Goal: Task Accomplishment & Management: Use online tool/utility

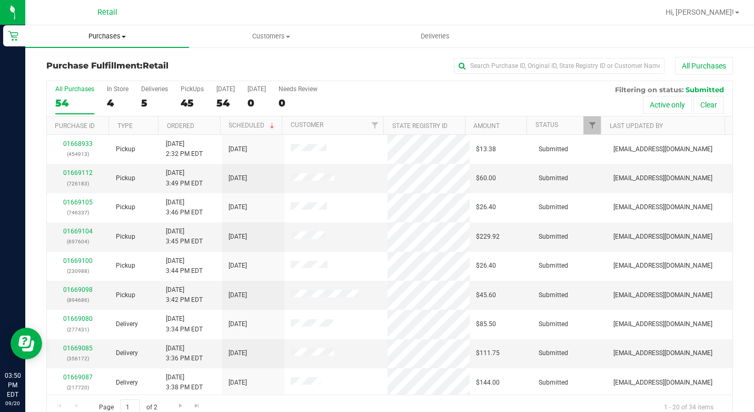
click at [27, 36] on span "Purchases" at bounding box center [107, 36] width 164 height 9
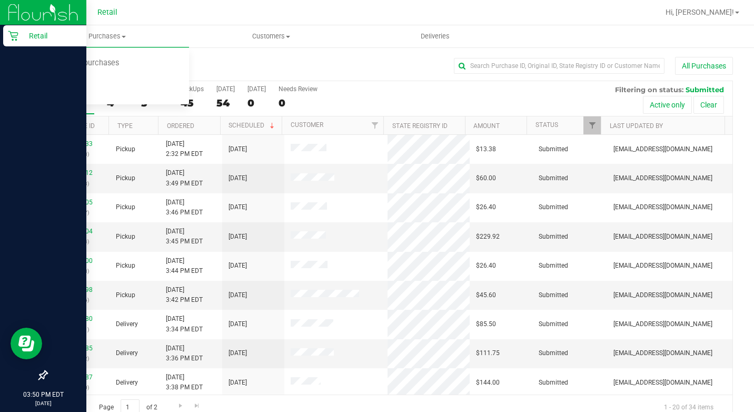
click at [19, 36] on p "Retail" at bounding box center [49, 35] width 63 height 13
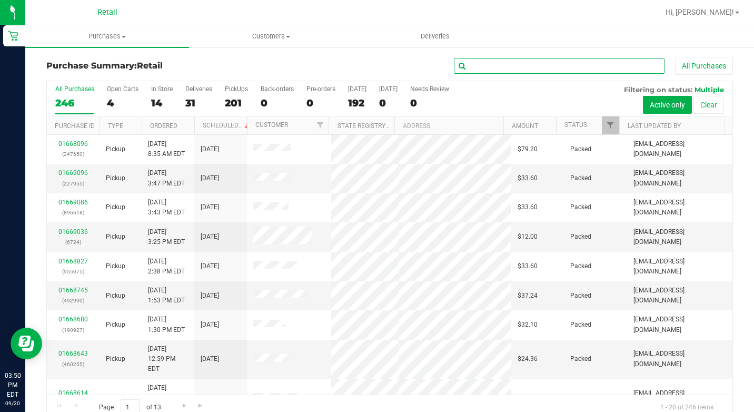
click at [498, 73] on input "text" at bounding box center [559, 66] width 211 height 16
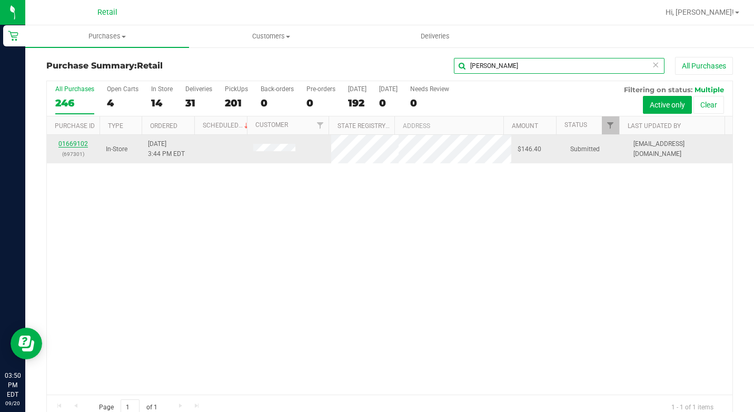
type input "[PERSON_NAME]"
click at [72, 146] on link "01669102" at bounding box center [72, 143] width 29 height 7
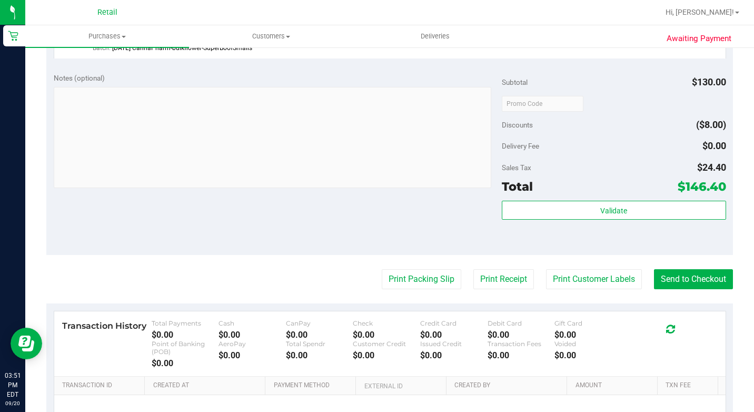
scroll to position [474, 0]
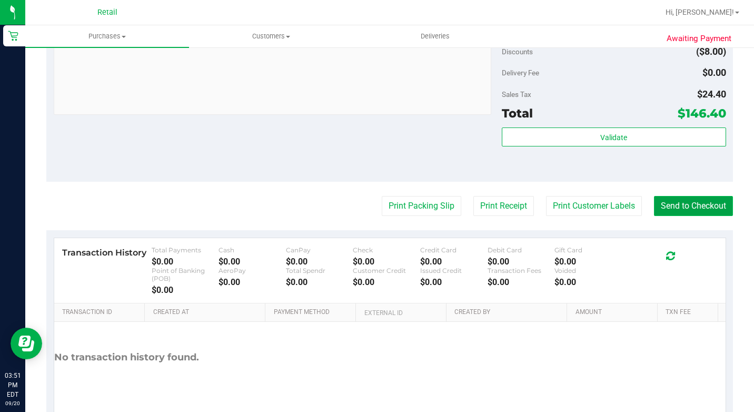
drag, startPoint x: 668, startPoint y: 234, endPoint x: 672, endPoint y: 226, distance: 9.0
click at [670, 216] on button "Send to Checkout" at bounding box center [693, 206] width 79 height 20
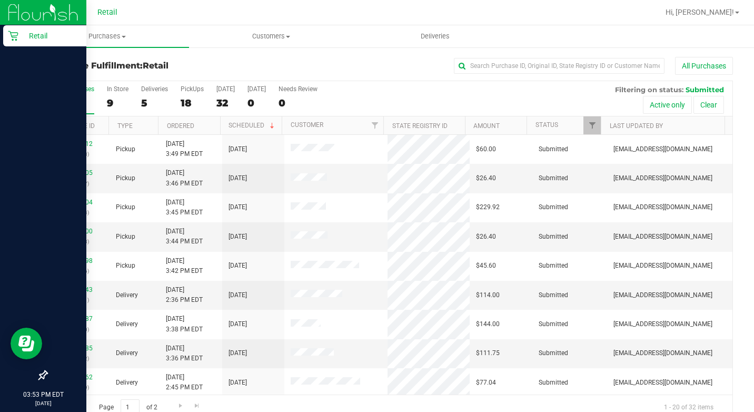
click at [3, 38] on link "Retail" at bounding box center [43, 36] width 86 height 23
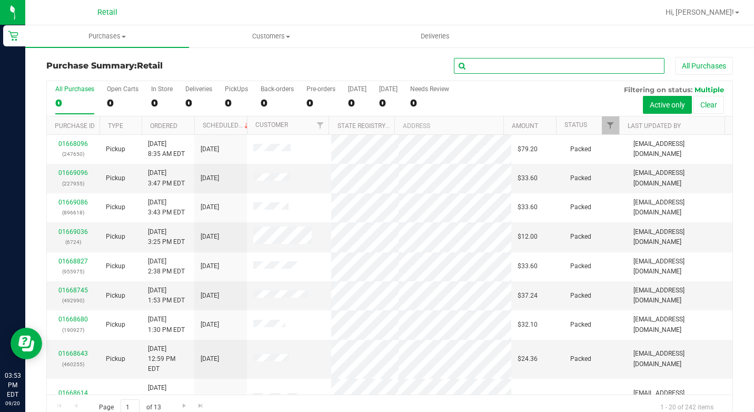
drag, startPoint x: 483, startPoint y: 58, endPoint x: 493, endPoint y: 64, distance: 11.3
click at [489, 62] on input "text" at bounding box center [559, 66] width 211 height 16
click at [110, 35] on span "Purchases" at bounding box center [107, 36] width 164 height 9
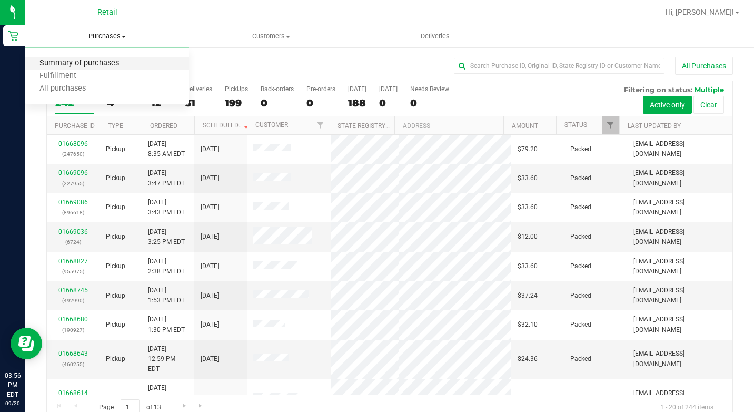
click at [84, 62] on span "Summary of purchases" at bounding box center [79, 63] width 108 height 9
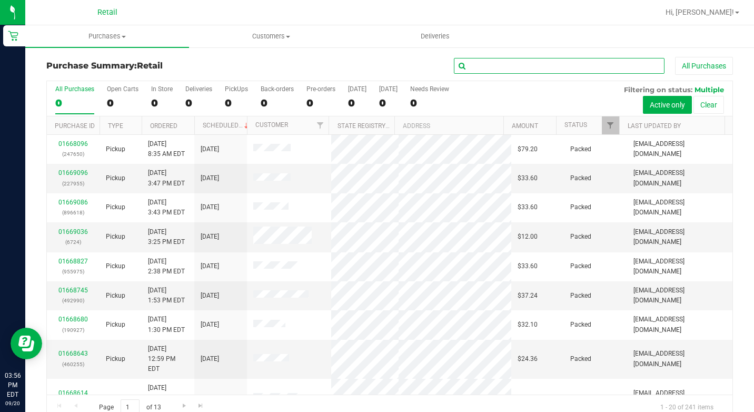
click at [527, 67] on input "text" at bounding box center [559, 66] width 211 height 16
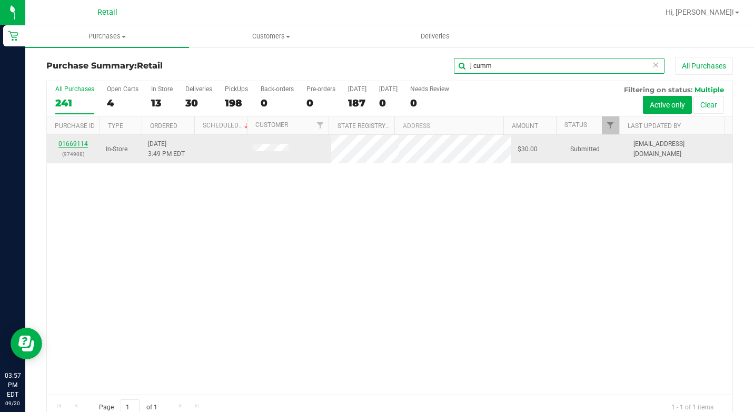
type input "j cumm"
click at [76, 143] on link "01669114" at bounding box center [72, 143] width 29 height 7
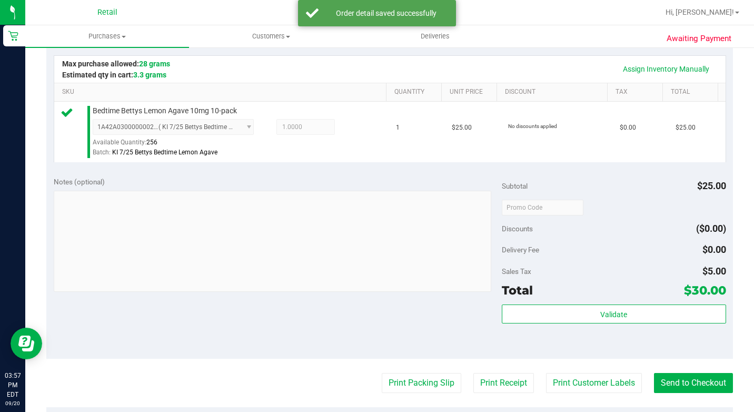
scroll to position [263, 0]
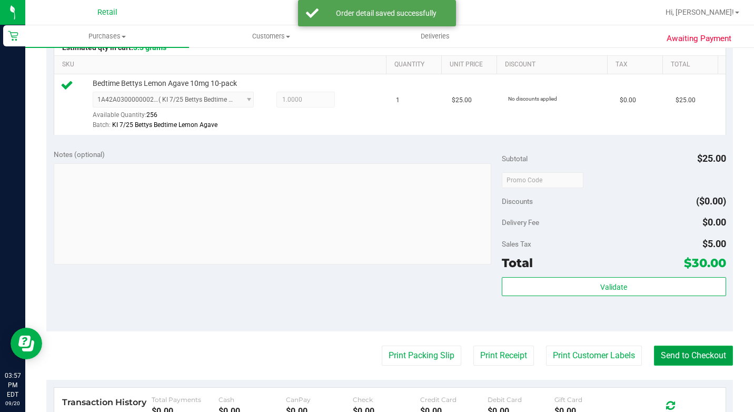
click at [691, 366] on button "Send to Checkout" at bounding box center [693, 356] width 79 height 20
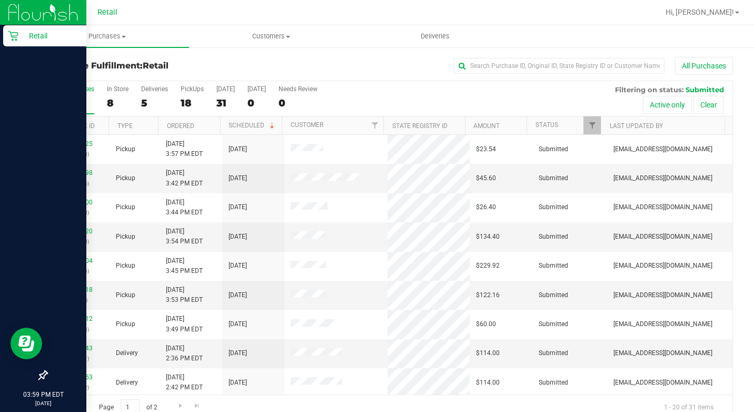
click at [19, 25] on div "Retail" at bounding box center [44, 35] width 83 height 21
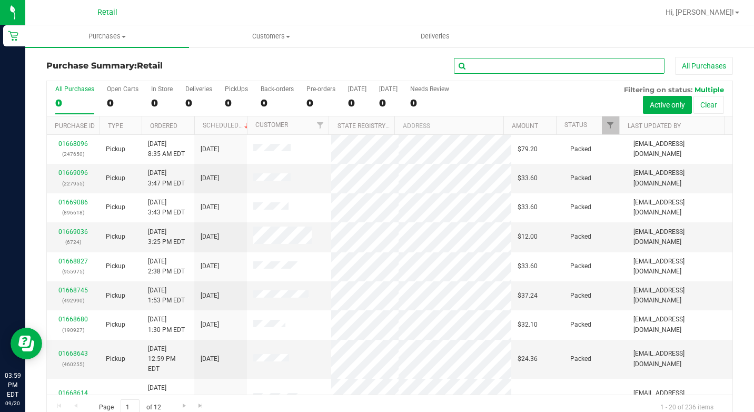
click at [527, 60] on input "text" at bounding box center [559, 66] width 211 height 16
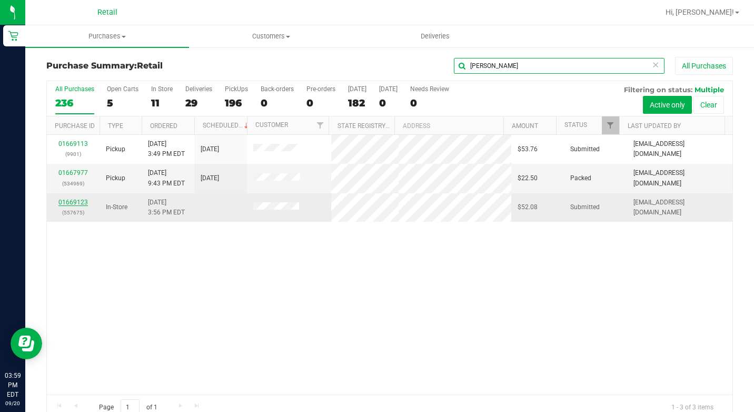
type input "[PERSON_NAME]"
click at [76, 201] on link "01669123" at bounding box center [72, 202] width 29 height 7
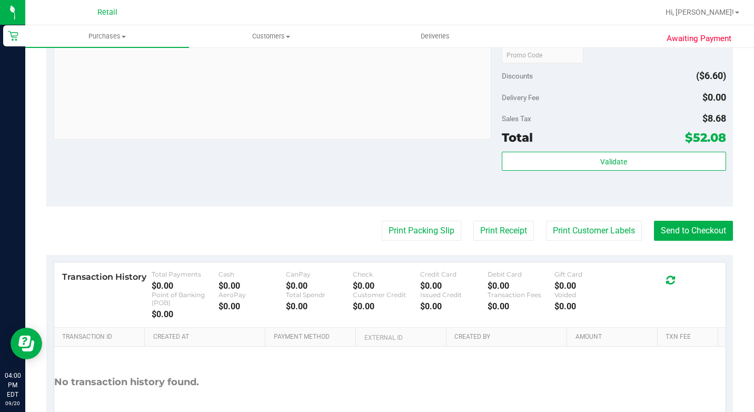
scroll to position [474, 0]
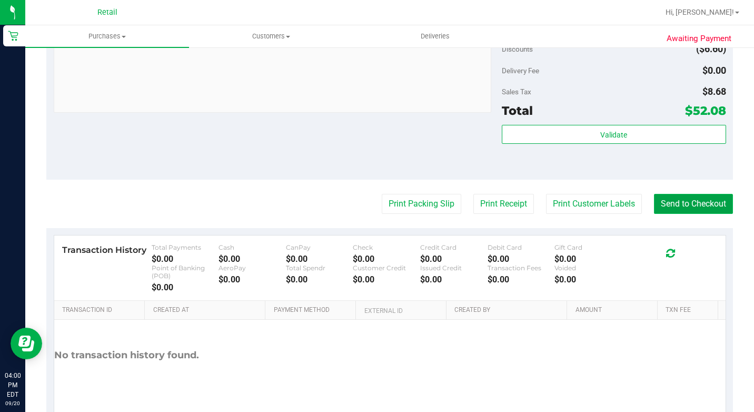
click at [699, 214] on button "Send to Checkout" at bounding box center [693, 204] width 79 height 20
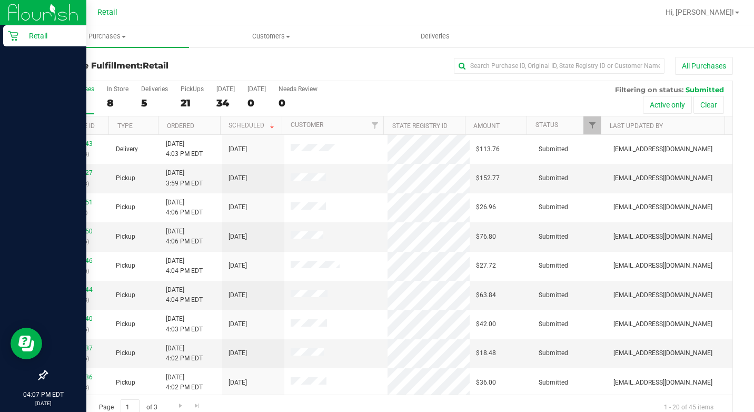
click at [17, 37] on icon at bounding box center [13, 36] width 11 height 11
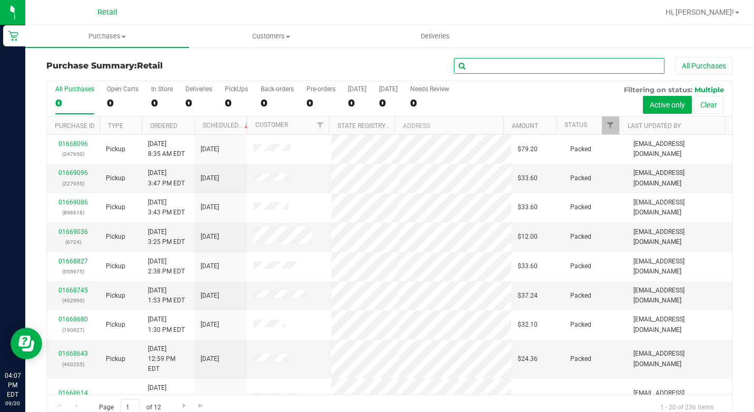
click at [503, 66] on input "text" at bounding box center [559, 66] width 211 height 16
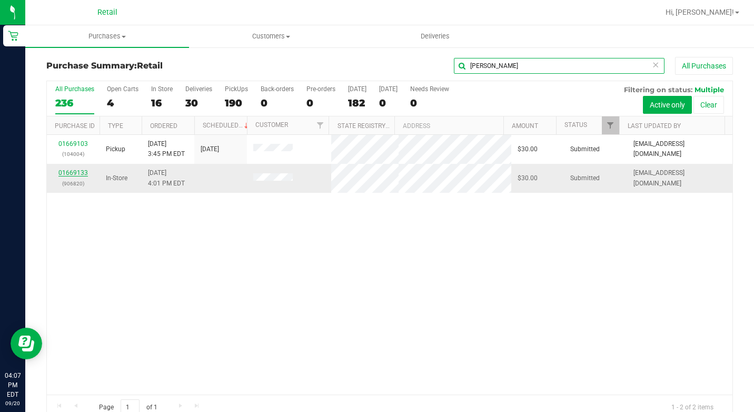
type input "[PERSON_NAME]"
click at [60, 173] on link "01669133" at bounding box center [72, 172] width 29 height 7
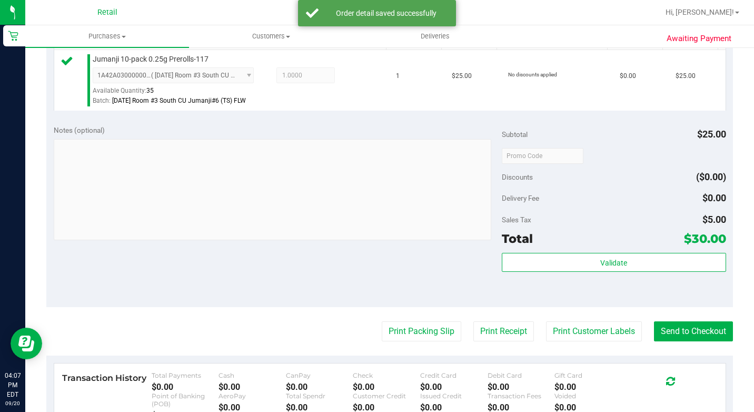
scroll to position [472, 0]
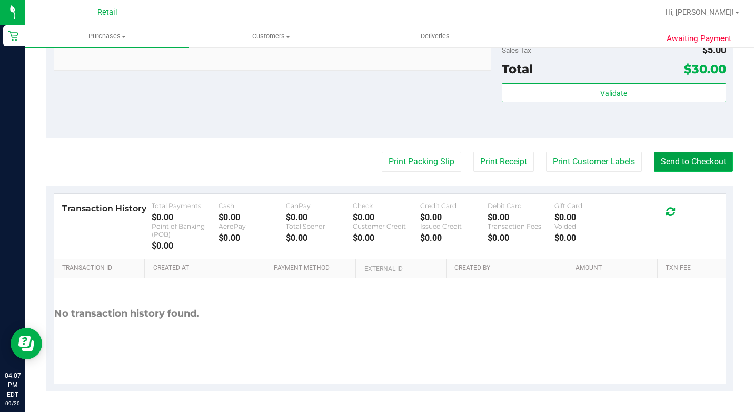
click at [665, 159] on button "Send to Checkout" at bounding box center [693, 162] width 79 height 20
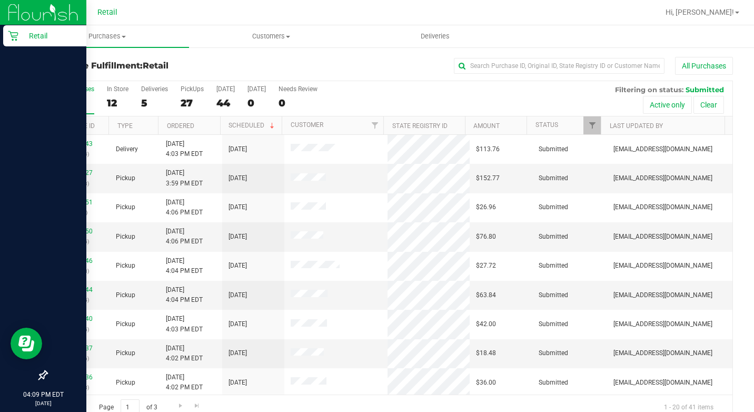
click at [7, 36] on div "Retail" at bounding box center [44, 35] width 83 height 21
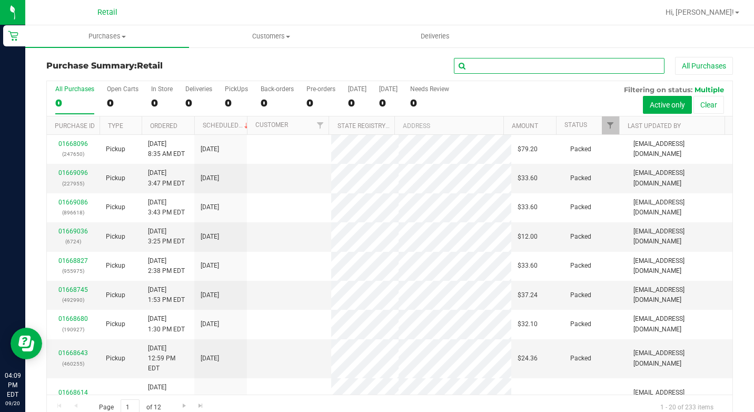
click at [475, 69] on input "text" at bounding box center [559, 66] width 211 height 16
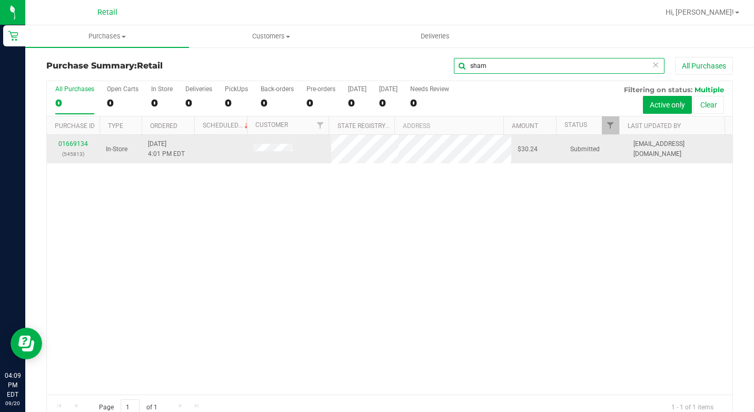
type input "sham"
click at [73, 139] on td "01669134 (545813)" at bounding box center [73, 149] width 53 height 28
click at [71, 141] on link "01669134" at bounding box center [72, 143] width 29 height 7
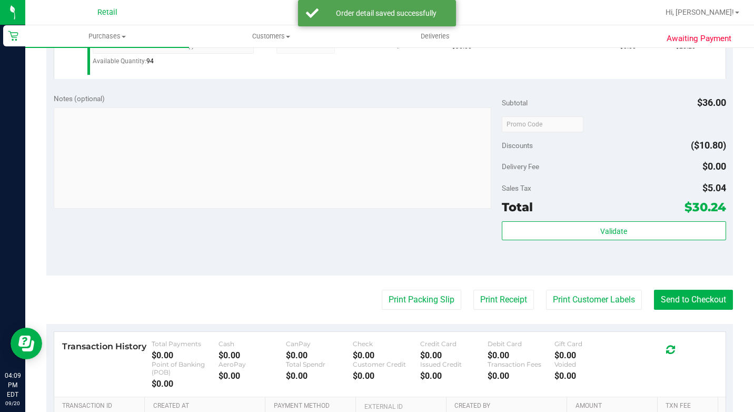
scroll to position [421, 0]
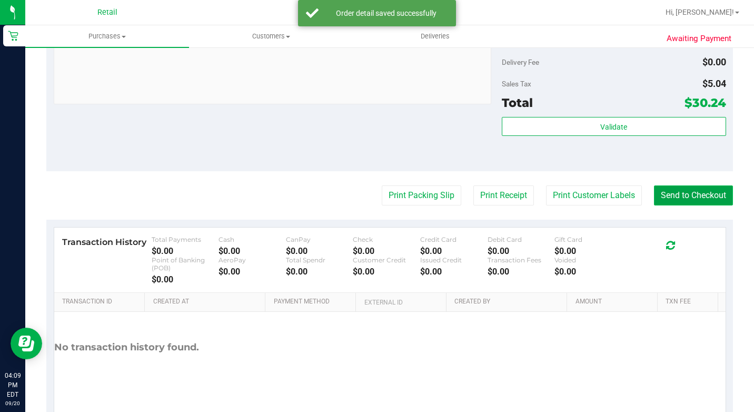
click at [705, 205] on button "Send to Checkout" at bounding box center [693, 195] width 79 height 20
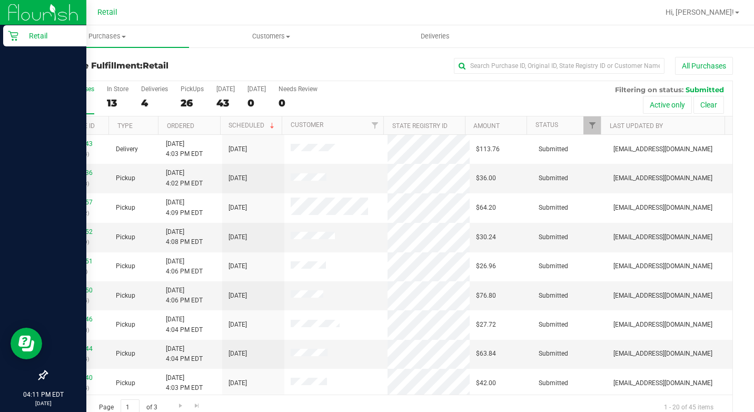
click at [12, 32] on icon at bounding box center [13, 36] width 11 height 11
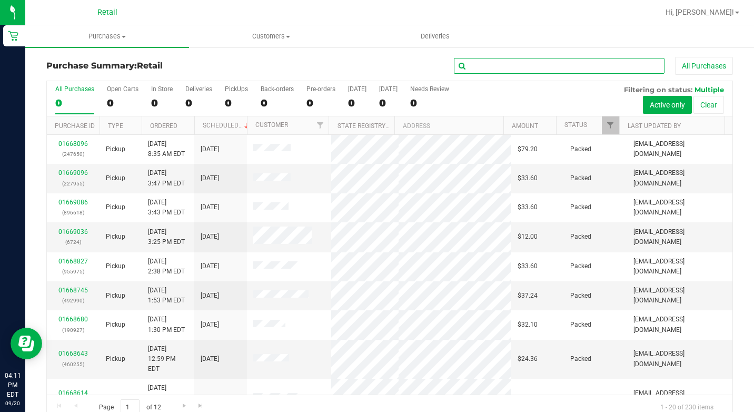
click at [507, 72] on input "text" at bounding box center [559, 66] width 211 height 16
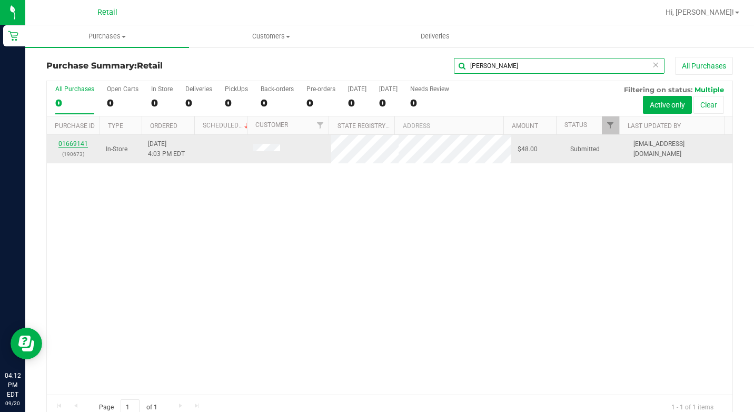
type input "[PERSON_NAME]"
click at [77, 143] on link "01669141" at bounding box center [72, 143] width 29 height 7
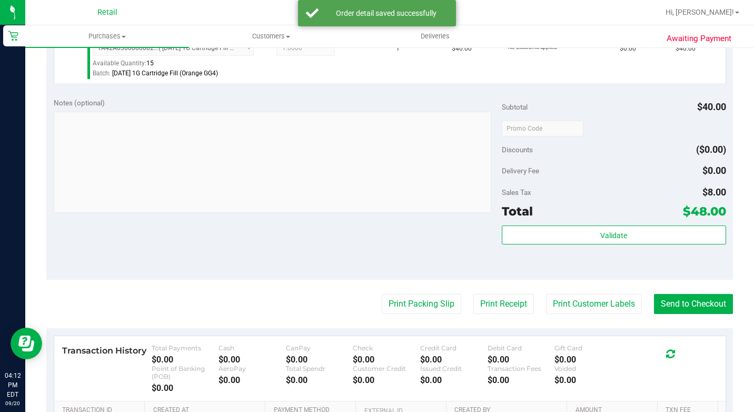
scroll to position [316, 0]
click at [668, 313] on button "Send to Checkout" at bounding box center [693, 303] width 79 height 20
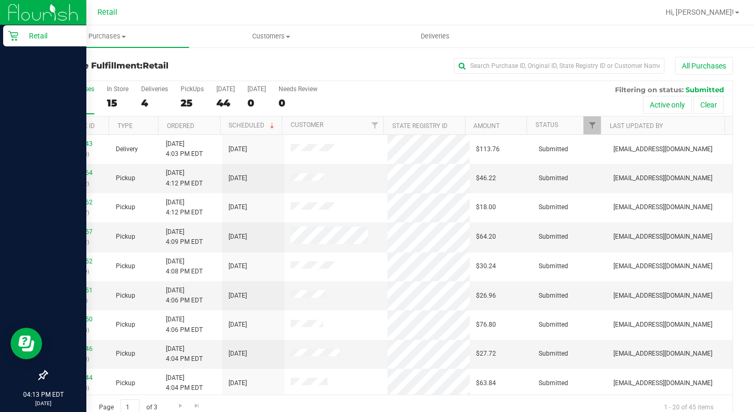
click at [8, 36] on icon at bounding box center [13, 36] width 11 height 11
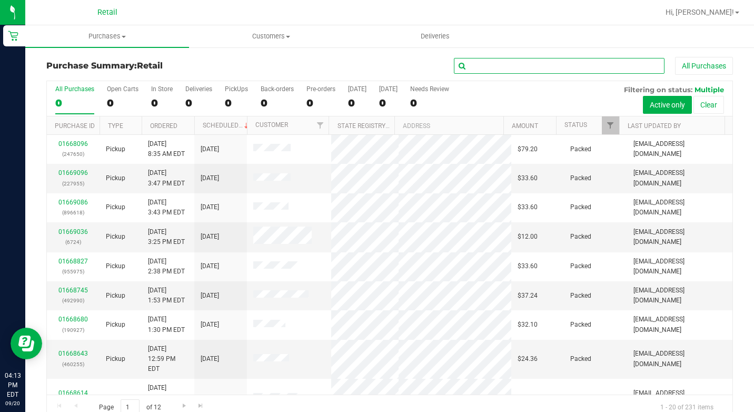
click at [532, 59] on input "text" at bounding box center [559, 66] width 211 height 16
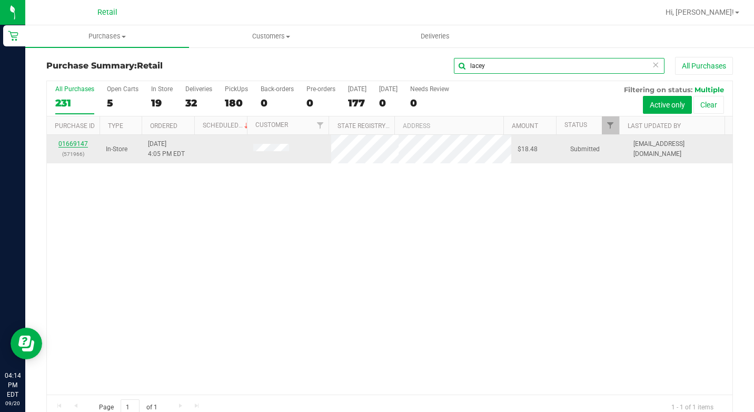
type input "lacey"
click at [84, 142] on link "01669147" at bounding box center [72, 143] width 29 height 7
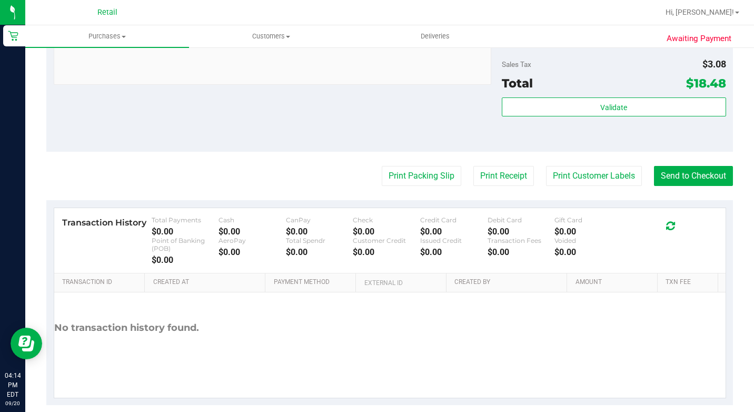
scroll to position [469, 0]
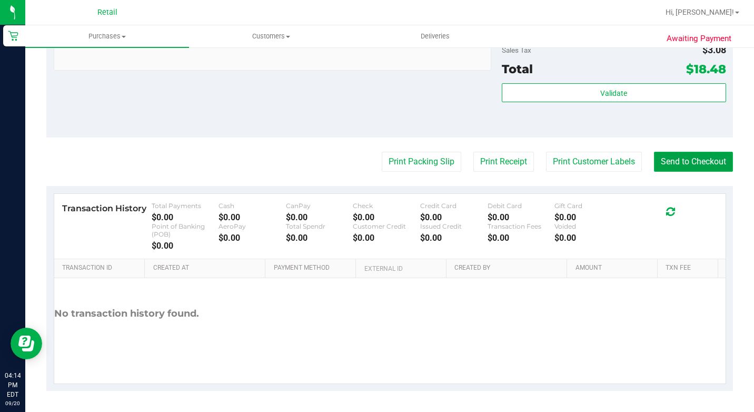
click at [662, 164] on button "Send to Checkout" at bounding box center [693, 162] width 79 height 20
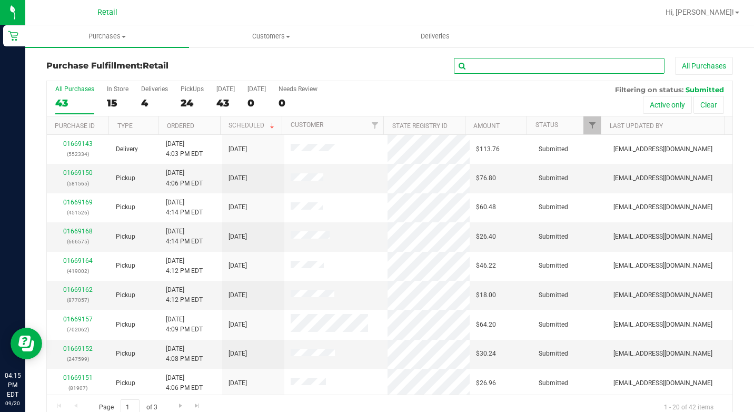
click at [488, 63] on input "text" at bounding box center [559, 66] width 211 height 16
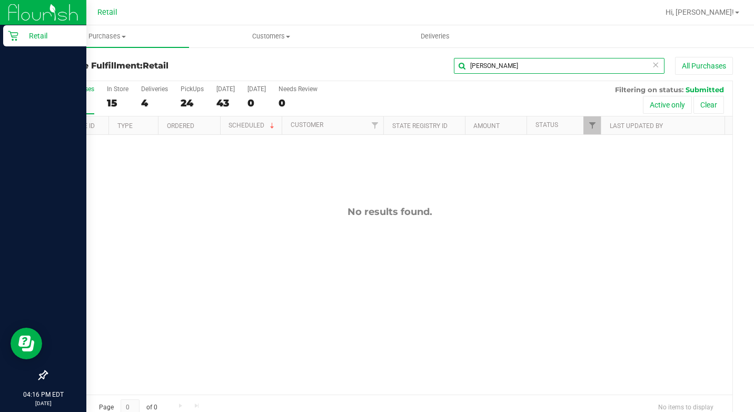
type input "[PERSON_NAME]"
click at [6, 34] on div "Retail" at bounding box center [44, 35] width 83 height 21
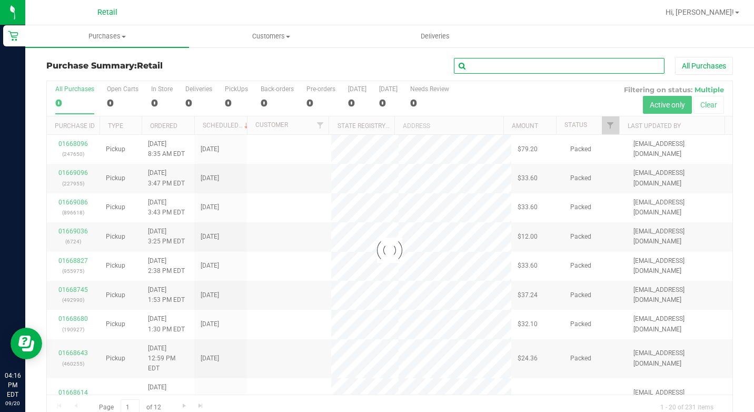
click at [496, 66] on input "text" at bounding box center [559, 66] width 211 height 16
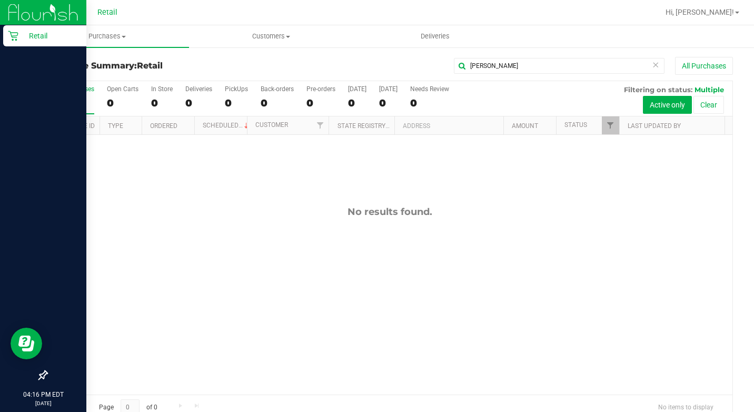
click at [12, 31] on icon at bounding box center [13, 36] width 11 height 11
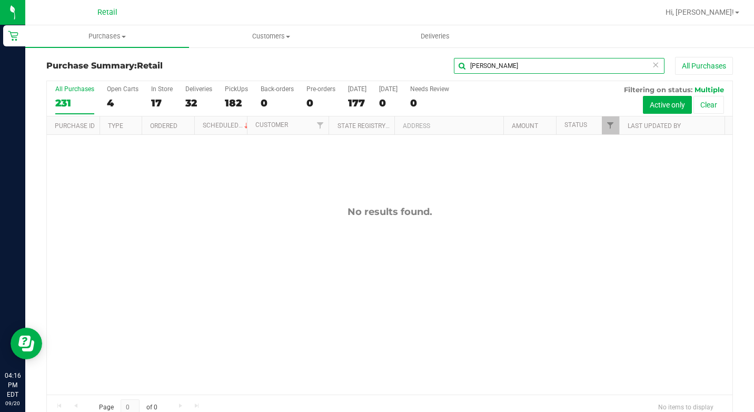
click at [487, 64] on input "[PERSON_NAME]" at bounding box center [559, 66] width 211 height 16
type input "a"
type input "r"
type input "[PERSON_NAME]"
click at [240, 97] on div "182" at bounding box center [236, 103] width 23 height 12
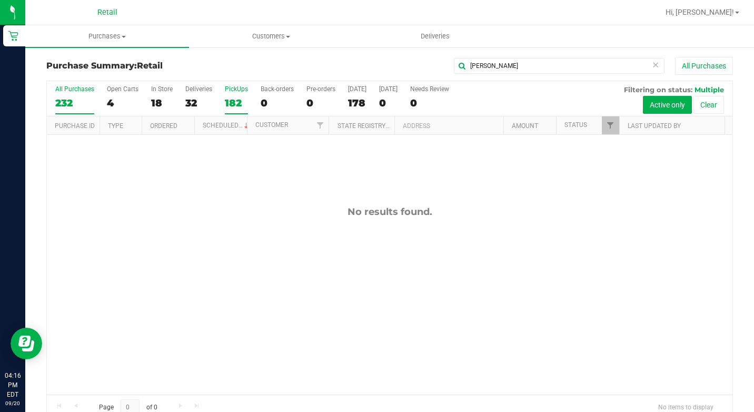
click at [0, 0] on input "PickUps 182" at bounding box center [0, 0] width 0 height 0
click at [464, 66] on input "[PERSON_NAME]" at bounding box center [559, 66] width 211 height 16
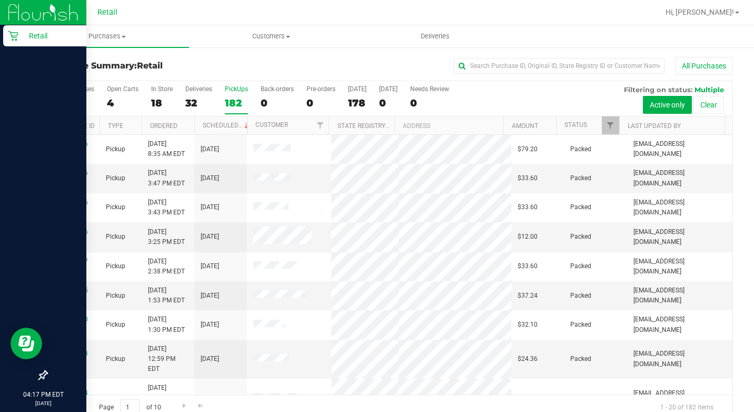
click at [23, 36] on p "Retail" at bounding box center [49, 35] width 63 height 13
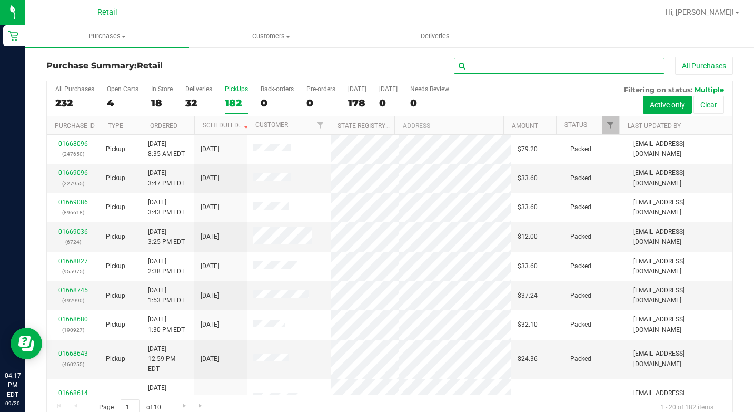
click at [538, 63] on input "text" at bounding box center [559, 66] width 211 height 16
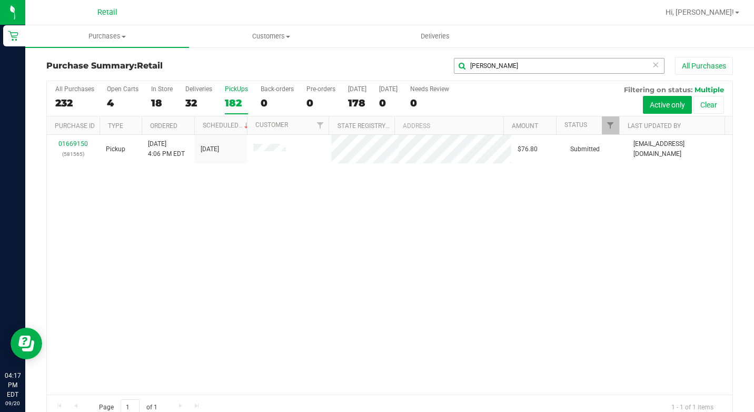
click at [496, 58] on div "[PERSON_NAME] All Purchases" at bounding box center [505, 66] width 458 height 18
click at [494, 63] on input "[PERSON_NAME]" at bounding box center [559, 66] width 211 height 16
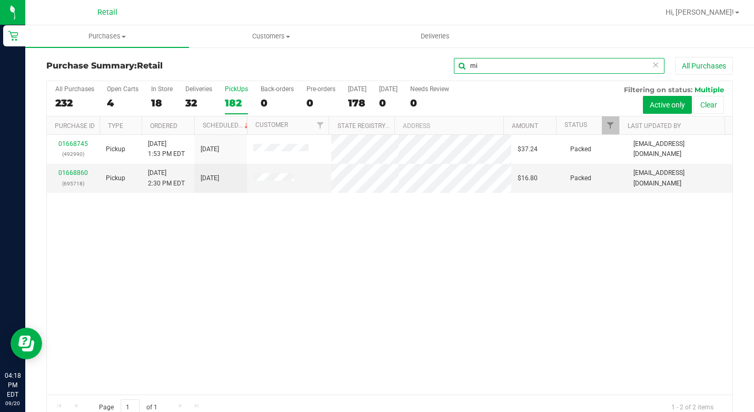
type input "m"
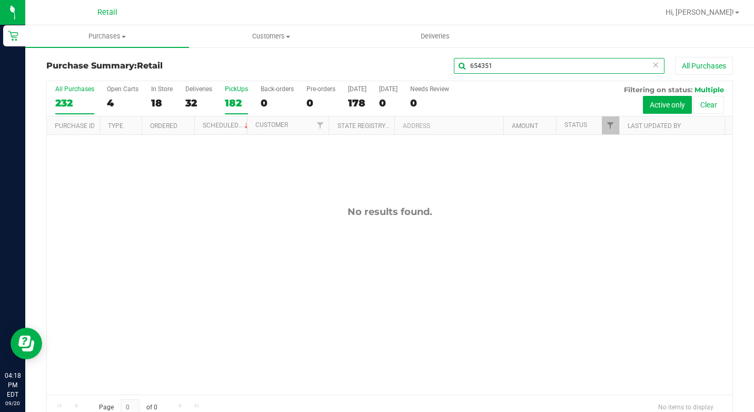
type input "654351"
click at [70, 92] on div "All Purchases" at bounding box center [74, 88] width 39 height 7
click at [0, 0] on input "All Purchases 232" at bounding box center [0, 0] width 0 height 0
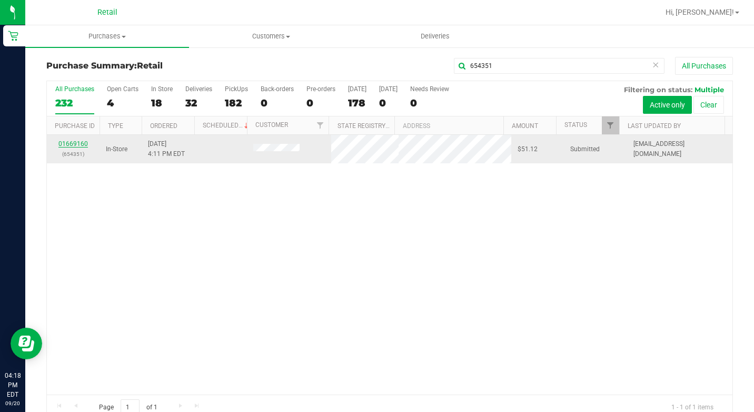
click at [75, 143] on link "01669160" at bounding box center [72, 143] width 29 height 7
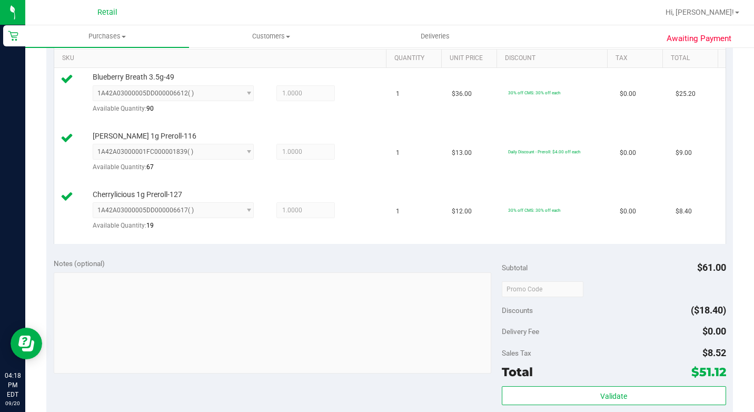
scroll to position [421, 0]
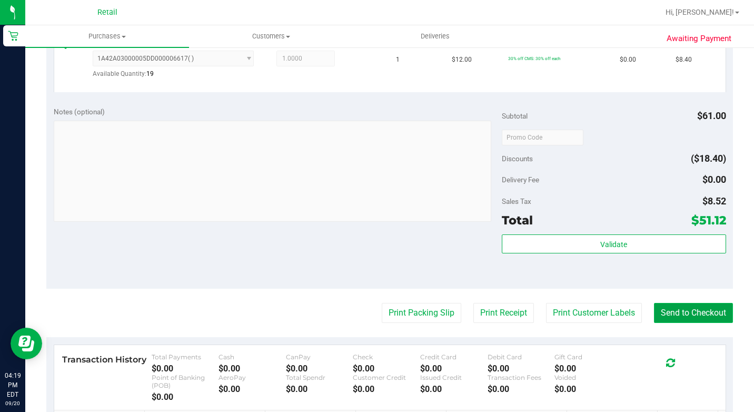
click at [681, 323] on button "Send to Checkout" at bounding box center [693, 313] width 79 height 20
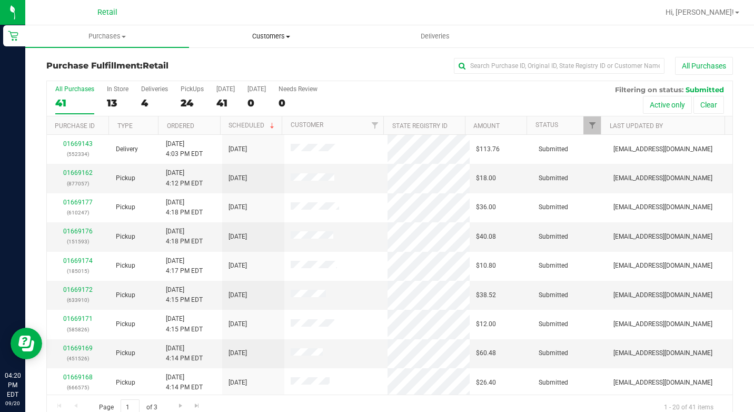
click at [286, 40] on span "Customers" at bounding box center [271, 36] width 163 height 9
click at [267, 63] on li "All customers" at bounding box center [271, 63] width 164 height 13
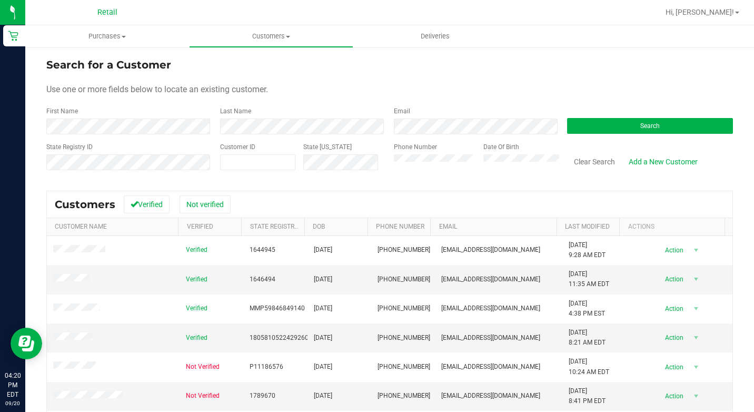
click at [97, 117] on div "First Name" at bounding box center [129, 120] width 166 height 28
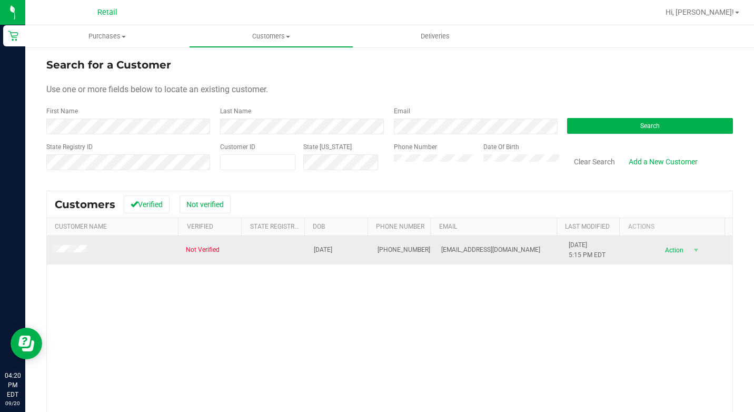
click at [66, 245] on span at bounding box center [71, 250] width 37 height 11
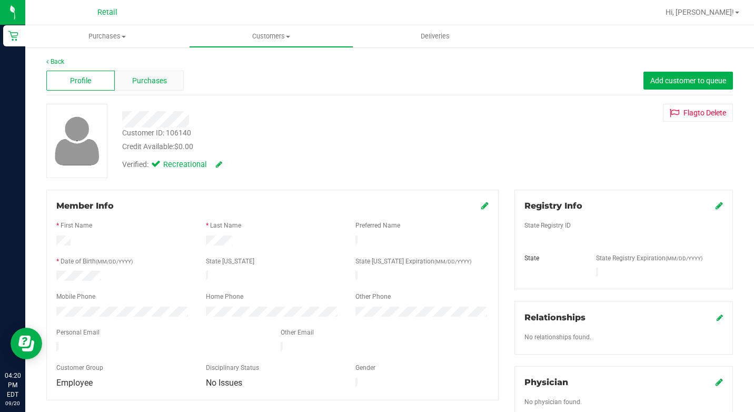
click at [144, 84] on span "Purchases" at bounding box center [149, 80] width 35 height 11
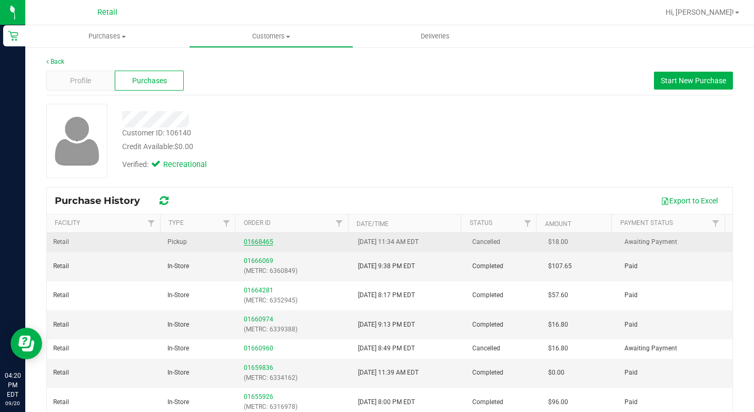
click at [255, 242] on link "01668465" at bounding box center [258, 241] width 29 height 7
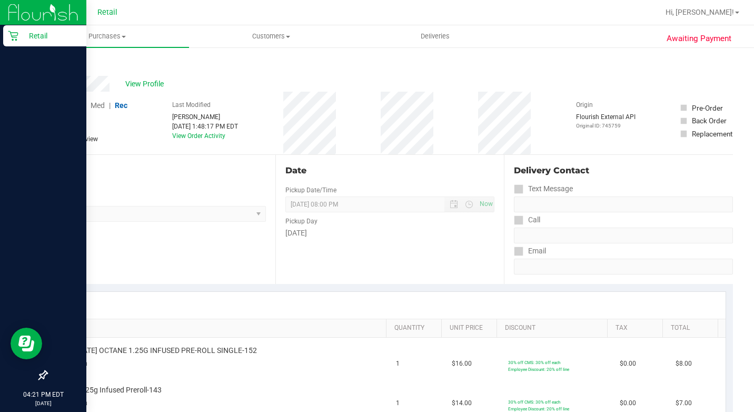
click at [18, 33] on icon at bounding box center [13, 36] width 10 height 10
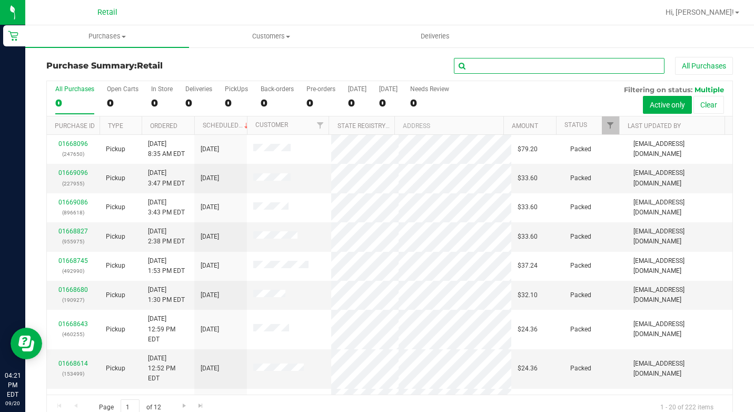
click at [485, 61] on input "text" at bounding box center [559, 66] width 211 height 16
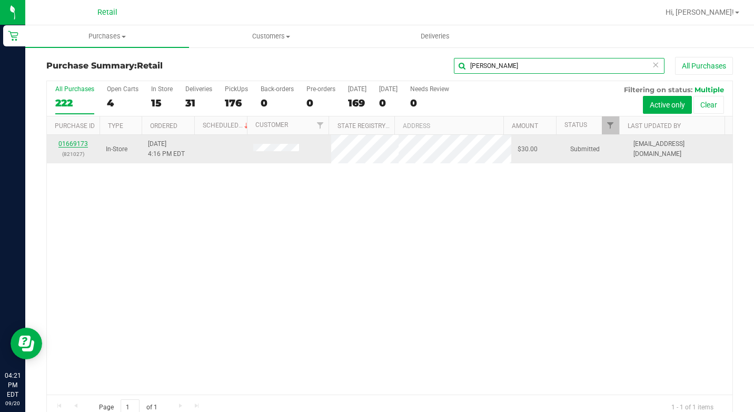
type input "[PERSON_NAME]"
click at [65, 146] on link "01669173" at bounding box center [72, 143] width 29 height 7
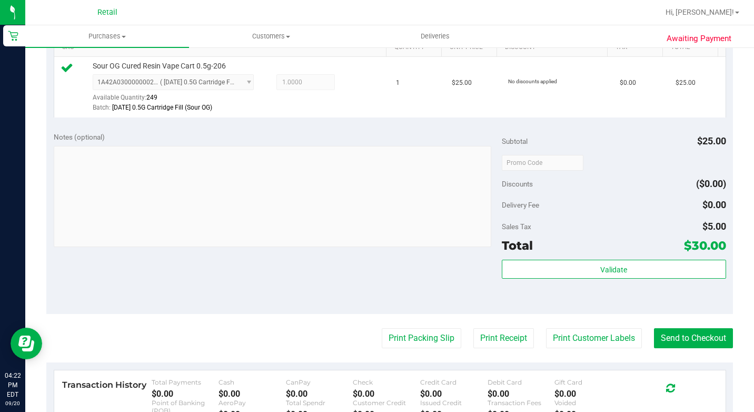
scroll to position [472, 0]
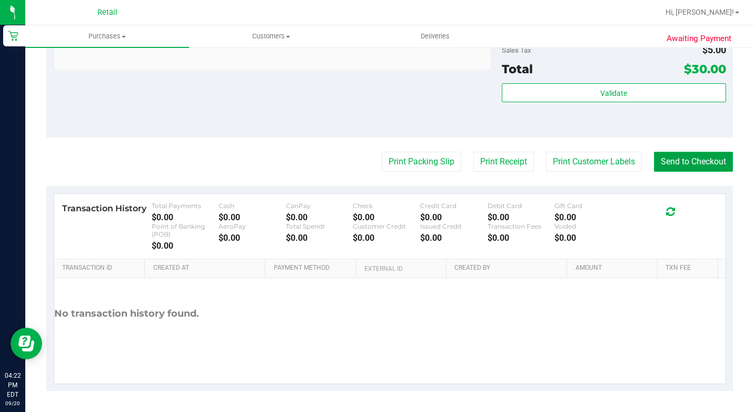
click at [671, 152] on button "Send to Checkout" at bounding box center [693, 162] width 79 height 20
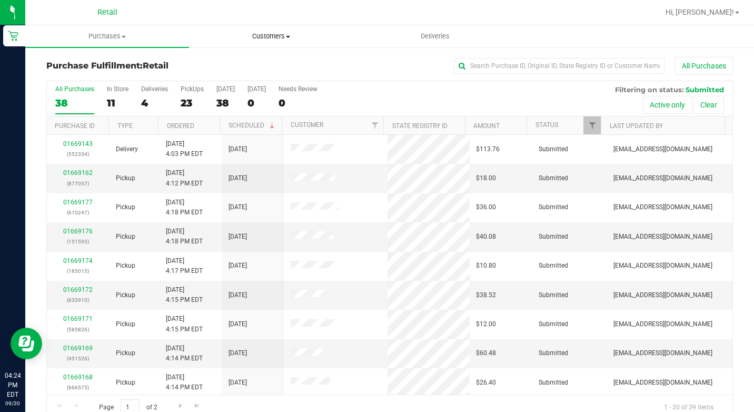
click at [244, 38] on span "Customers" at bounding box center [271, 36] width 163 height 9
click at [250, 67] on span "All customers" at bounding box center [227, 63] width 76 height 9
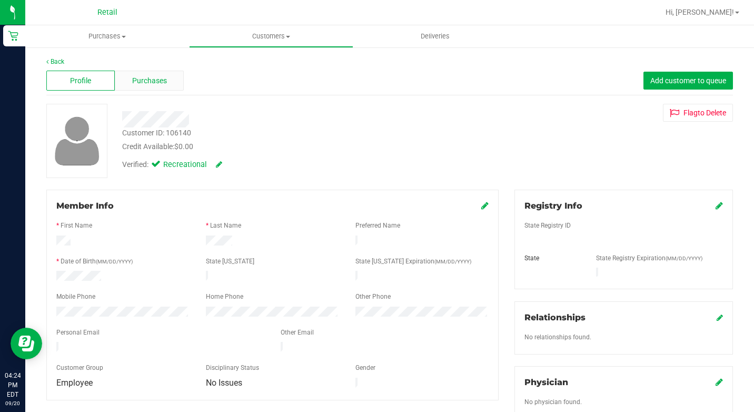
click at [141, 75] on span "Purchases" at bounding box center [149, 80] width 35 height 11
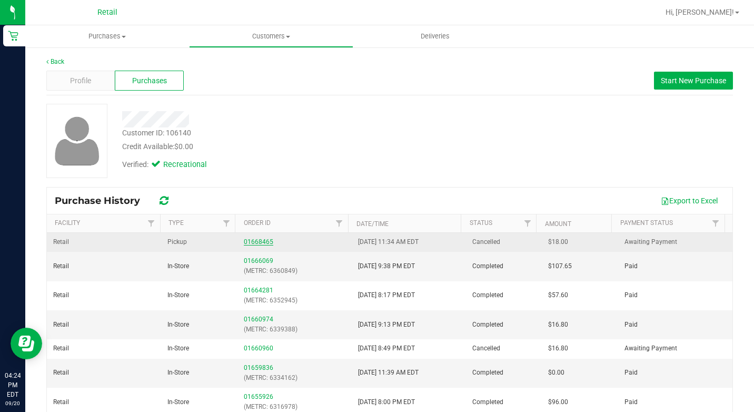
click at [257, 239] on link "01668465" at bounding box center [258, 241] width 29 height 7
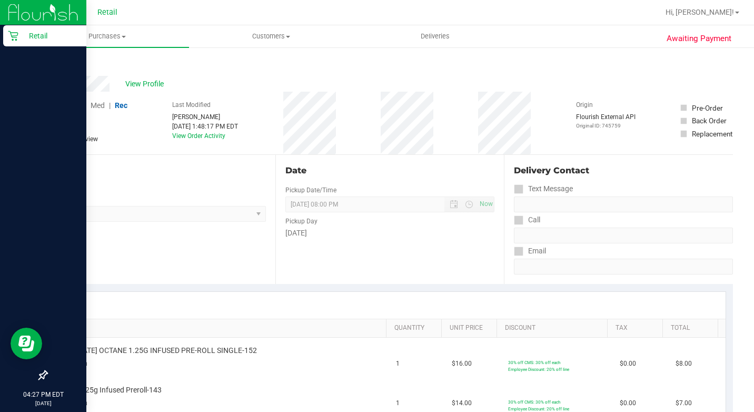
click at [15, 32] on icon at bounding box center [13, 36] width 11 height 11
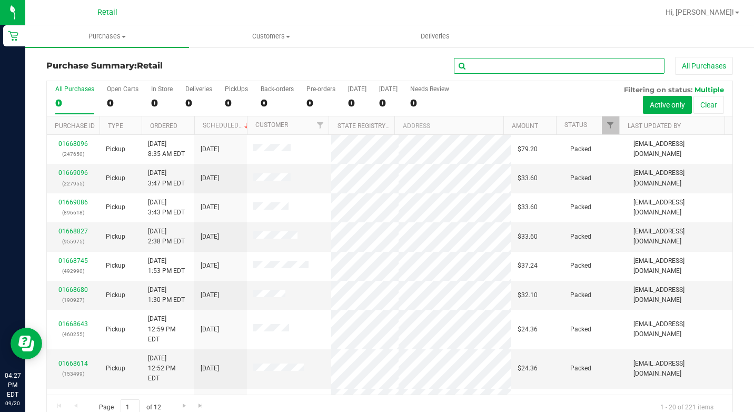
click at [500, 66] on input "text" at bounding box center [559, 66] width 211 height 16
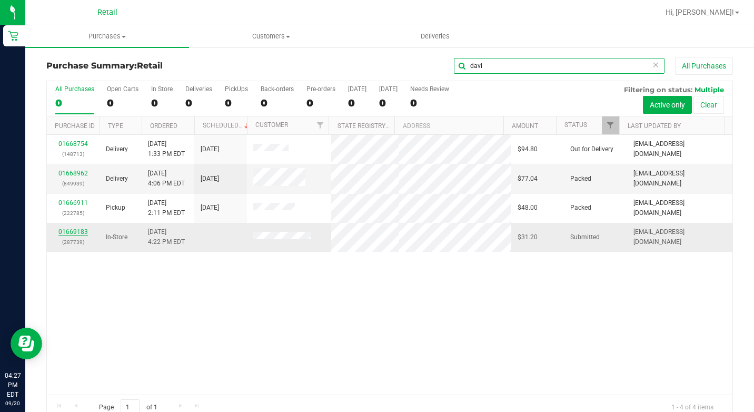
type input "davi"
click at [76, 234] on link "01669183" at bounding box center [72, 231] width 29 height 7
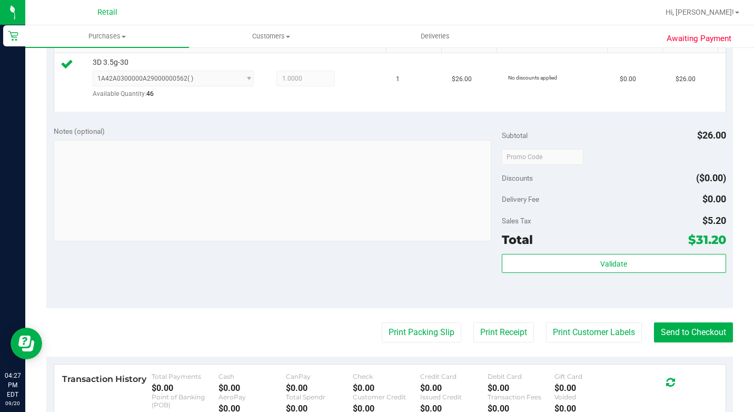
scroll to position [421, 0]
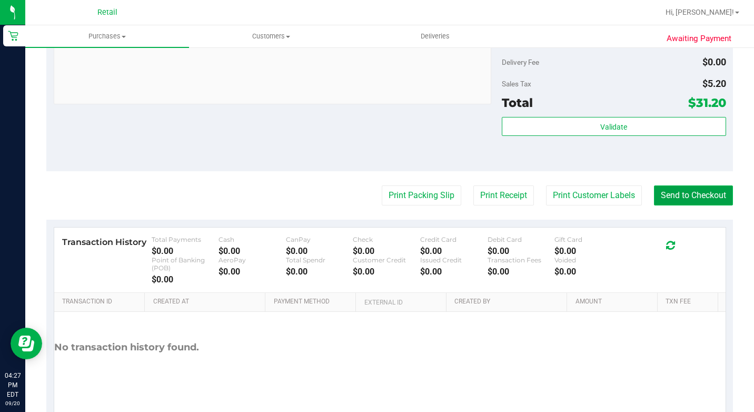
click at [667, 205] on button "Send to Checkout" at bounding box center [693, 195] width 79 height 20
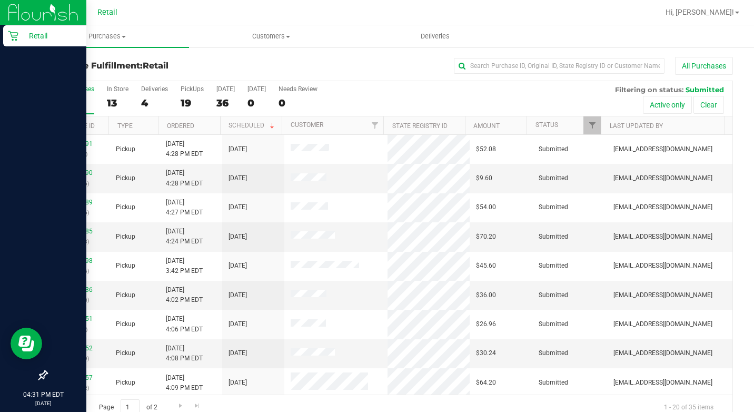
click at [16, 30] on div "Retail" at bounding box center [44, 35] width 83 height 21
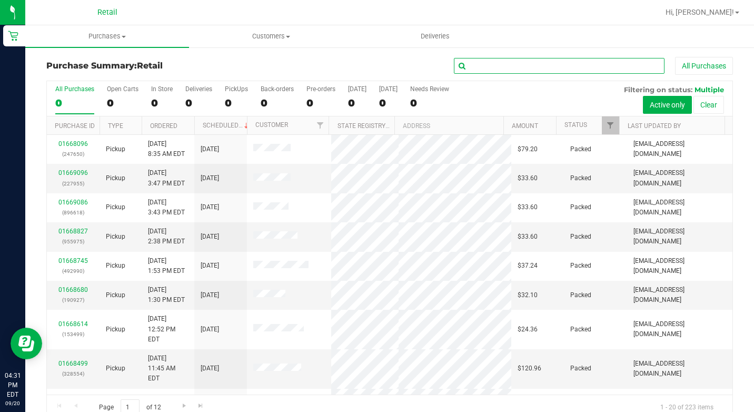
click at [486, 59] on input "text" at bounding box center [559, 66] width 211 height 16
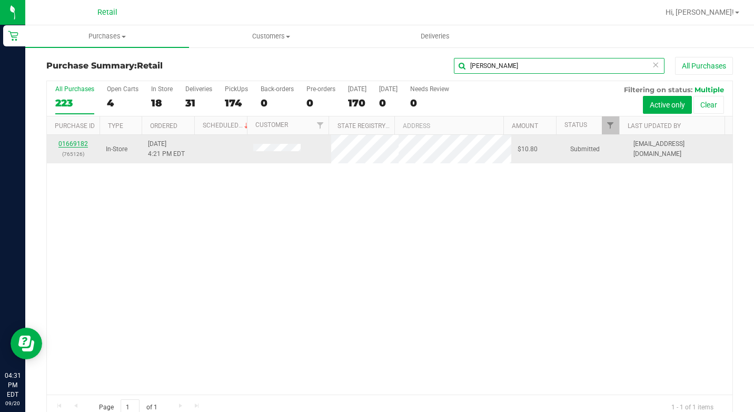
type input "[PERSON_NAME]"
click at [84, 142] on link "01669182" at bounding box center [72, 143] width 29 height 7
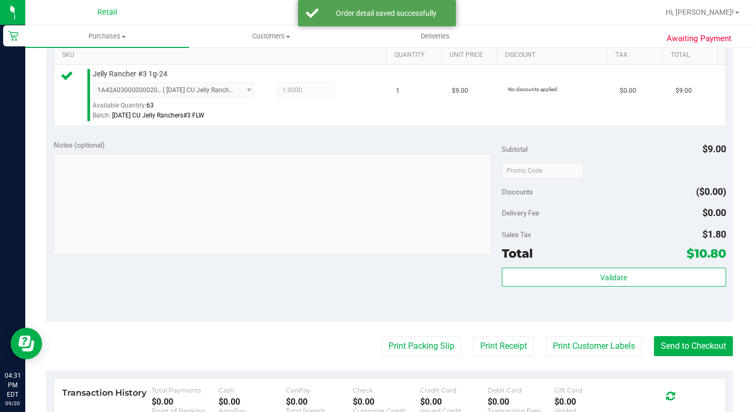
scroll to position [472, 0]
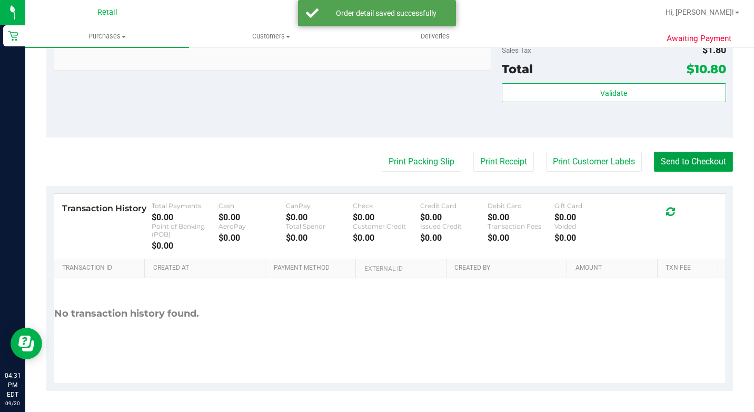
click at [686, 153] on button "Send to Checkout" at bounding box center [693, 162] width 79 height 20
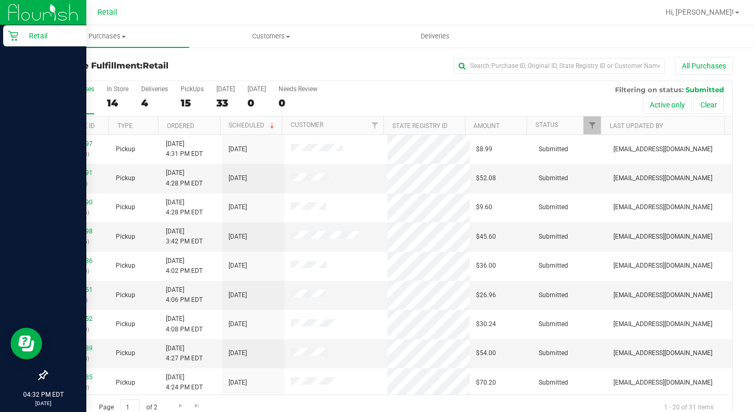
click at [10, 40] on icon at bounding box center [13, 36] width 11 height 11
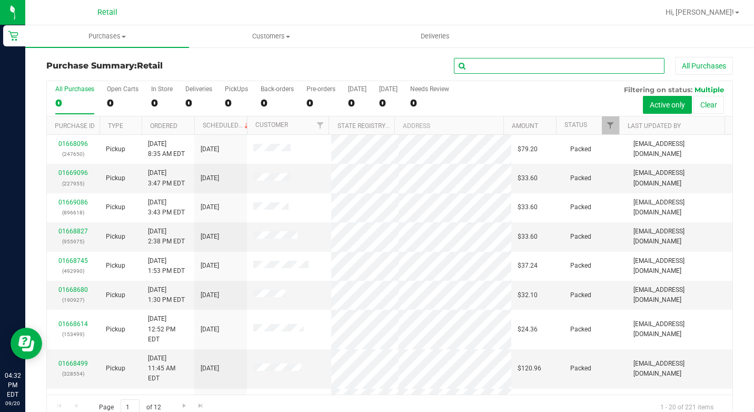
click at [562, 70] on input "text" at bounding box center [559, 66] width 211 height 16
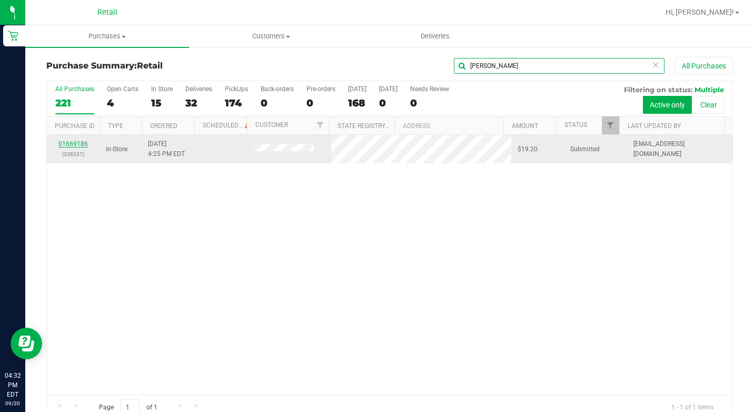
type input "[PERSON_NAME]"
click at [65, 144] on link "01669186" at bounding box center [72, 143] width 29 height 7
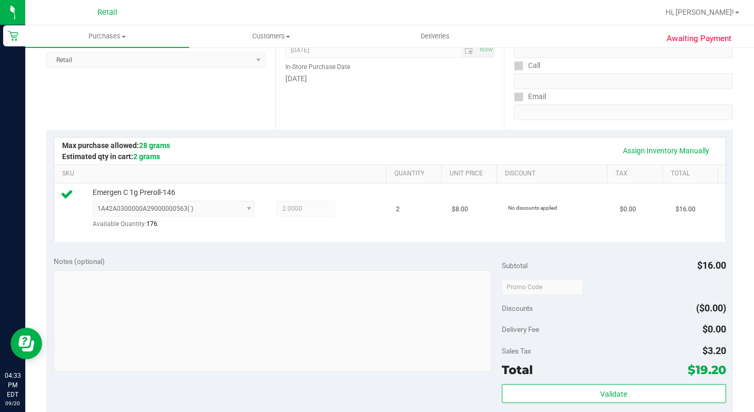
scroll to position [316, 0]
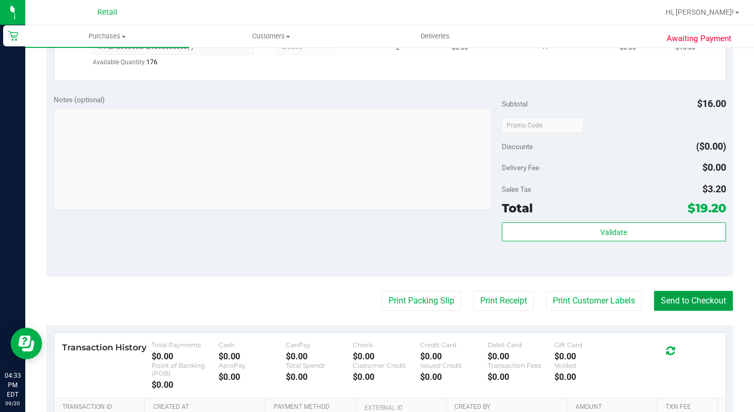
click at [692, 308] on button "Send to Checkout" at bounding box center [693, 301] width 79 height 20
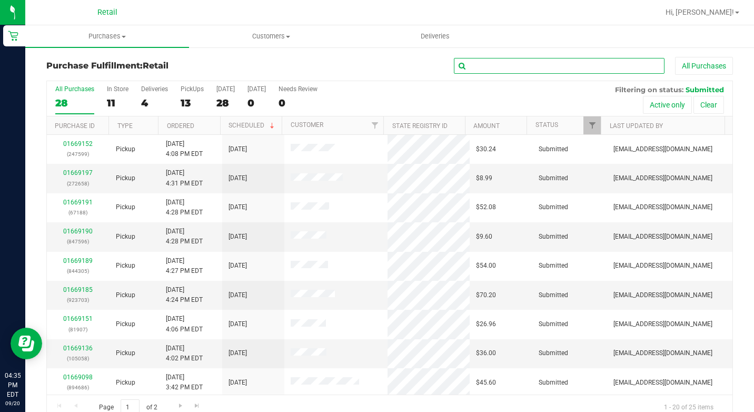
click at [485, 65] on input "text" at bounding box center [559, 66] width 211 height 16
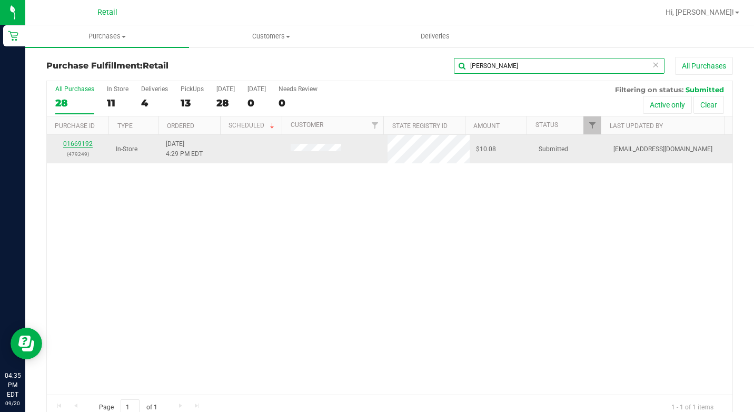
type input "[PERSON_NAME]"
click at [84, 144] on link "01669192" at bounding box center [77, 143] width 29 height 7
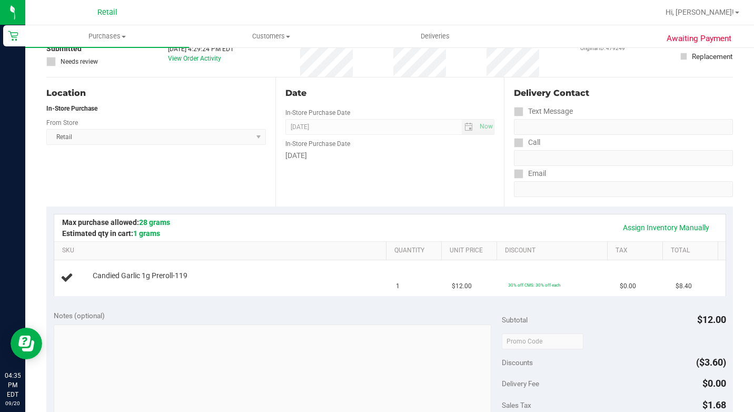
scroll to position [105, 0]
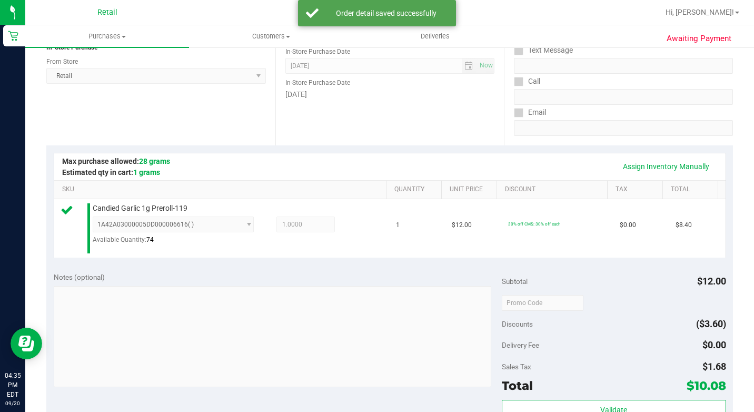
drag, startPoint x: 582, startPoint y: 322, endPoint x: 635, endPoint y: 405, distance: 98.6
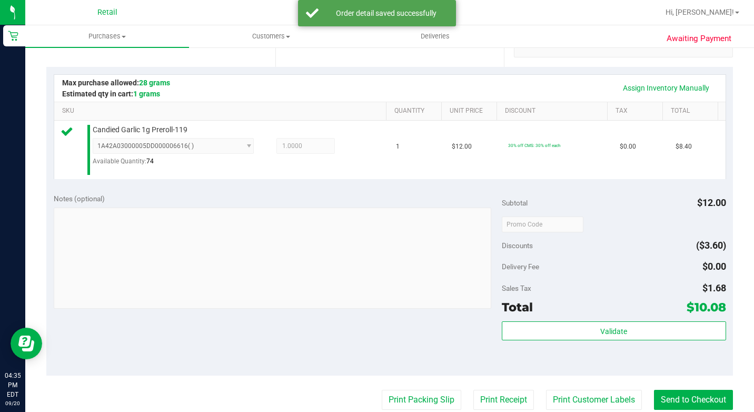
scroll to position [220, 0]
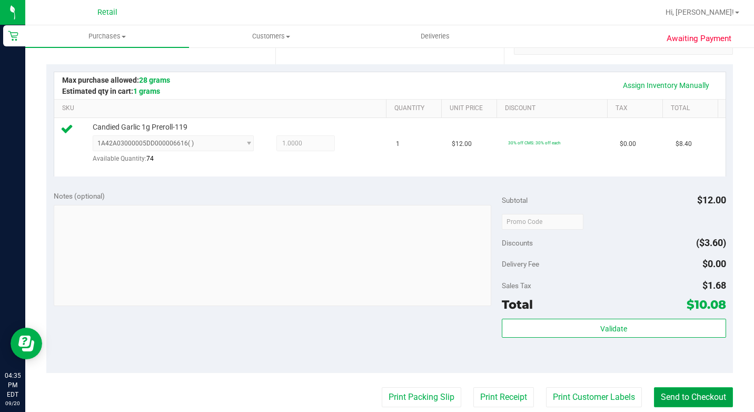
click at [685, 405] on button "Send to Checkout" at bounding box center [693, 397] width 79 height 20
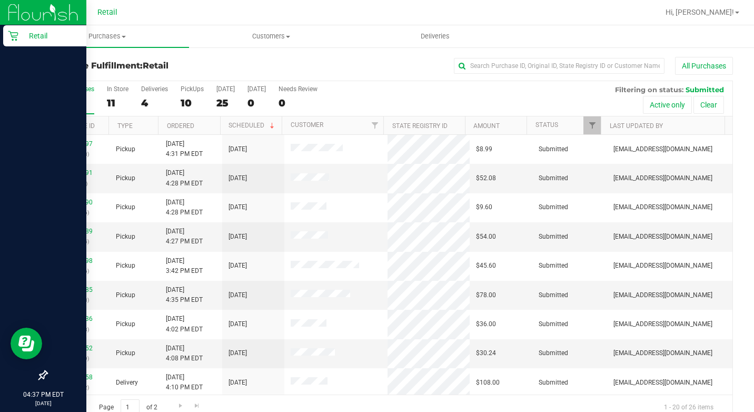
click at [15, 37] on icon at bounding box center [13, 36] width 10 height 10
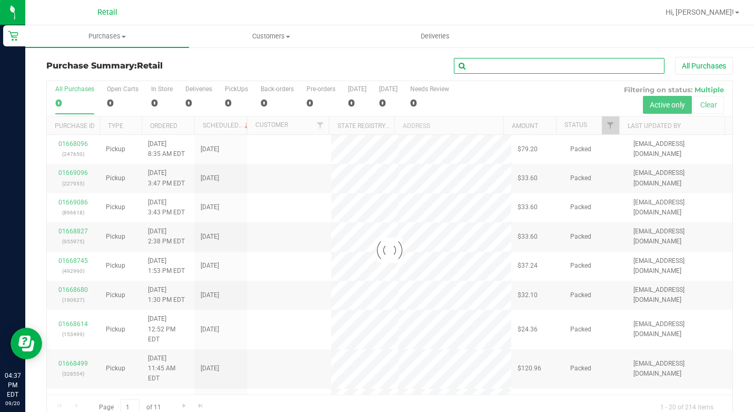
click at [487, 73] on input "text" at bounding box center [559, 66] width 211 height 16
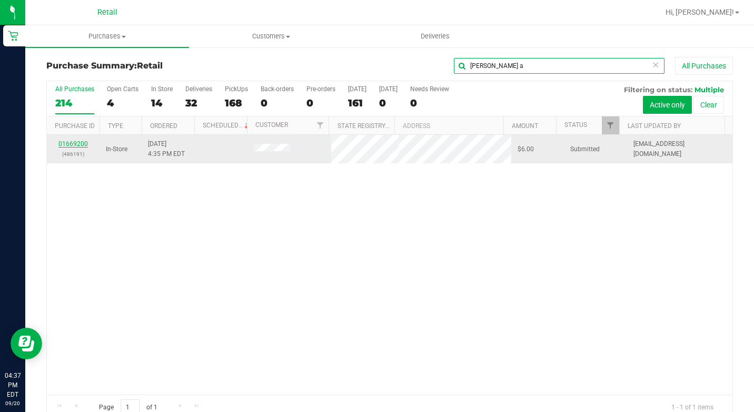
type input "[PERSON_NAME] a"
click at [71, 145] on link "01669200" at bounding box center [72, 143] width 29 height 7
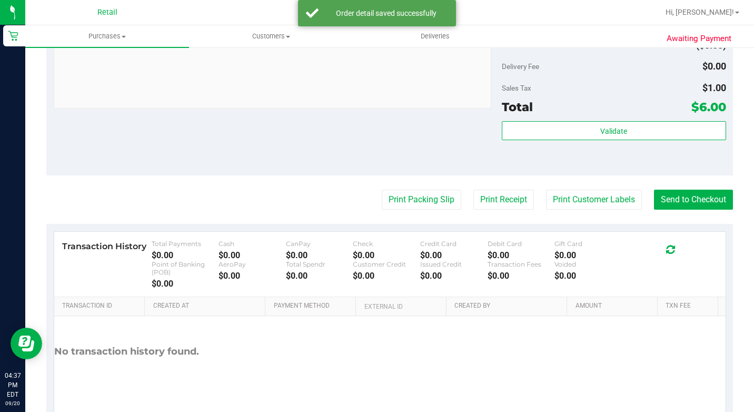
scroll to position [472, 0]
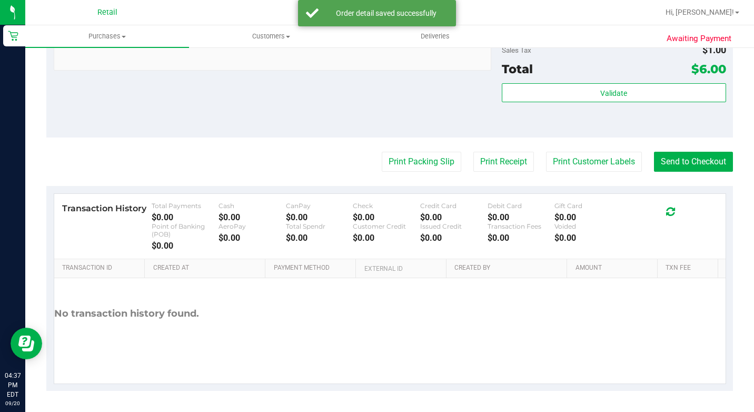
click at [710, 171] on button "Send to Checkout" at bounding box center [693, 162] width 79 height 20
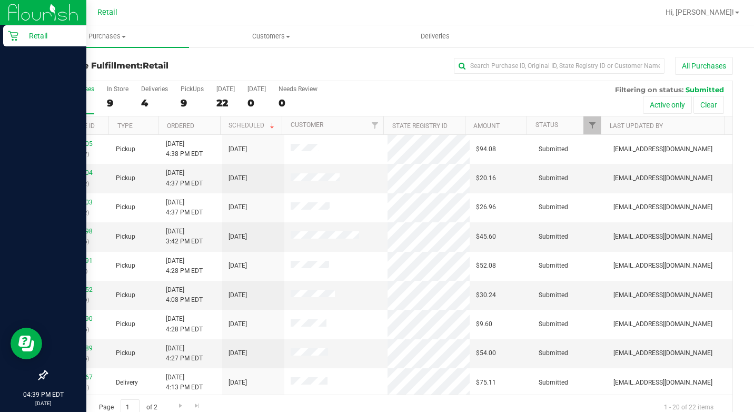
click at [18, 37] on p "Retail" at bounding box center [49, 35] width 63 height 13
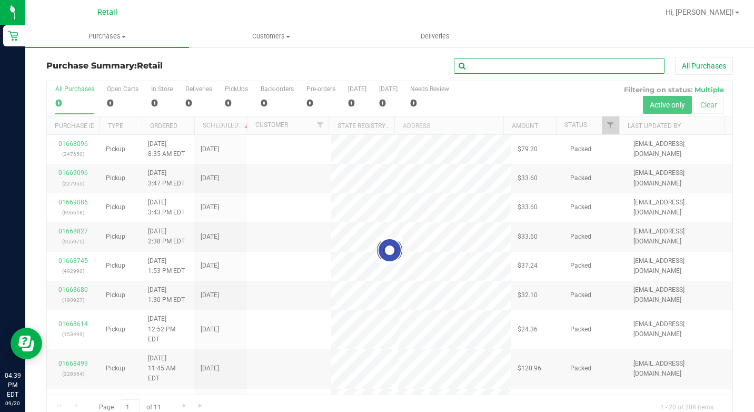
click at [500, 71] on input "text" at bounding box center [559, 66] width 211 height 16
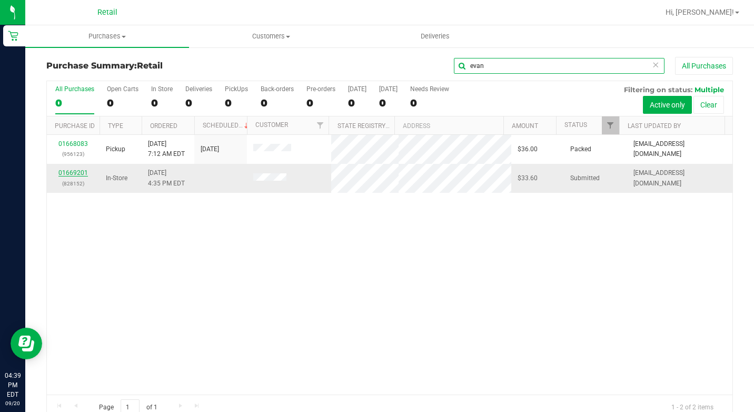
type input "evan"
click at [73, 174] on link "01669201" at bounding box center [72, 172] width 29 height 7
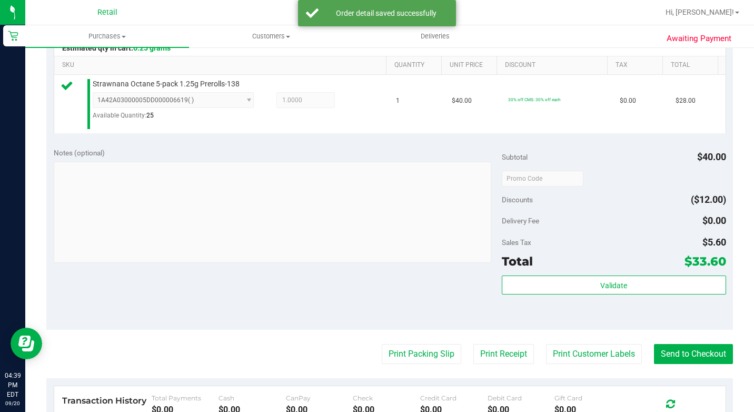
scroll to position [263, 0]
click at [702, 363] on button "Send to Checkout" at bounding box center [693, 353] width 79 height 20
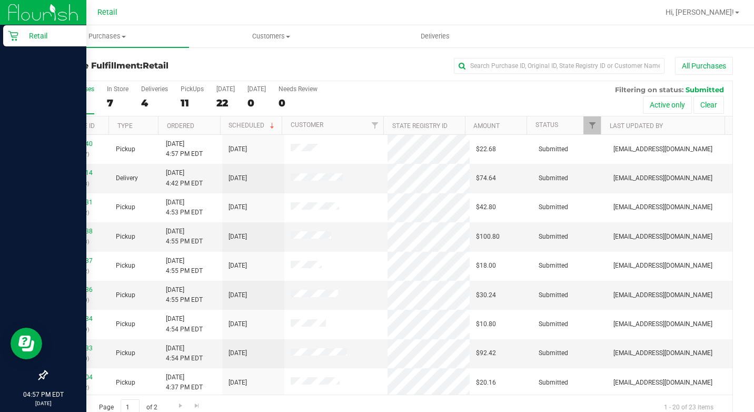
click at [5, 30] on div "Retail" at bounding box center [44, 35] width 83 height 21
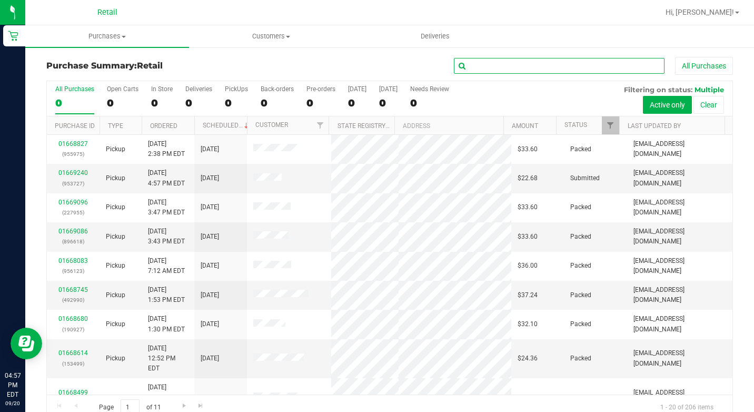
click at [501, 68] on input "text" at bounding box center [559, 66] width 211 height 16
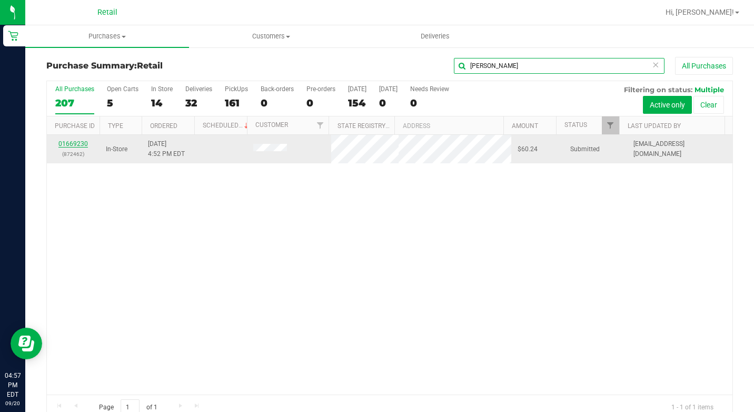
type input "[PERSON_NAME]"
click at [84, 145] on link "01669230" at bounding box center [72, 143] width 29 height 7
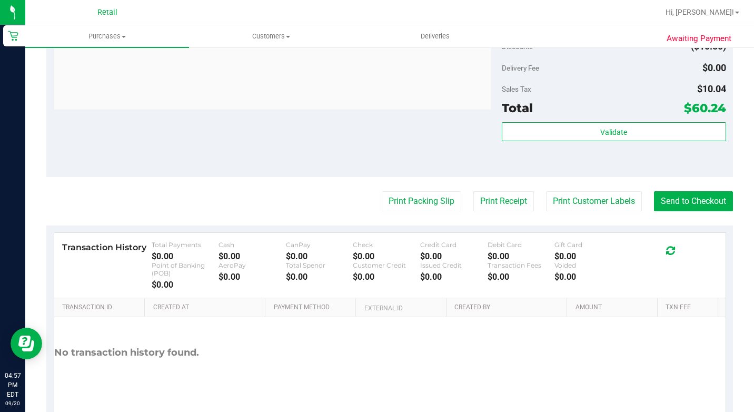
scroll to position [527, 0]
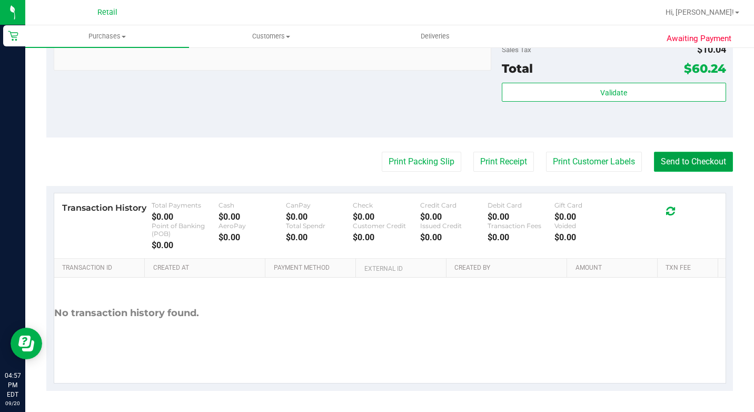
click at [704, 172] on button "Send to Checkout" at bounding box center [693, 162] width 79 height 20
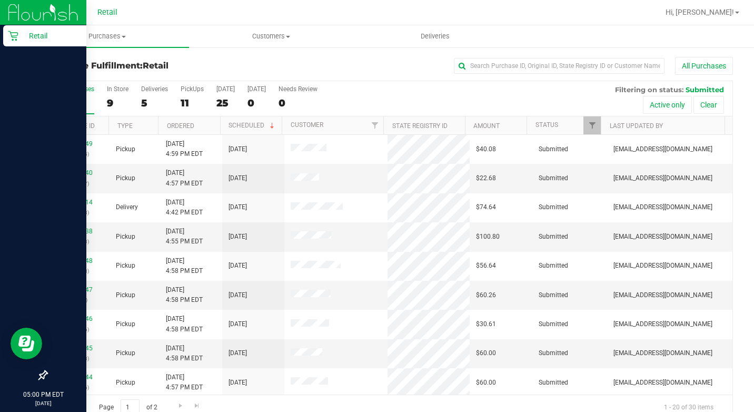
click at [20, 35] on p "Retail" at bounding box center [49, 35] width 63 height 13
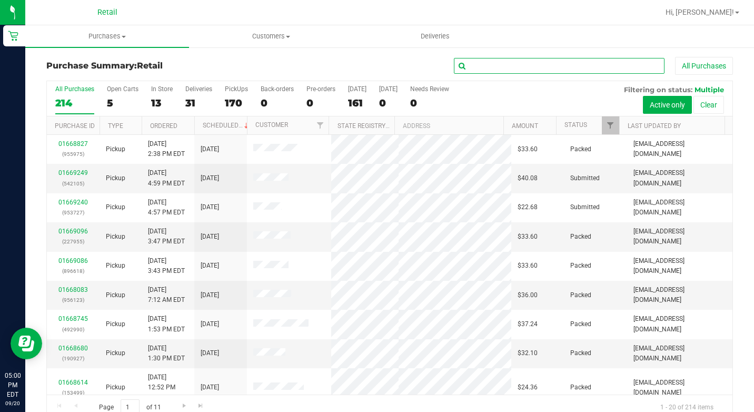
click at [478, 64] on input "text" at bounding box center [559, 66] width 211 height 16
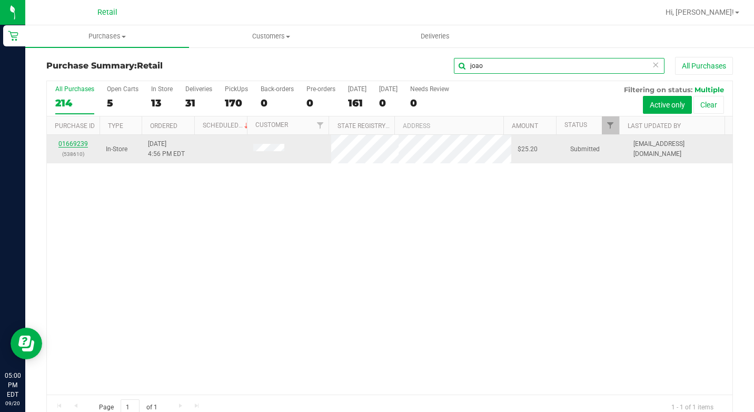
type input "joao"
click at [73, 145] on link "01669239" at bounding box center [72, 143] width 29 height 7
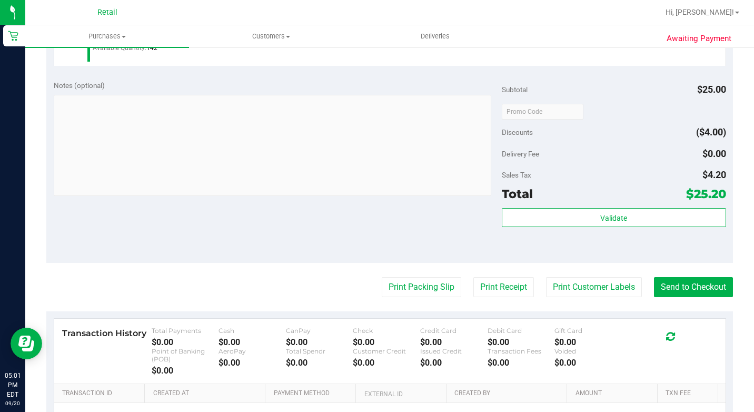
scroll to position [421, 0]
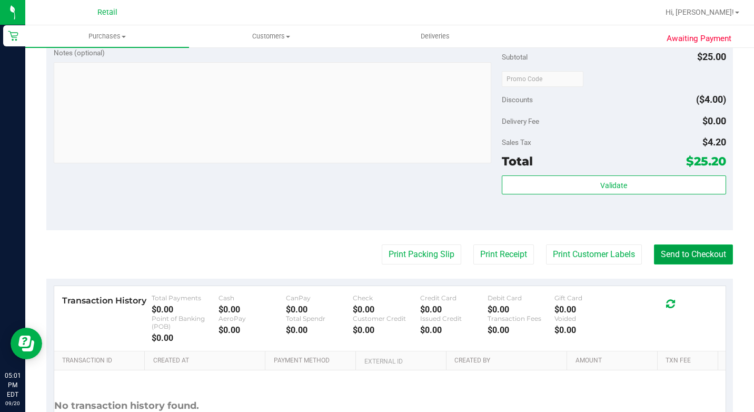
click at [691, 264] on button "Send to Checkout" at bounding box center [693, 254] width 79 height 20
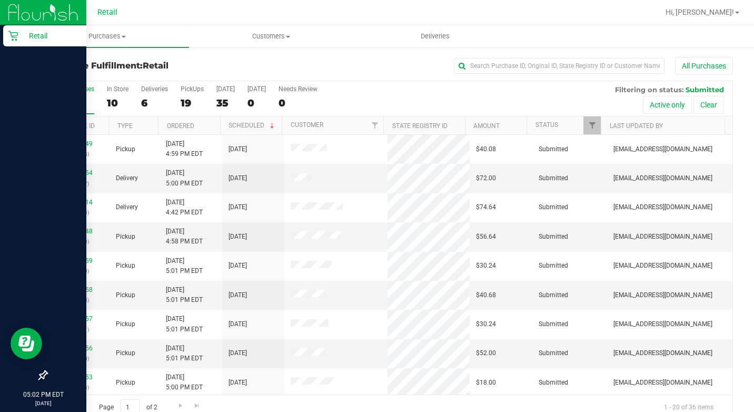
click at [15, 41] on icon at bounding box center [13, 36] width 11 height 11
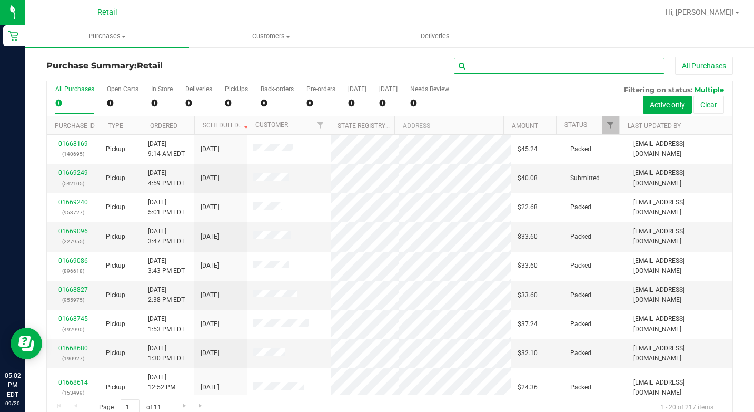
click at [559, 65] on input "text" at bounding box center [559, 66] width 211 height 16
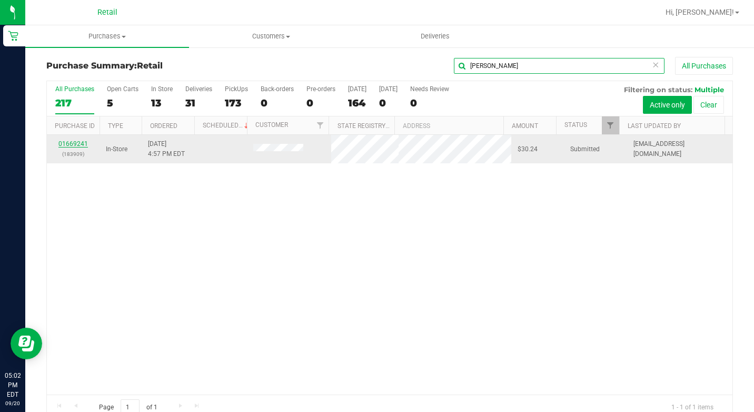
type input "[PERSON_NAME]"
click at [73, 141] on link "01669241" at bounding box center [72, 143] width 29 height 7
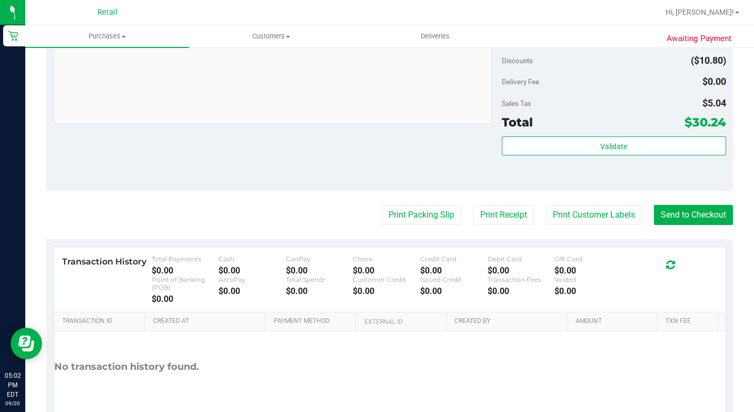
scroll to position [421, 0]
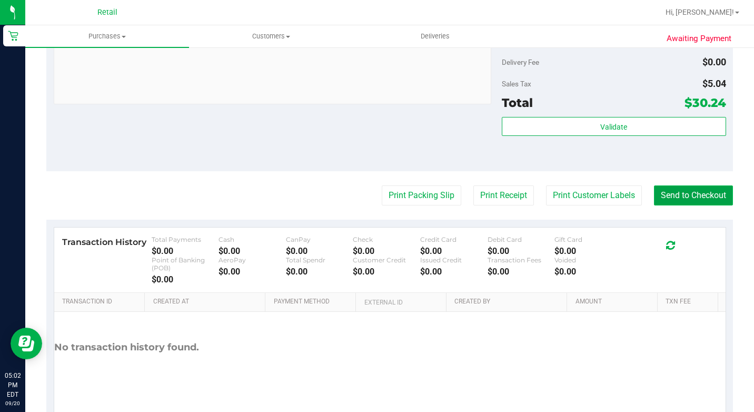
click at [664, 205] on button "Send to Checkout" at bounding box center [693, 195] width 79 height 20
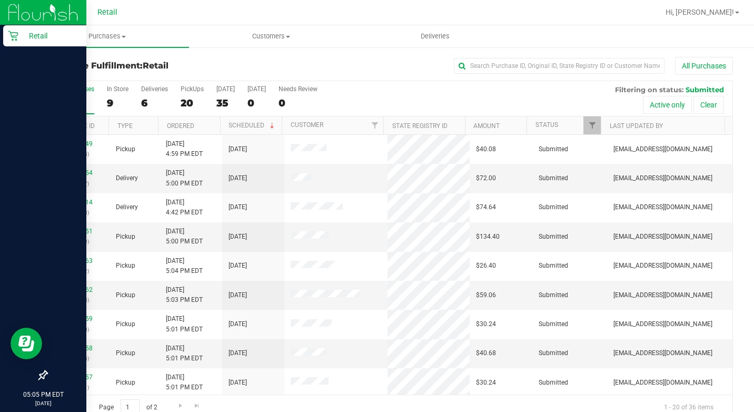
click at [21, 33] on p "Retail" at bounding box center [49, 35] width 63 height 13
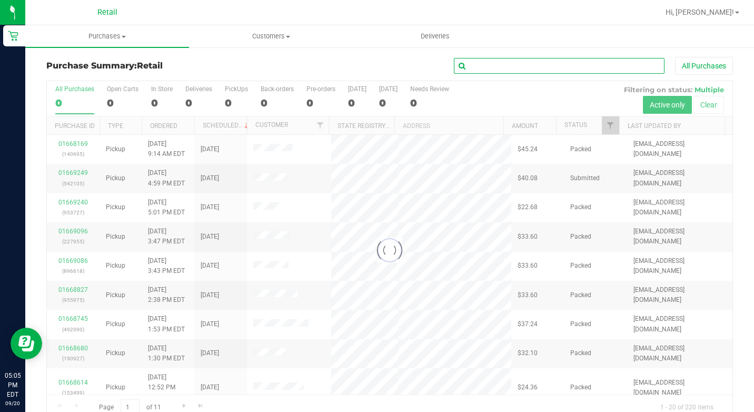
click at [494, 70] on input "text" at bounding box center [559, 66] width 211 height 16
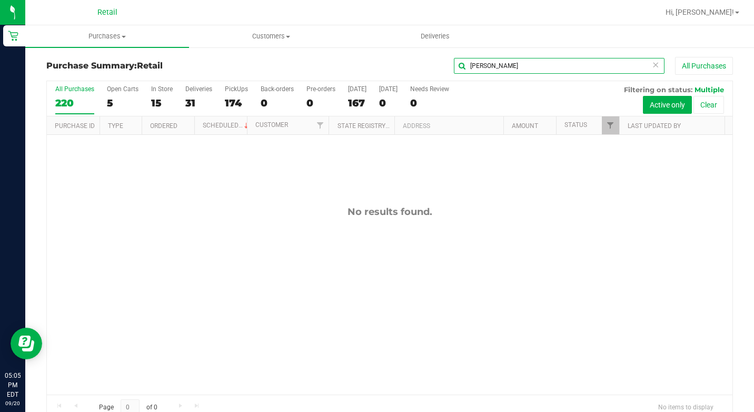
click at [509, 71] on input "[PERSON_NAME]" at bounding box center [559, 66] width 211 height 16
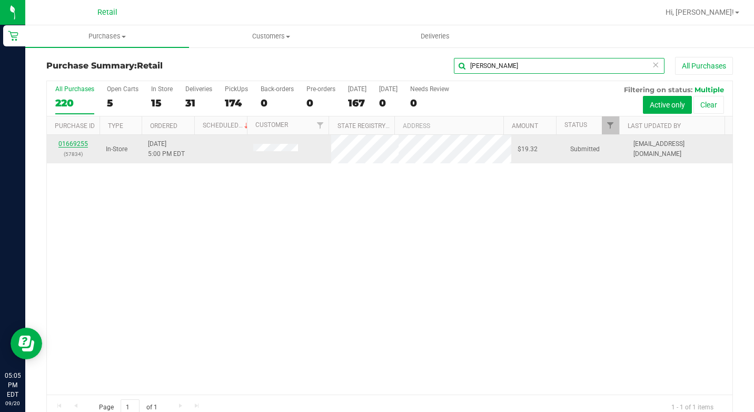
type input "[PERSON_NAME]"
click at [80, 141] on link "01669255" at bounding box center [72, 143] width 29 height 7
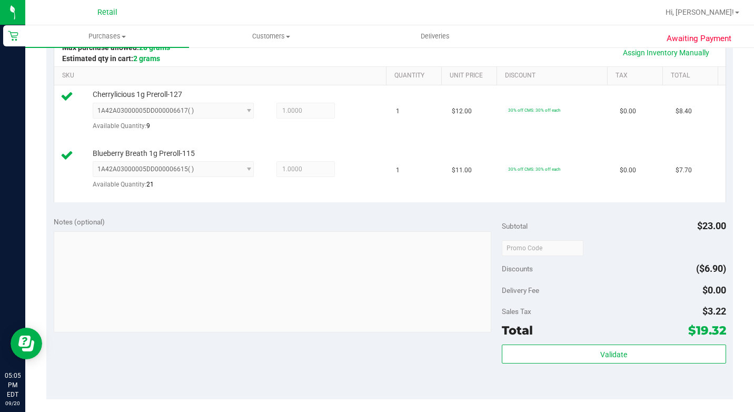
scroll to position [369, 0]
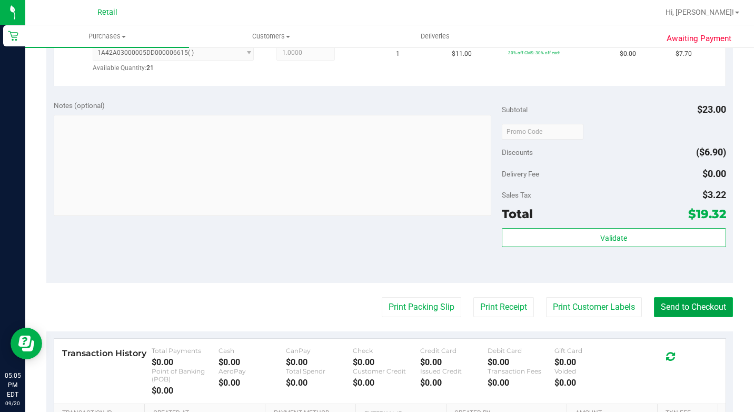
click at [666, 317] on button "Send to Checkout" at bounding box center [693, 307] width 79 height 20
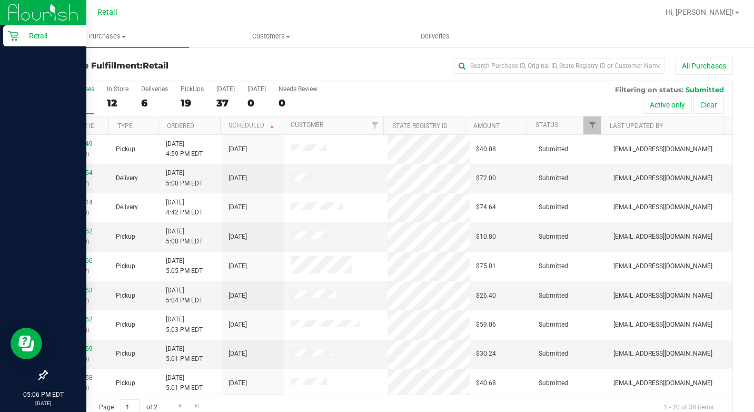
click at [12, 31] on icon at bounding box center [13, 36] width 11 height 11
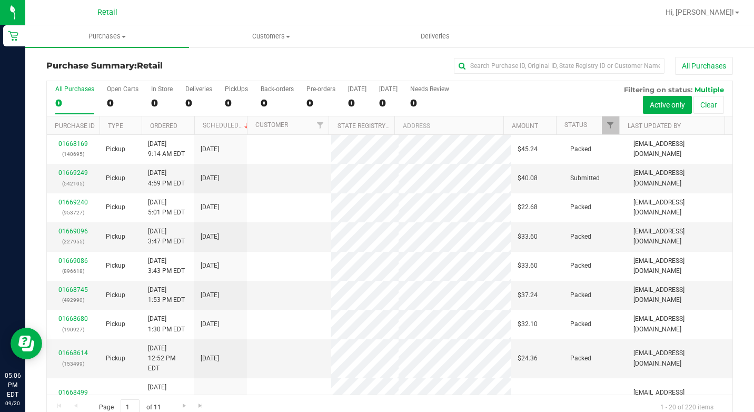
click at [524, 76] on div "Purchase Summary: Retail All Purchases" at bounding box center [389, 68] width 687 height 23
click at [538, 72] on input "text" at bounding box center [559, 66] width 211 height 16
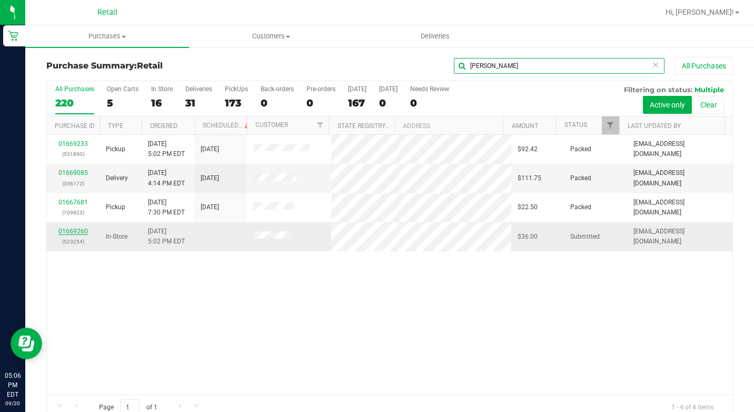
type input "[PERSON_NAME]"
click at [66, 232] on link "01669260" at bounding box center [72, 231] width 29 height 7
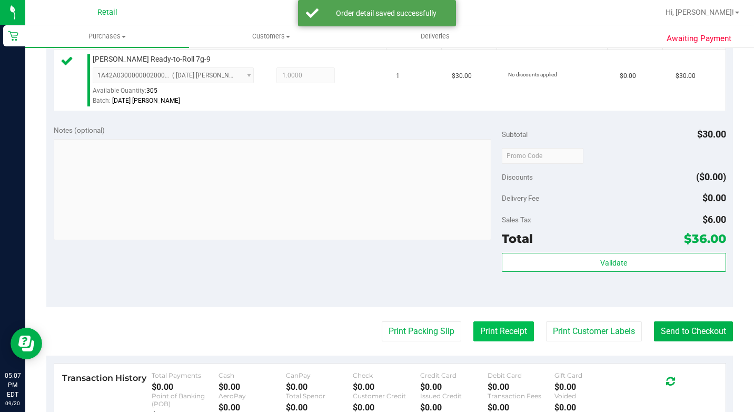
scroll to position [369, 0]
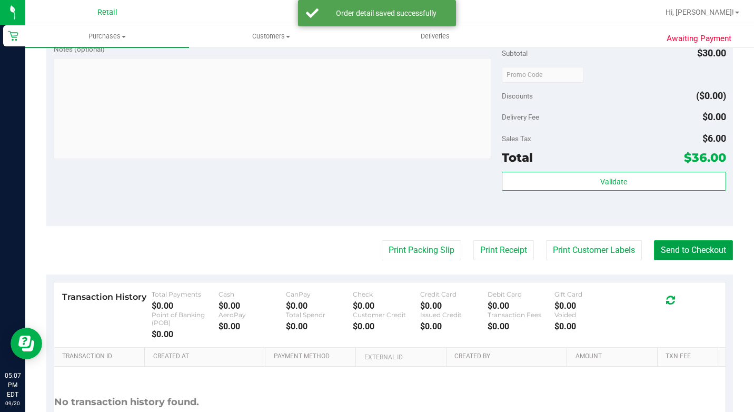
click at [697, 260] on button "Send to Checkout" at bounding box center [693, 250] width 79 height 20
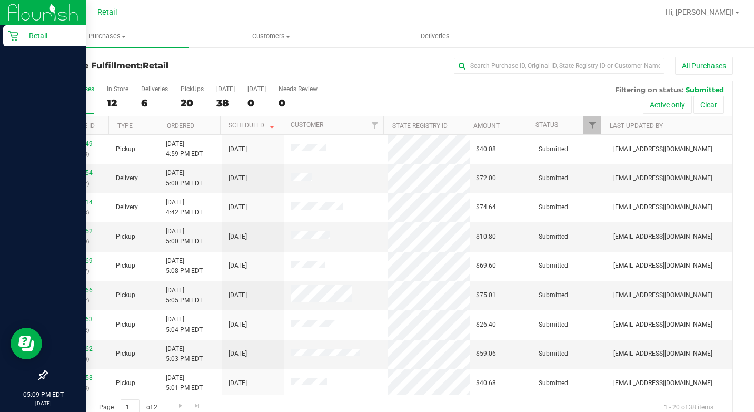
click at [8, 35] on icon at bounding box center [13, 36] width 11 height 11
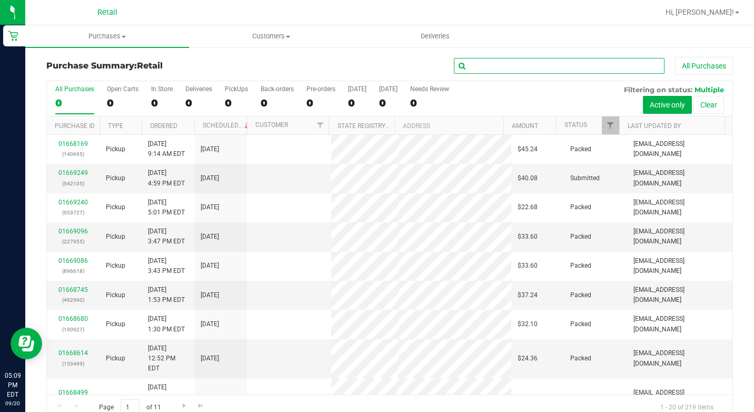
click at [524, 69] on input "text" at bounding box center [559, 66] width 211 height 16
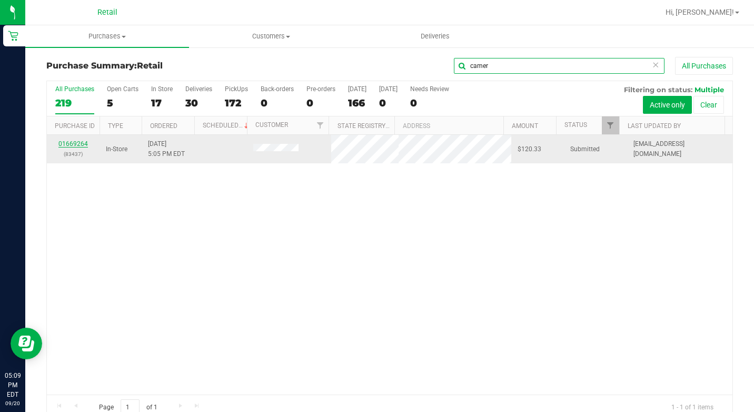
type input "camer"
click at [70, 145] on link "01669264" at bounding box center [72, 143] width 29 height 7
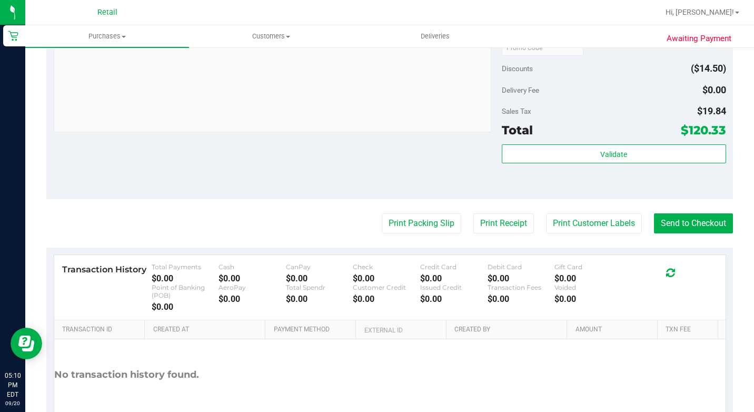
scroll to position [843, 0]
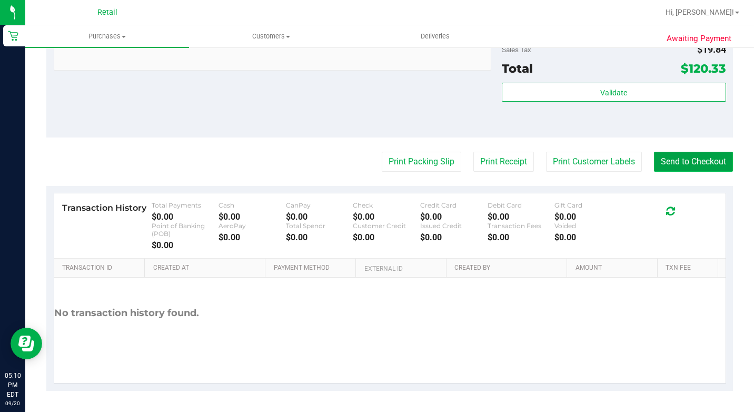
click at [674, 172] on button "Send to Checkout" at bounding box center [693, 162] width 79 height 20
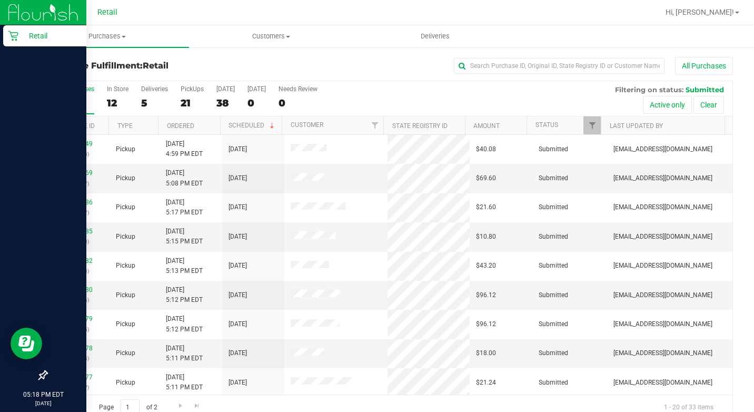
click at [16, 30] on div "Retail" at bounding box center [44, 35] width 83 height 21
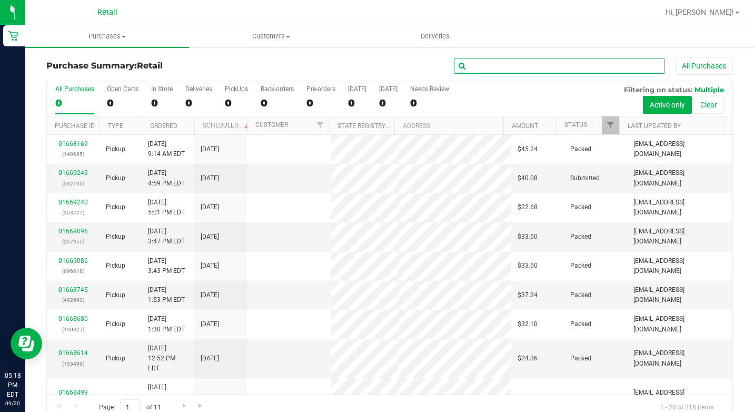
click at [474, 60] on input "text" at bounding box center [559, 66] width 211 height 16
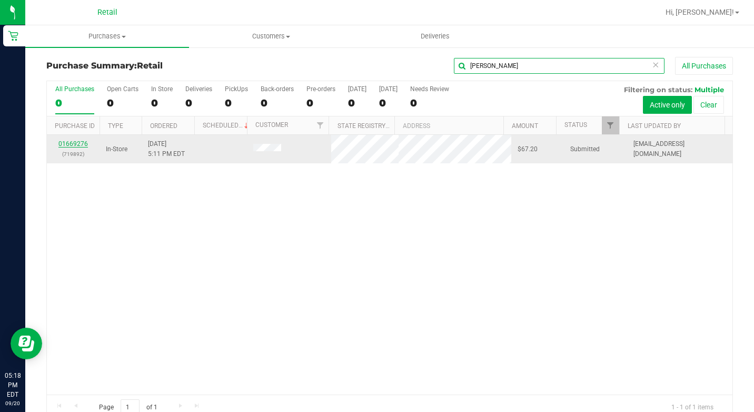
type input "[PERSON_NAME]"
click at [81, 143] on link "01669276" at bounding box center [72, 143] width 29 height 7
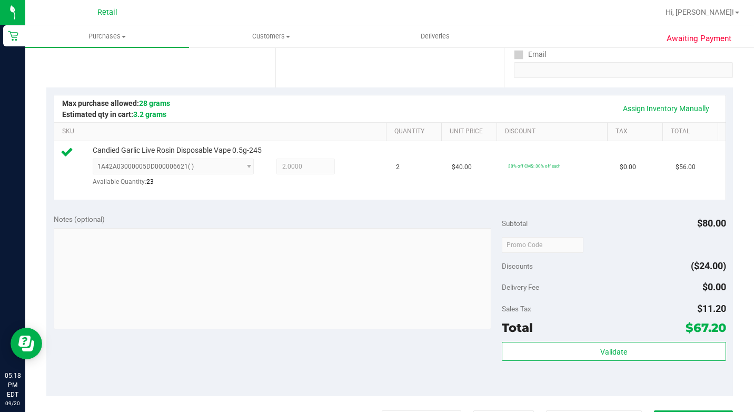
scroll to position [369, 0]
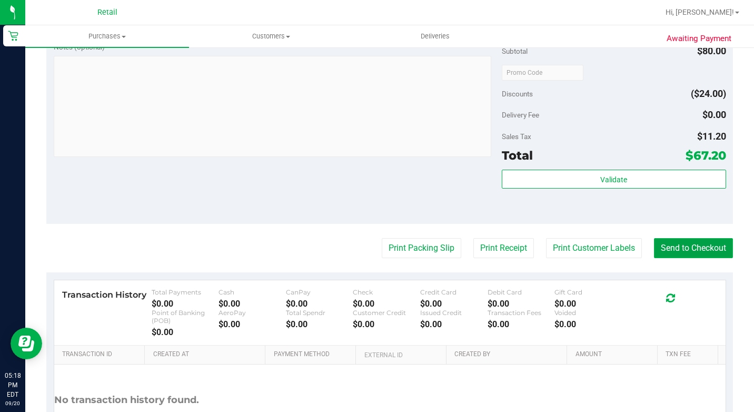
click at [695, 258] on button "Send to Checkout" at bounding box center [693, 248] width 79 height 20
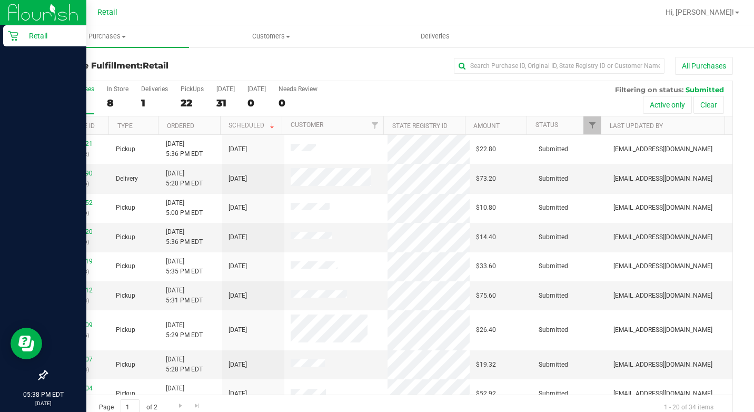
click at [12, 38] on icon at bounding box center [13, 36] width 11 height 11
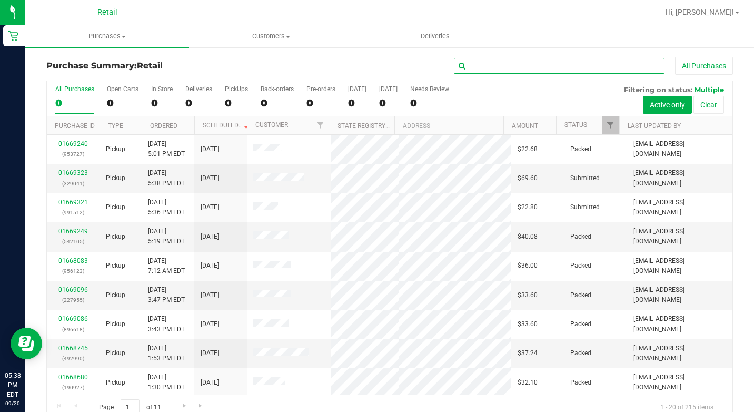
click at [522, 61] on input "text" at bounding box center [559, 66] width 211 height 16
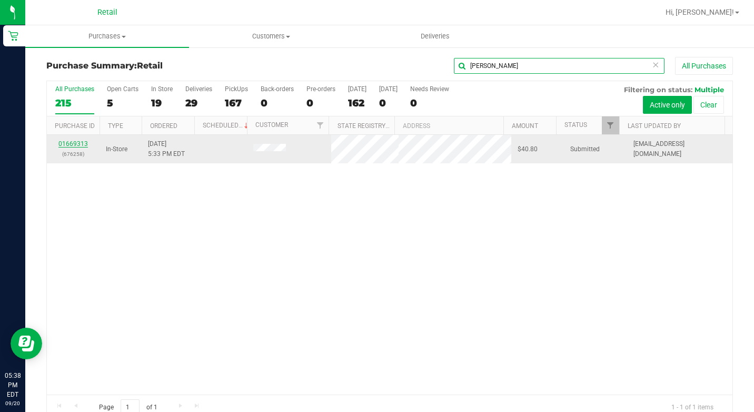
type input "[PERSON_NAME]"
click at [85, 144] on link "01669313" at bounding box center [72, 143] width 29 height 7
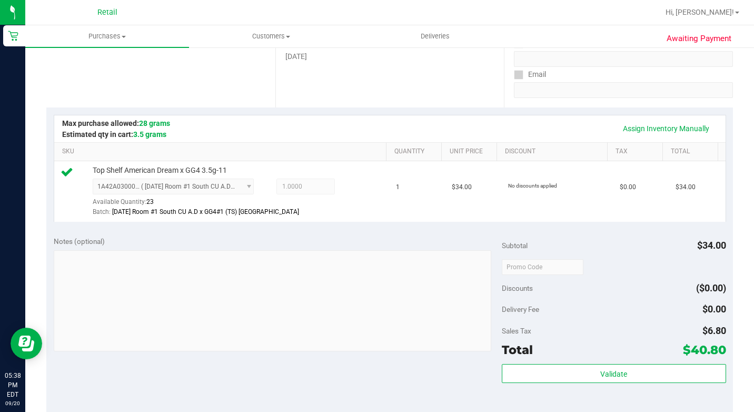
scroll to position [369, 0]
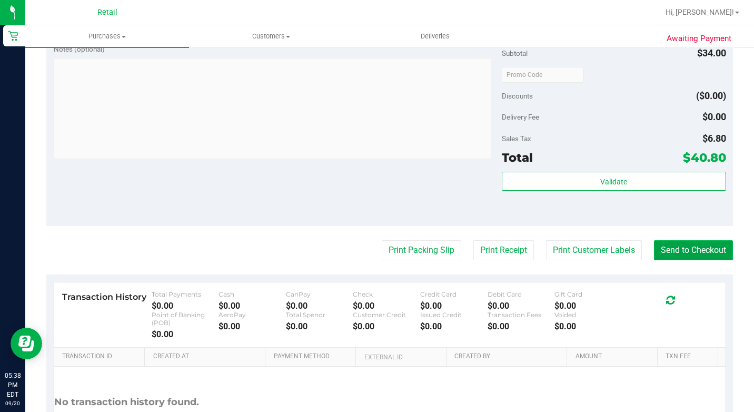
click at [678, 260] on button "Send to Checkout" at bounding box center [693, 250] width 79 height 20
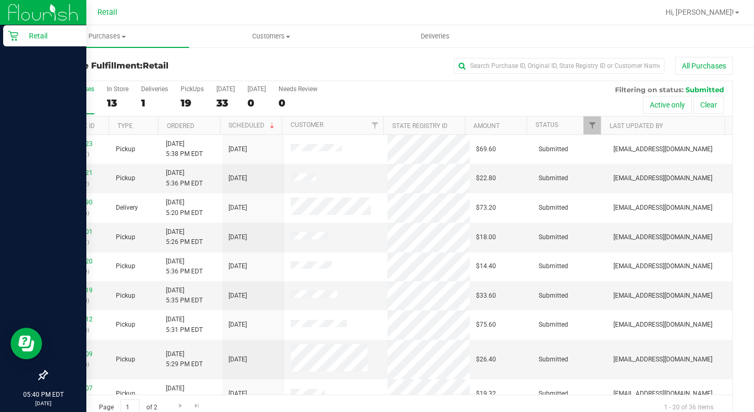
click at [15, 38] on icon at bounding box center [13, 36] width 11 height 11
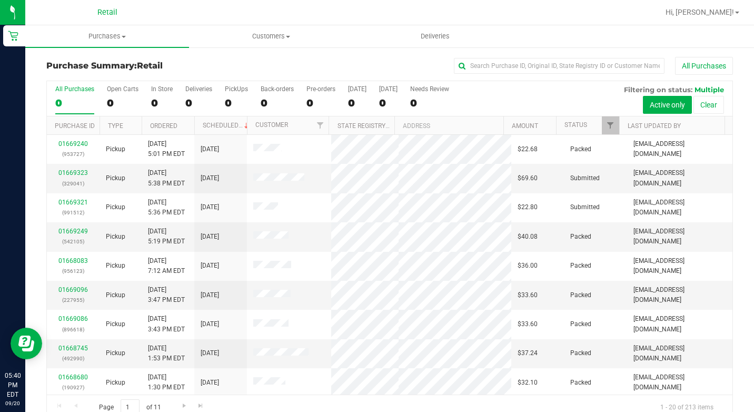
click at [569, 78] on div "Purchase Summary: Retail All Purchases" at bounding box center [389, 68] width 687 height 23
click at [572, 71] on input "text" at bounding box center [559, 66] width 211 height 16
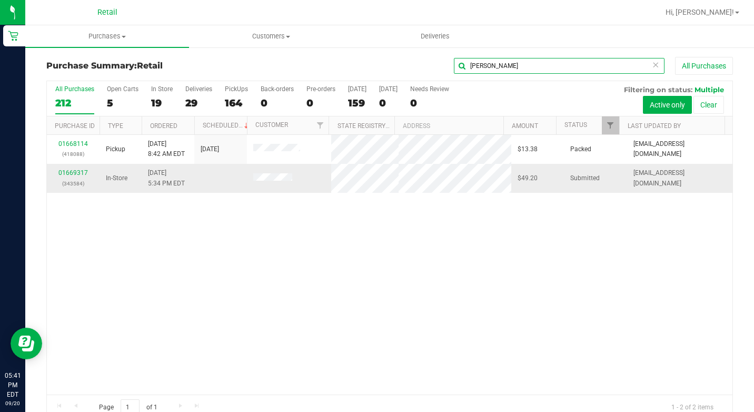
type input "[PERSON_NAME]"
click at [68, 168] on div "01669317 (343584)" at bounding box center [73, 178] width 40 height 20
click at [68, 177] on div "01669317 (343584)" at bounding box center [73, 178] width 40 height 20
click at [72, 172] on link "01669317" at bounding box center [72, 172] width 29 height 7
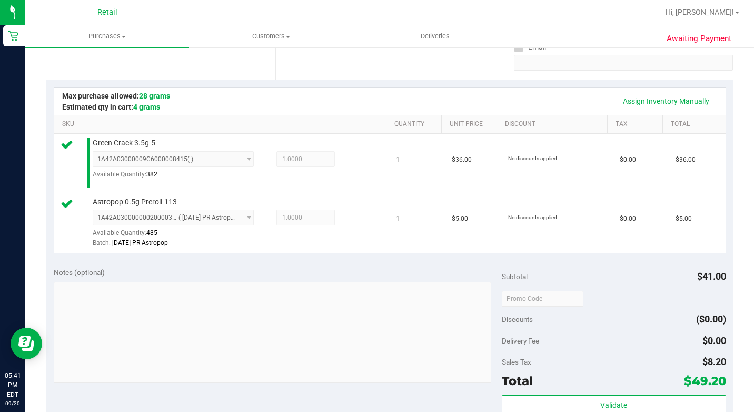
scroll to position [316, 0]
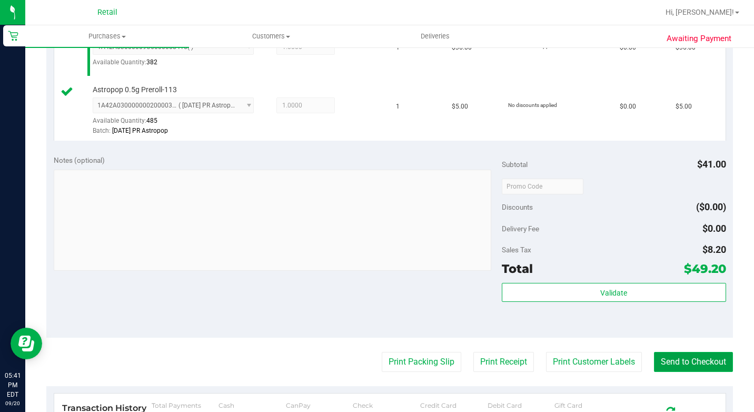
click at [667, 372] on button "Send to Checkout" at bounding box center [693, 362] width 79 height 20
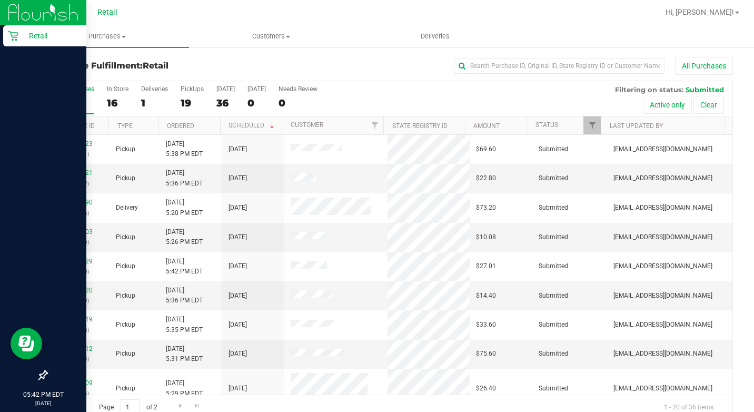
click at [11, 32] on icon at bounding box center [13, 36] width 11 height 11
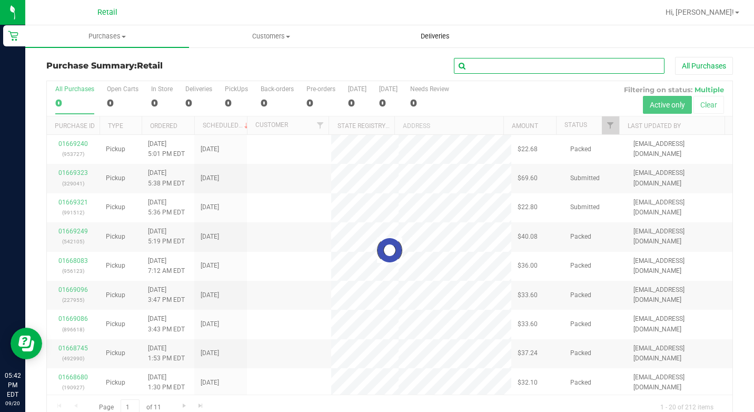
drag, startPoint x: 490, startPoint y: 65, endPoint x: 498, endPoint y: 38, distance: 27.7
click at [493, 55] on div "Purchase Summary: Retail All Purchases Loading... All Purchases 0 Open Carts 0 …" at bounding box center [389, 238] width 729 height 385
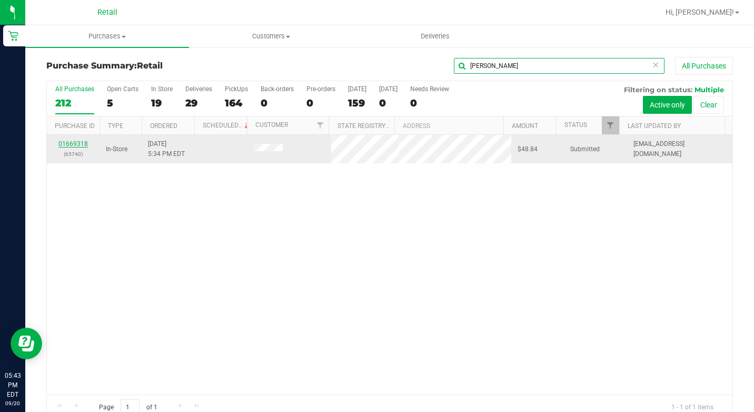
type input "[PERSON_NAME]"
click at [80, 142] on link "01669318" at bounding box center [72, 143] width 29 height 7
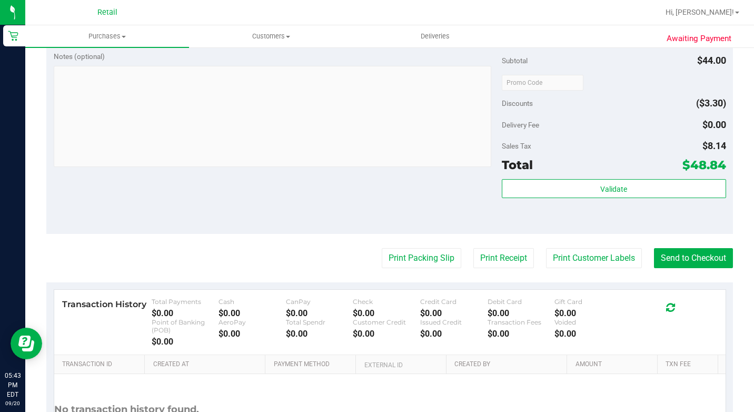
scroll to position [421, 0]
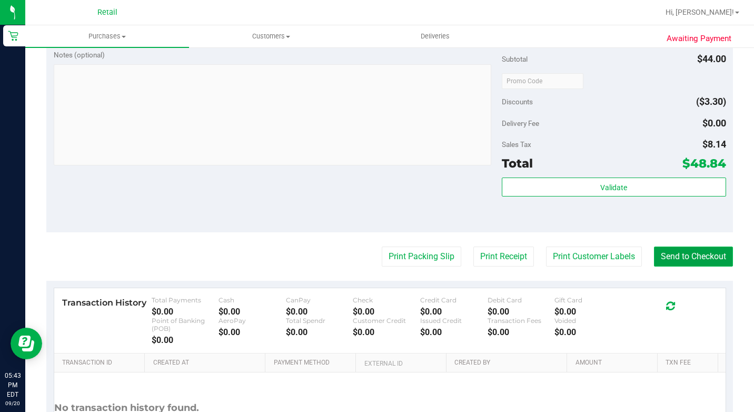
click at [675, 267] on button "Send to Checkout" at bounding box center [693, 257] width 79 height 20
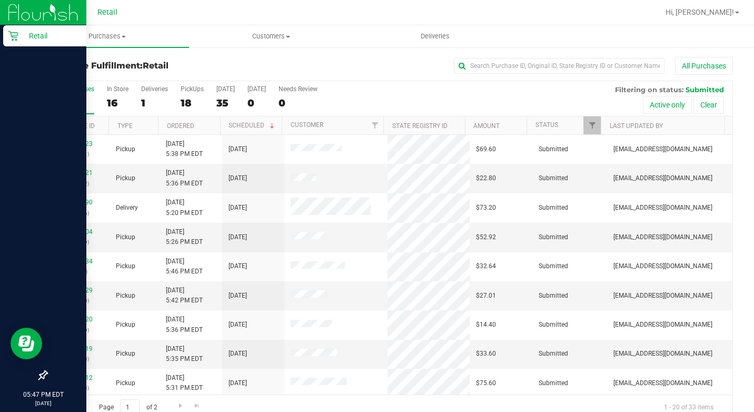
click at [13, 41] on icon at bounding box center [13, 36] width 10 height 10
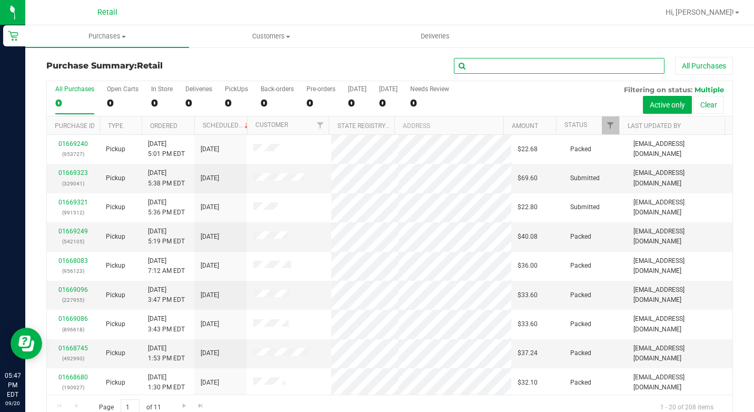
click at [520, 69] on input "text" at bounding box center [559, 66] width 211 height 16
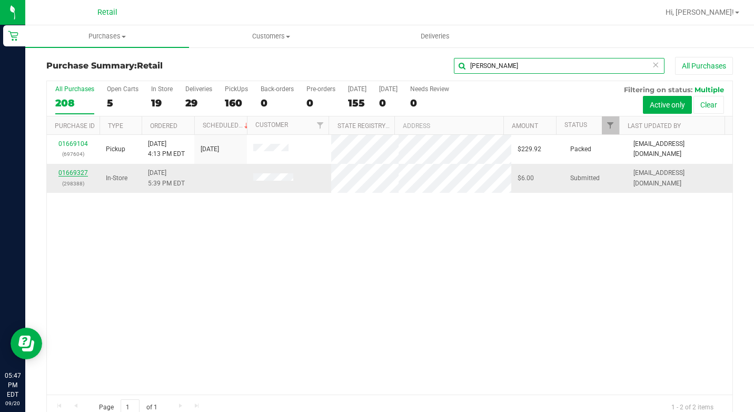
type input "[PERSON_NAME]"
click at [82, 173] on link "01669327" at bounding box center [72, 172] width 29 height 7
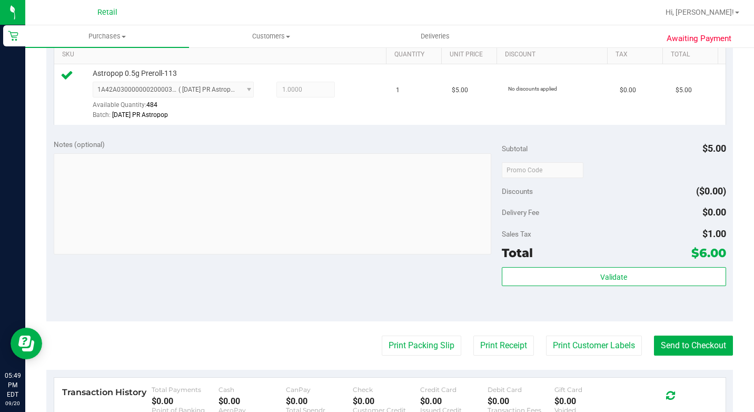
scroll to position [369, 0]
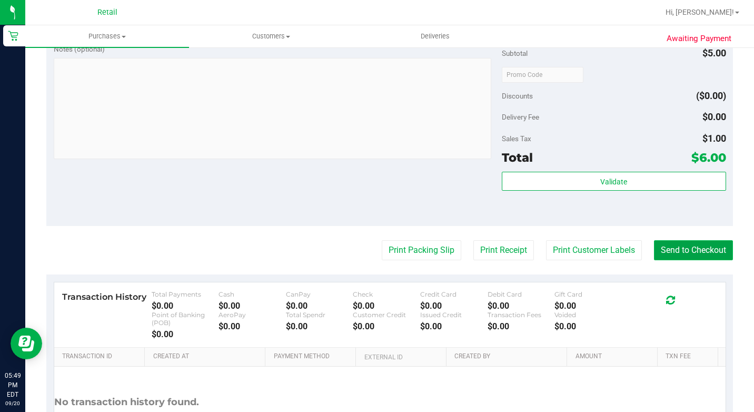
click at [683, 260] on button "Send to Checkout" at bounding box center [693, 250] width 79 height 20
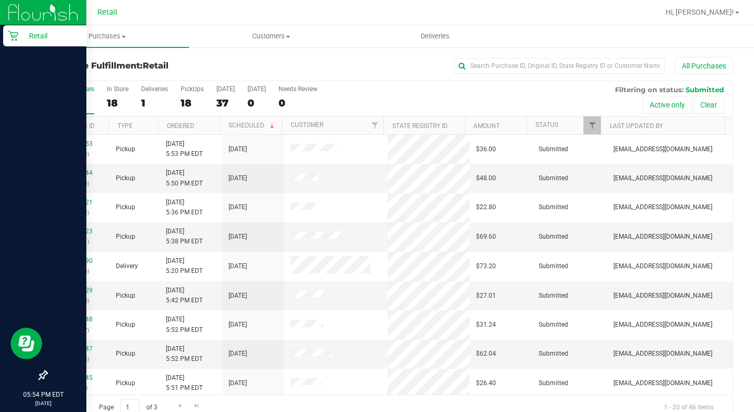
click at [18, 35] on icon at bounding box center [13, 36] width 11 height 11
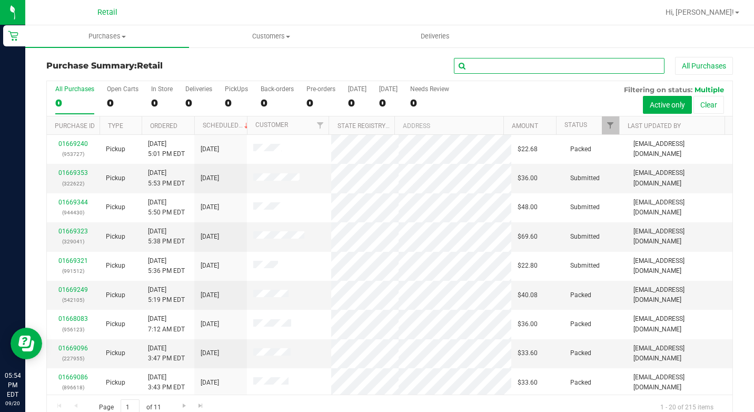
click at [504, 64] on input "text" at bounding box center [559, 66] width 211 height 16
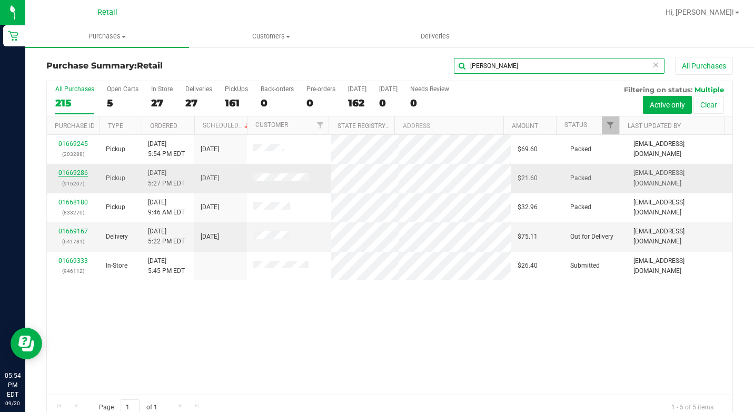
type input "[PERSON_NAME]"
click at [75, 168] on td "01669286 (916207)" at bounding box center [73, 178] width 53 height 29
drag, startPoint x: 75, startPoint y: 168, endPoint x: 87, endPoint y: 174, distance: 13.2
click at [87, 174] on link "01669286" at bounding box center [72, 172] width 29 height 7
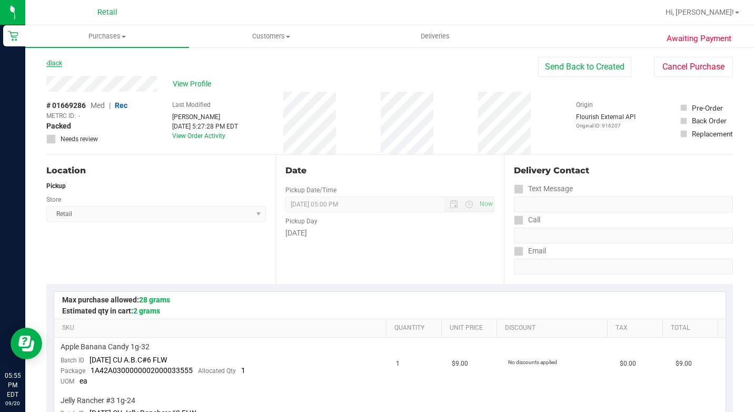
click at [62, 65] on link "Back" at bounding box center [54, 63] width 16 height 7
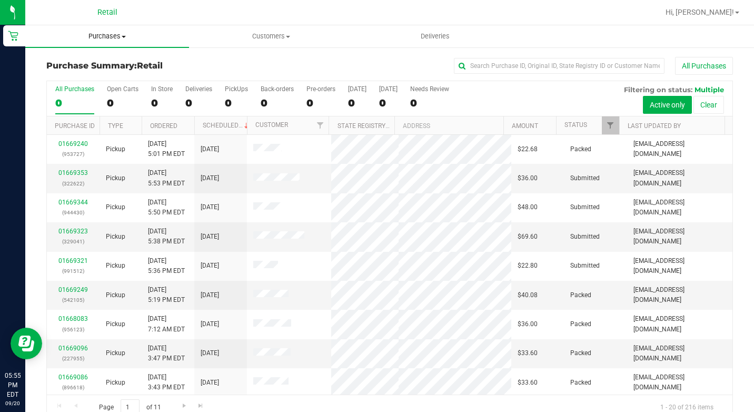
click at [26, 42] on uib-tab-heading "Purchases Summary of purchases Fulfillment All purchases" at bounding box center [107, 36] width 164 height 22
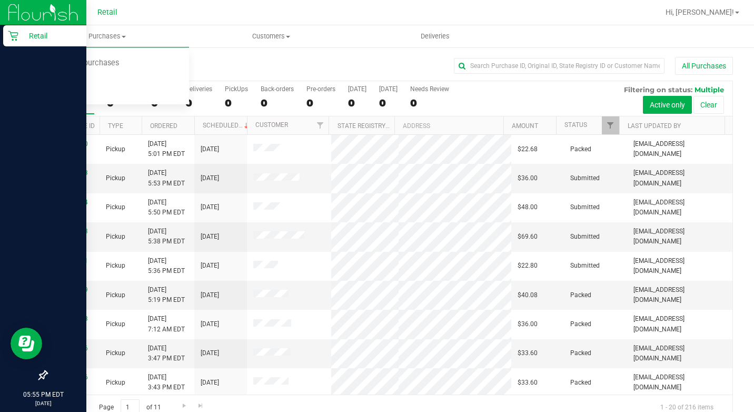
click at [21, 41] on p "Retail" at bounding box center [49, 35] width 63 height 13
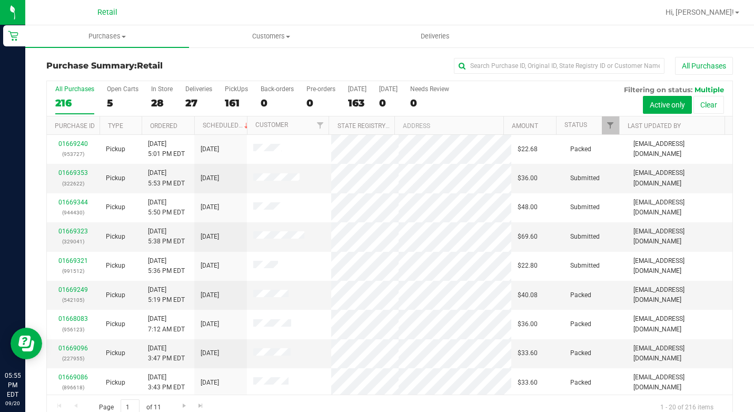
click at [119, 48] on div "Purchase Summary: Retail All Purchases All Purchases 216 Open Carts 5 In Store …" at bounding box center [389, 238] width 729 height 385
click at [495, 60] on input "text" at bounding box center [559, 66] width 211 height 16
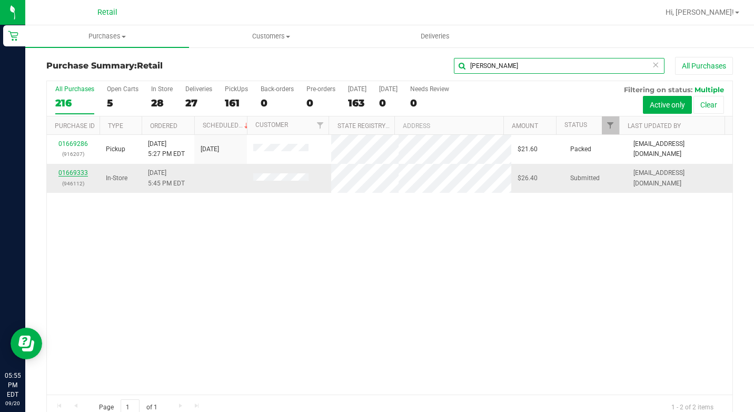
type input "[PERSON_NAME]"
click at [74, 173] on link "01669333" at bounding box center [72, 172] width 29 height 7
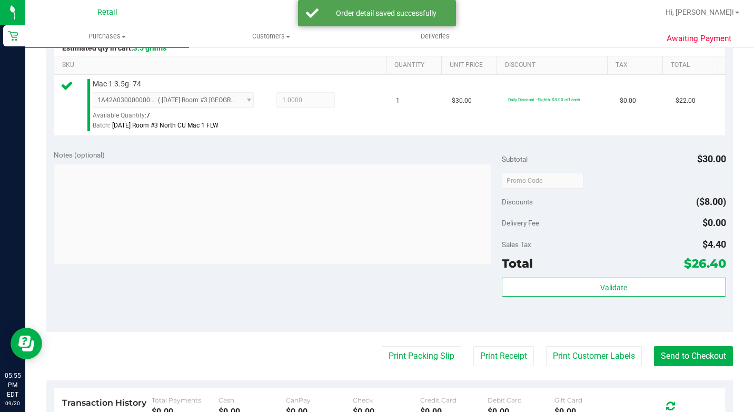
scroll to position [472, 0]
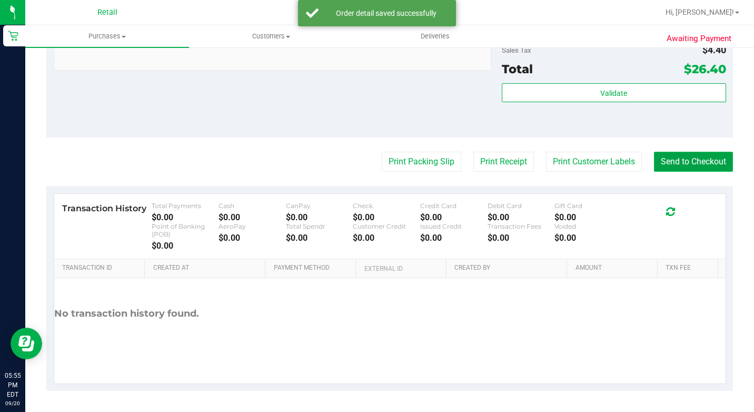
click at [711, 159] on button "Send to Checkout" at bounding box center [693, 162] width 79 height 20
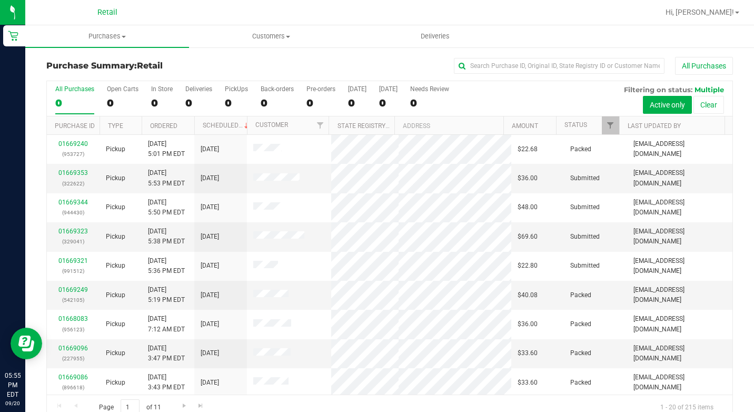
click at [485, 74] on div "All Purchases" at bounding box center [505, 66] width 458 height 18
click at [486, 62] on input "text" at bounding box center [559, 66] width 211 height 16
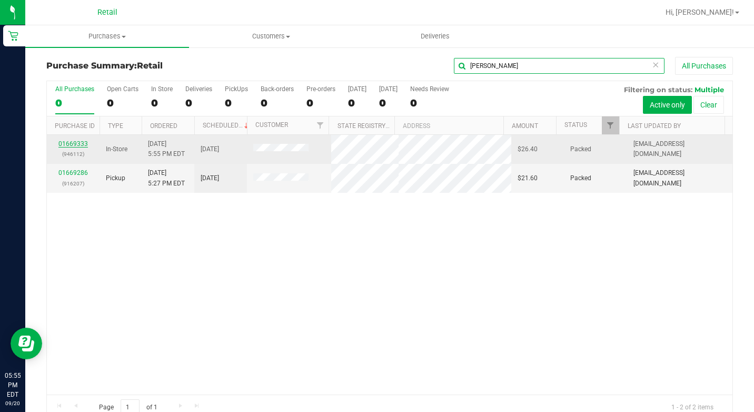
type input "[PERSON_NAME]"
click at [77, 142] on link "01669333" at bounding box center [72, 143] width 29 height 7
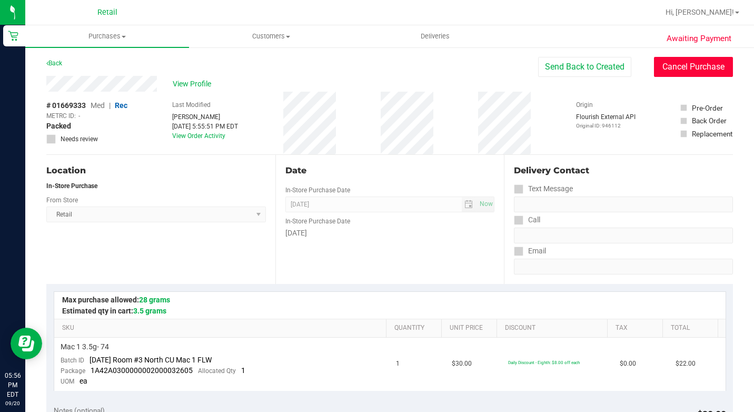
click at [703, 65] on button "Cancel Purchase" at bounding box center [693, 67] width 79 height 20
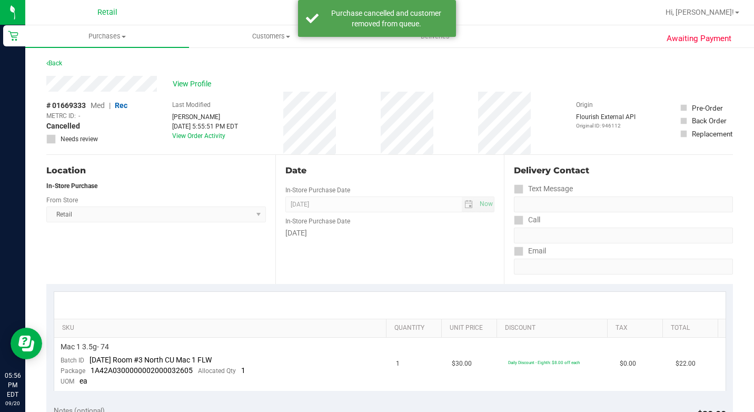
click at [50, 63] on link "Back" at bounding box center [54, 63] width 16 height 7
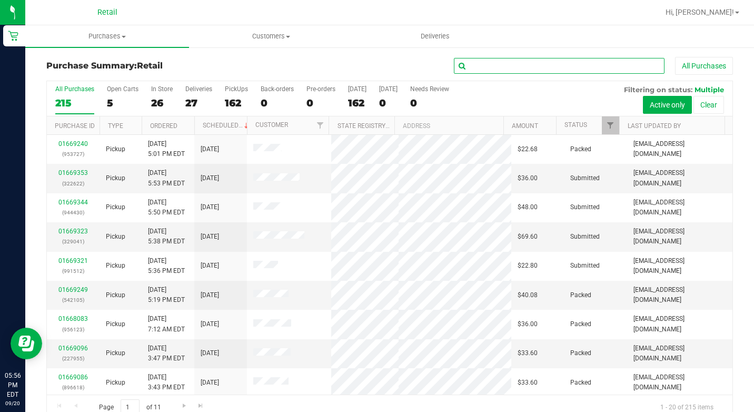
click at [493, 65] on input "text" at bounding box center [559, 66] width 211 height 16
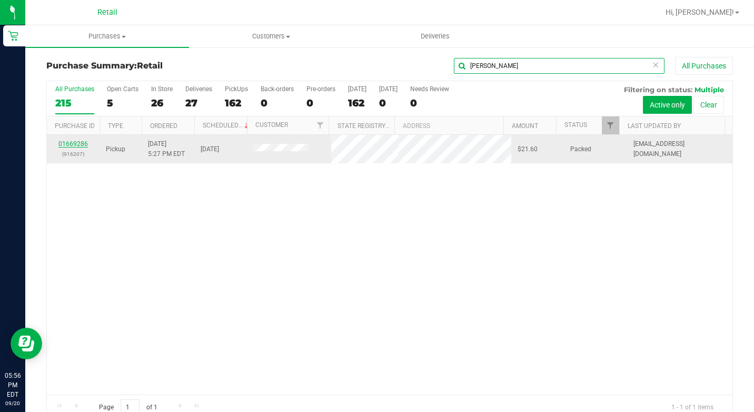
type input "[PERSON_NAME]"
click at [78, 144] on link "01669286" at bounding box center [72, 143] width 29 height 7
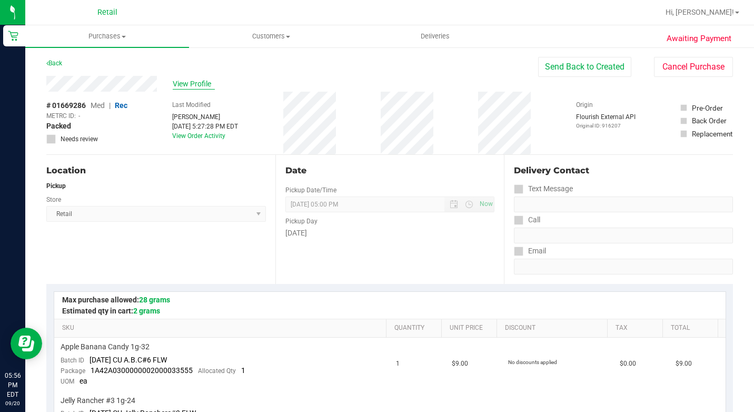
click at [182, 82] on span "View Profile" at bounding box center [194, 83] width 42 height 11
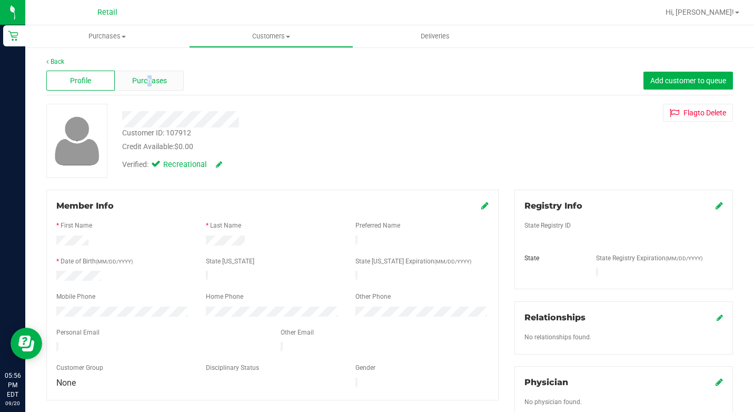
click at [149, 75] on span "Purchases" at bounding box center [149, 80] width 35 height 11
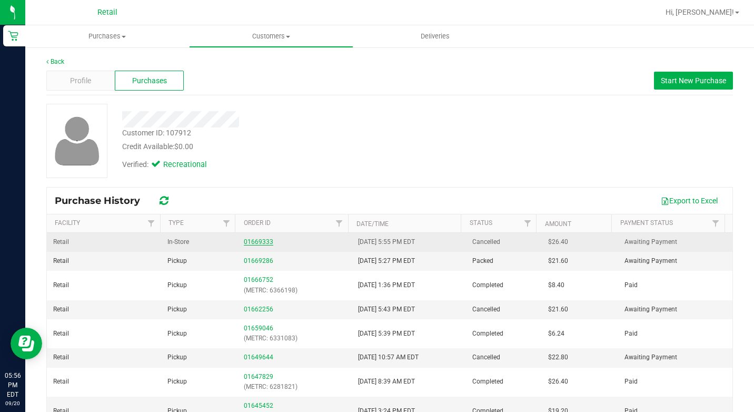
click at [259, 244] on link "01669333" at bounding box center [258, 241] width 29 height 7
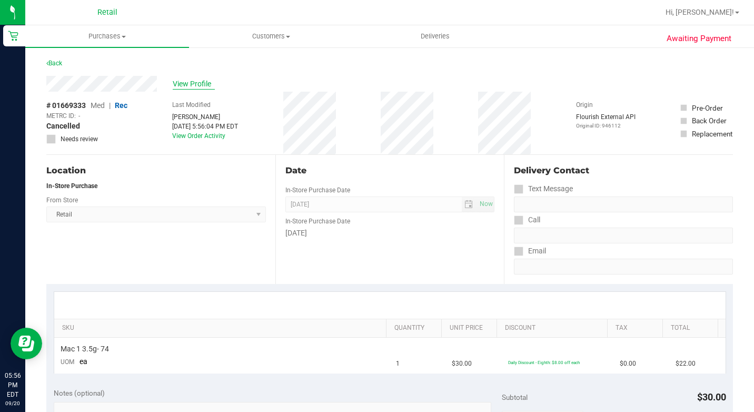
click at [192, 81] on span "View Profile" at bounding box center [194, 83] width 42 height 11
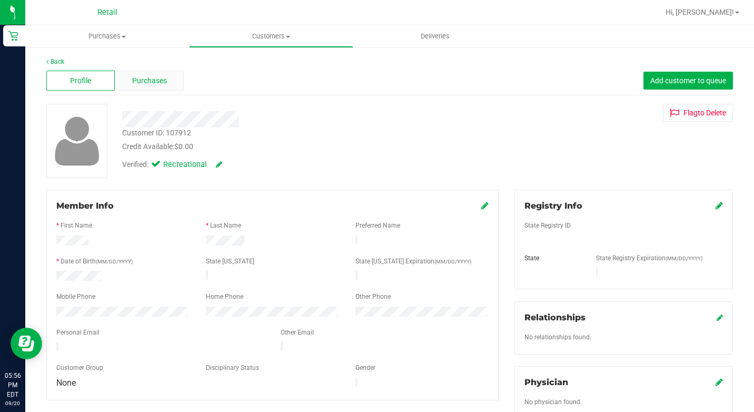
click at [155, 85] on span "Purchases" at bounding box center [149, 80] width 35 height 11
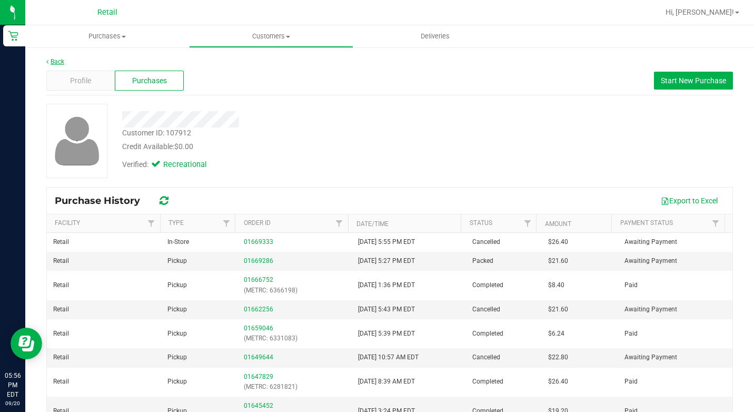
click at [63, 64] on link "Back" at bounding box center [55, 61] width 18 height 7
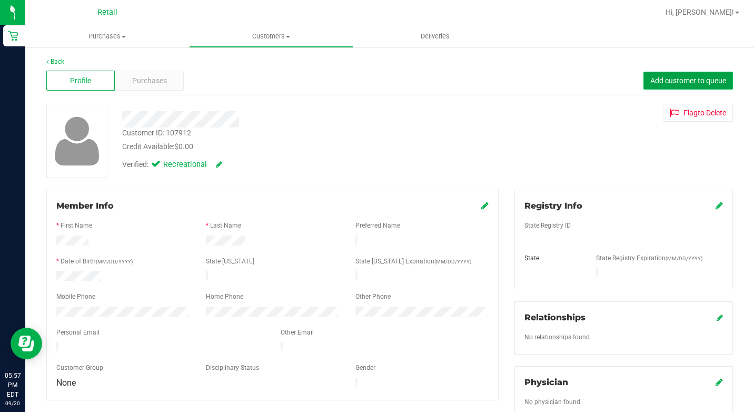
click at [682, 74] on button "Add customer to queue" at bounding box center [689, 81] width 90 height 18
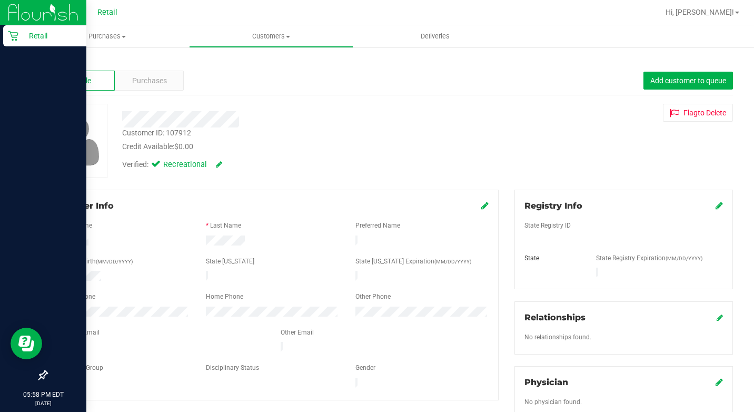
click at [15, 36] on icon at bounding box center [13, 36] width 11 height 11
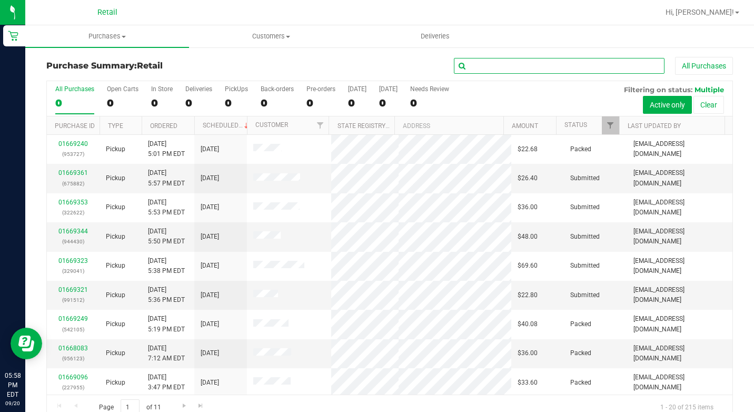
click at [477, 70] on input "text" at bounding box center [559, 66] width 211 height 16
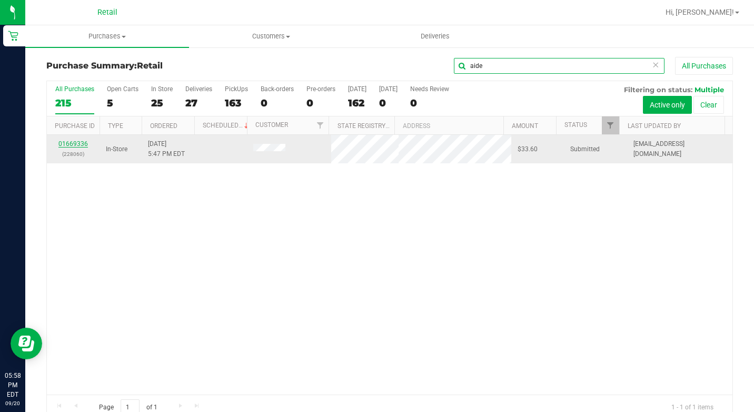
type input "aide"
click at [81, 143] on link "01669336" at bounding box center [72, 143] width 29 height 7
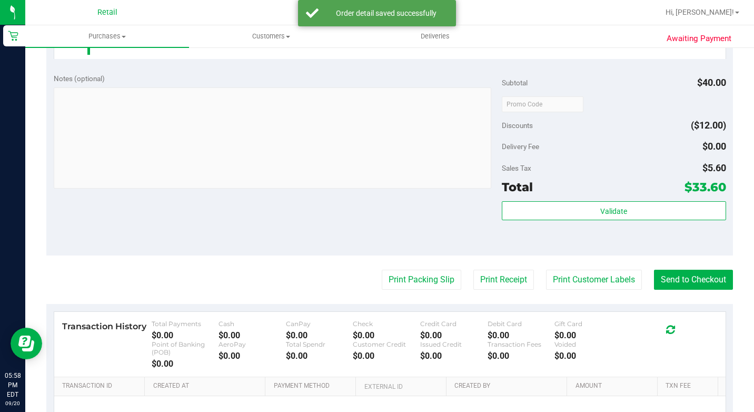
scroll to position [369, 0]
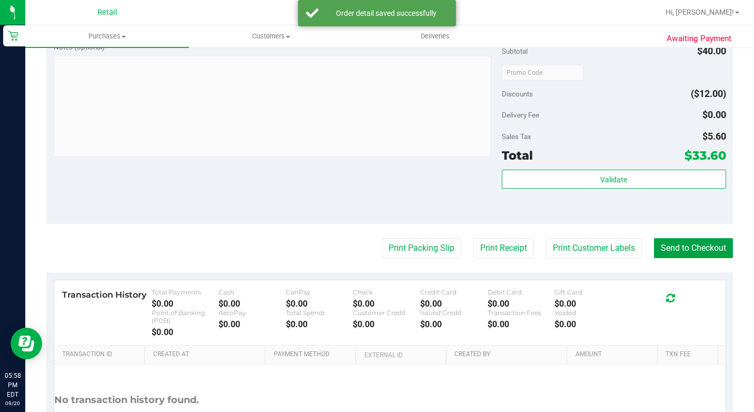
click at [696, 258] on button "Send to Checkout" at bounding box center [693, 248] width 79 height 20
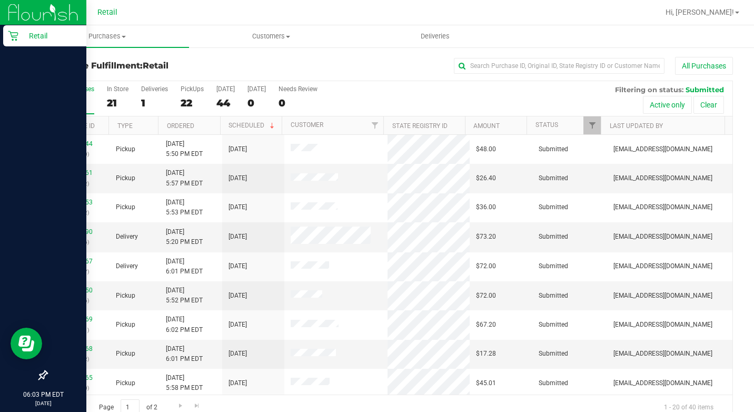
click at [16, 41] on icon at bounding box center [13, 36] width 10 height 10
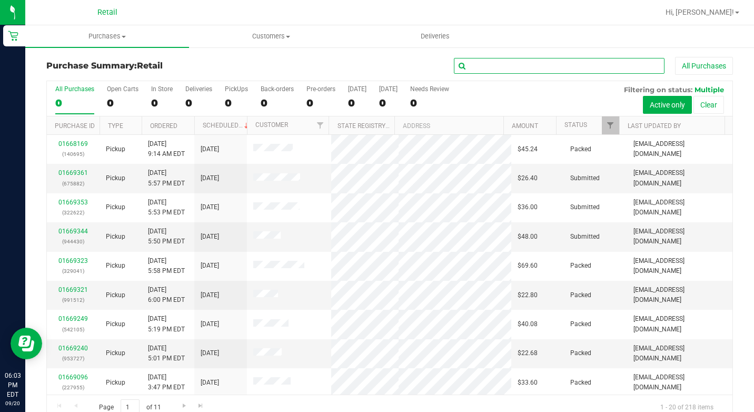
click at [486, 73] on input "text" at bounding box center [559, 66] width 211 height 16
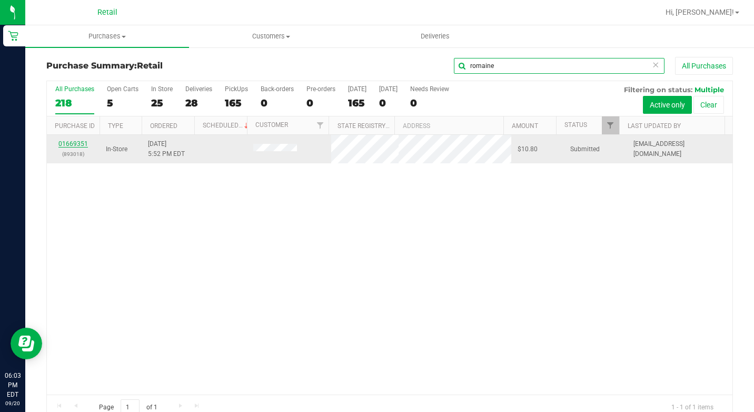
type input "romaine"
click at [65, 146] on link "01669351" at bounding box center [72, 143] width 29 height 7
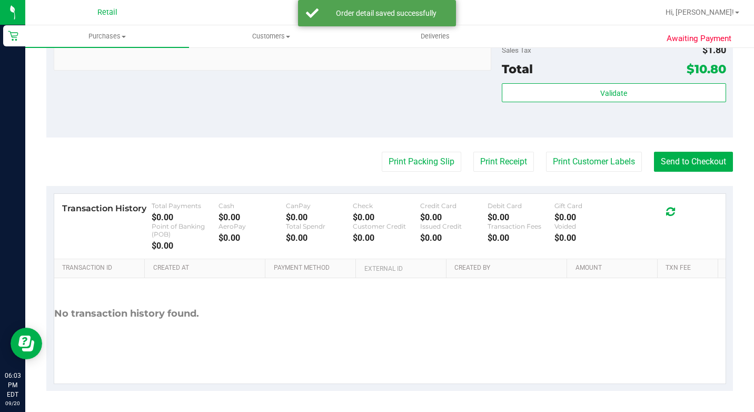
scroll to position [472, 0]
click at [683, 158] on button "Send to Checkout" at bounding box center [693, 162] width 79 height 20
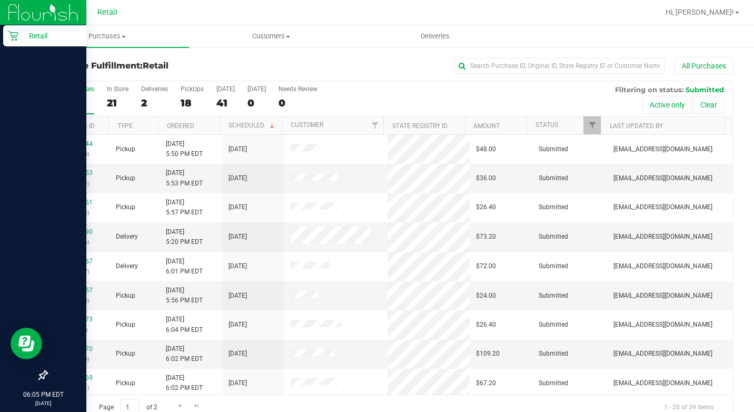
click at [22, 38] on p "Retail" at bounding box center [49, 35] width 63 height 13
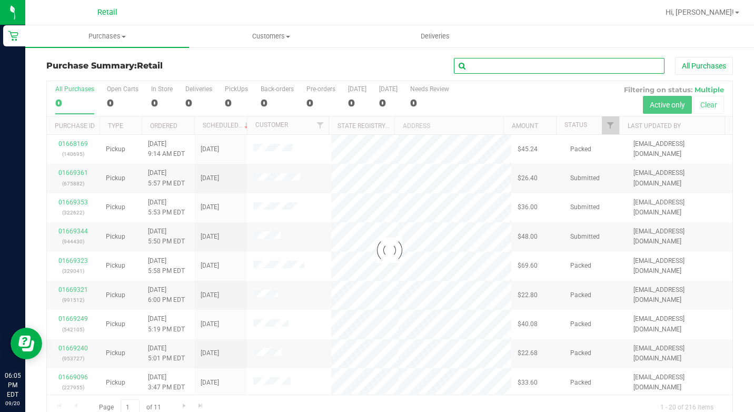
click at [540, 68] on input "text" at bounding box center [559, 66] width 211 height 16
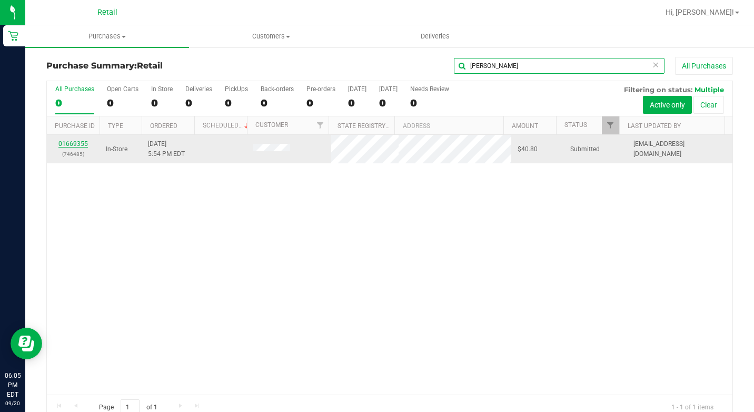
type input "[PERSON_NAME]"
click at [82, 145] on link "01669355" at bounding box center [72, 143] width 29 height 7
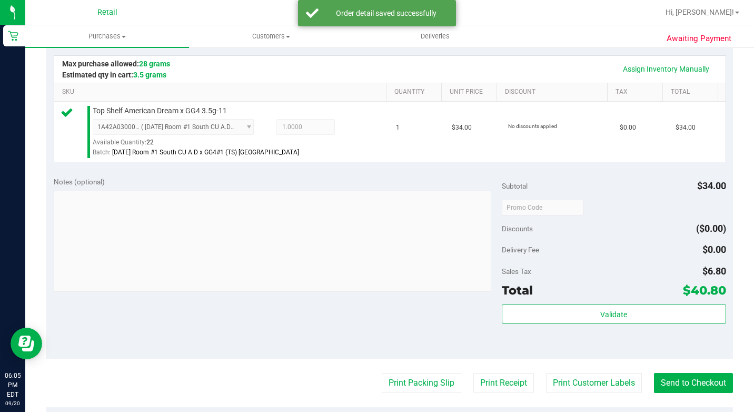
scroll to position [421, 0]
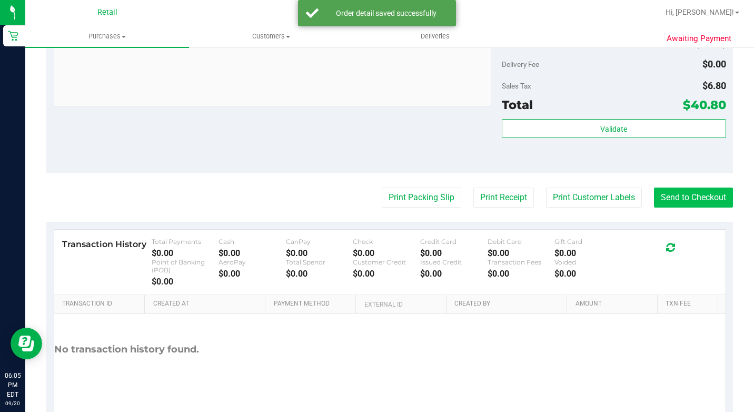
drag, startPoint x: 680, startPoint y: 194, endPoint x: 676, endPoint y: 202, distance: 9.4
click at [680, 196] on purchase-details "Back Edit Purchase Cancel Purchase View Profile # 01669355 Med | Rec METRC ID: …" at bounding box center [389, 30] width 687 height 791
click at [671, 208] on button "Send to Checkout" at bounding box center [693, 198] width 79 height 20
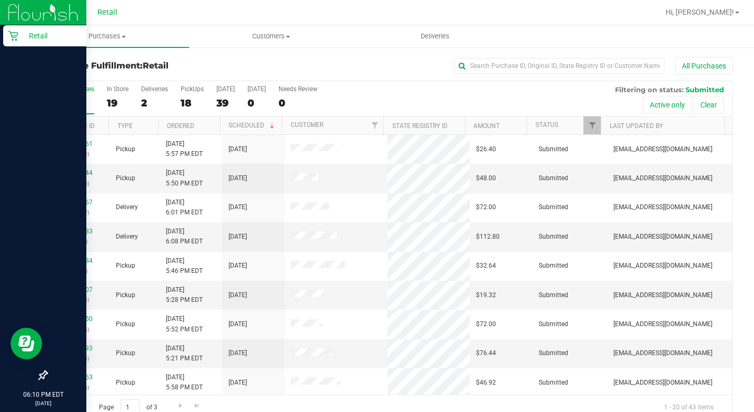
click at [13, 27] on div "Retail" at bounding box center [44, 35] width 83 height 21
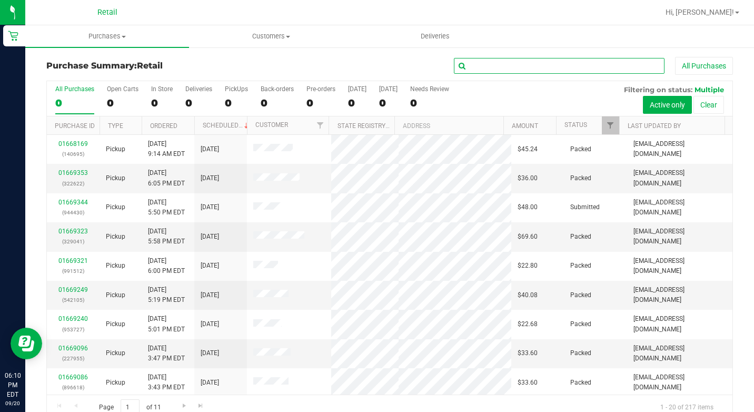
click at [498, 71] on input "text" at bounding box center [559, 66] width 211 height 16
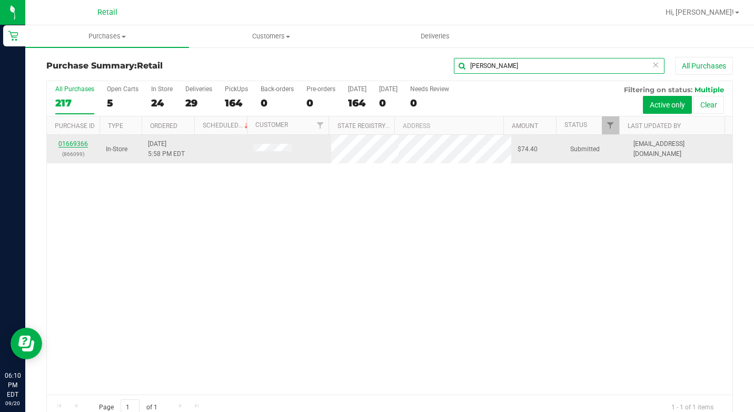
type input "[PERSON_NAME]"
click at [77, 145] on link "01669366" at bounding box center [72, 143] width 29 height 7
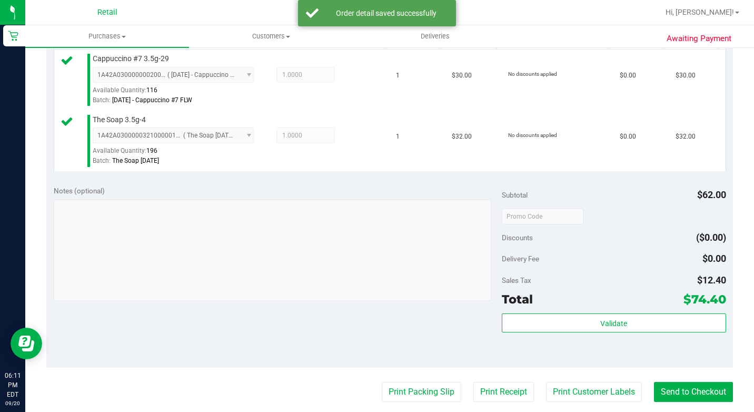
scroll to position [421, 0]
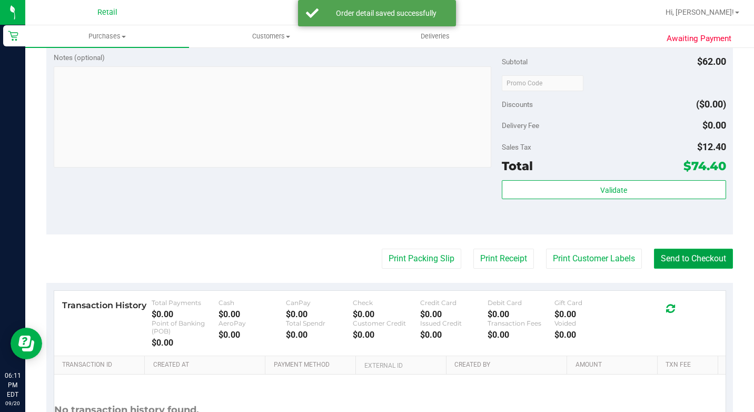
click at [670, 269] on button "Send to Checkout" at bounding box center [693, 259] width 79 height 20
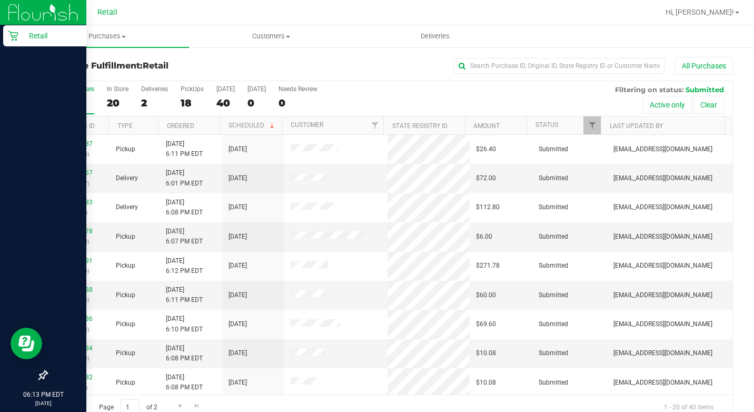
click at [19, 35] on p "Retail" at bounding box center [49, 35] width 63 height 13
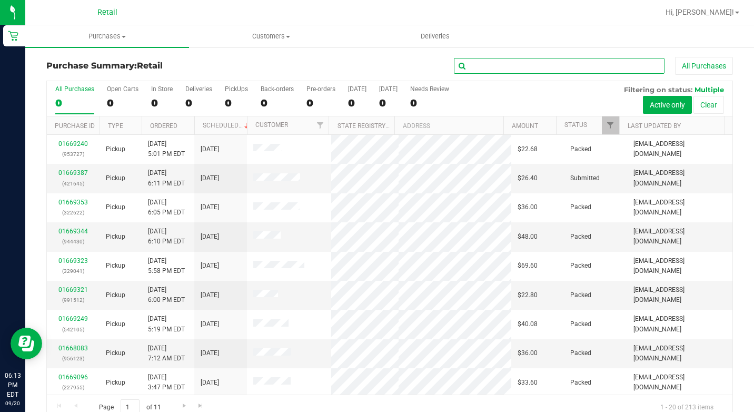
click at [485, 69] on input "text" at bounding box center [559, 66] width 211 height 16
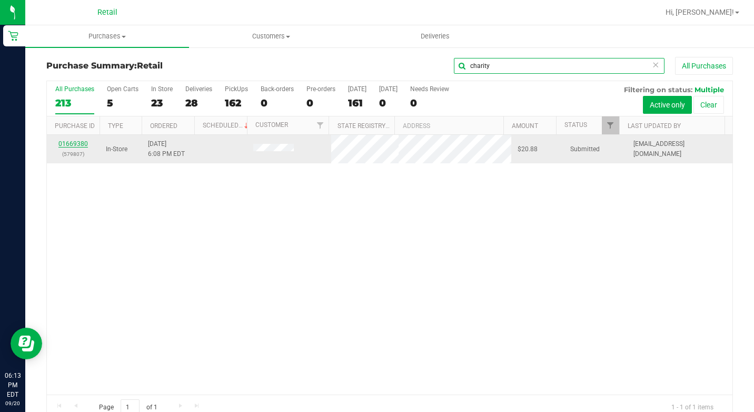
type input "charity"
click at [85, 143] on link "01669380" at bounding box center [72, 143] width 29 height 7
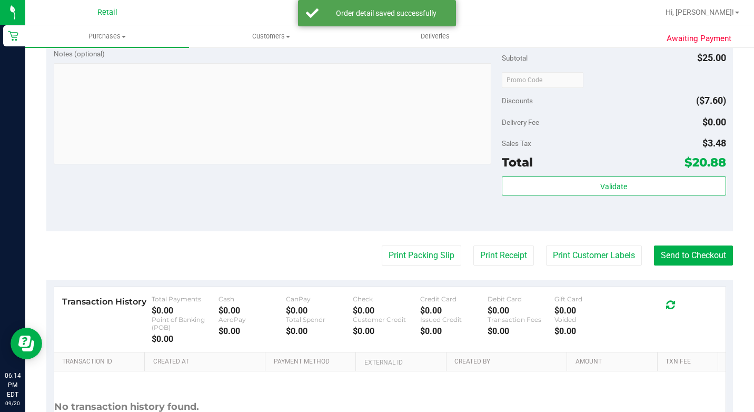
scroll to position [421, 0]
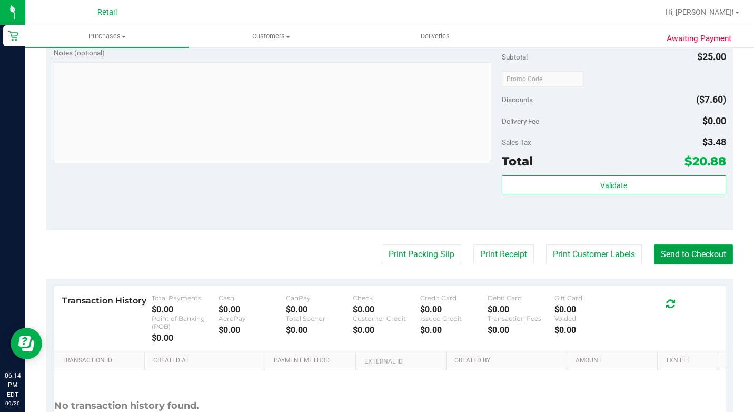
click at [670, 264] on button "Send to Checkout" at bounding box center [693, 254] width 79 height 20
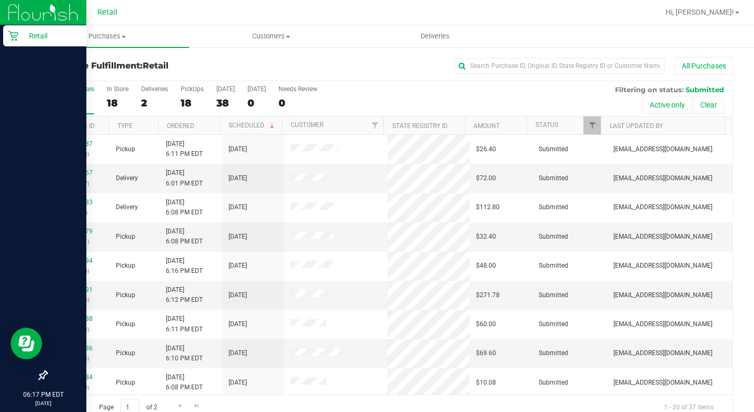
click at [17, 30] on div "Retail" at bounding box center [44, 35] width 83 height 21
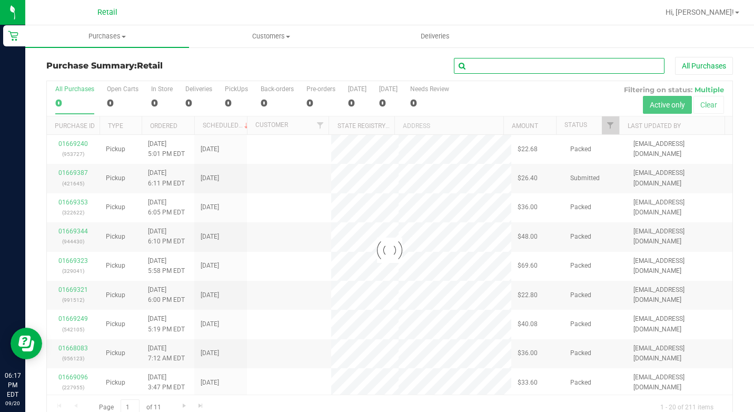
click at [572, 66] on input "text" at bounding box center [559, 66] width 211 height 16
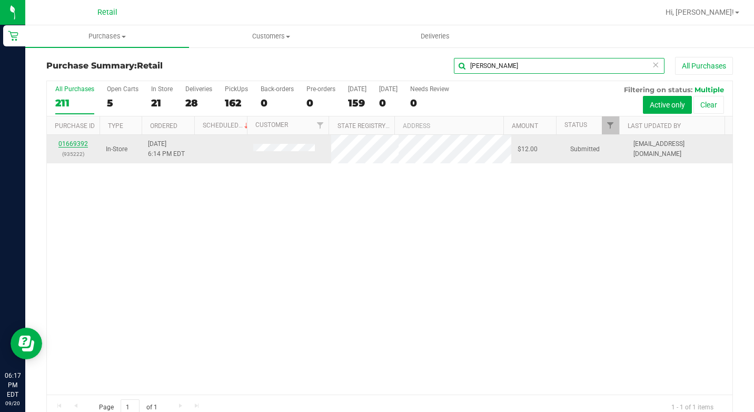
type input "[PERSON_NAME]"
click at [68, 145] on link "01669392" at bounding box center [72, 143] width 29 height 7
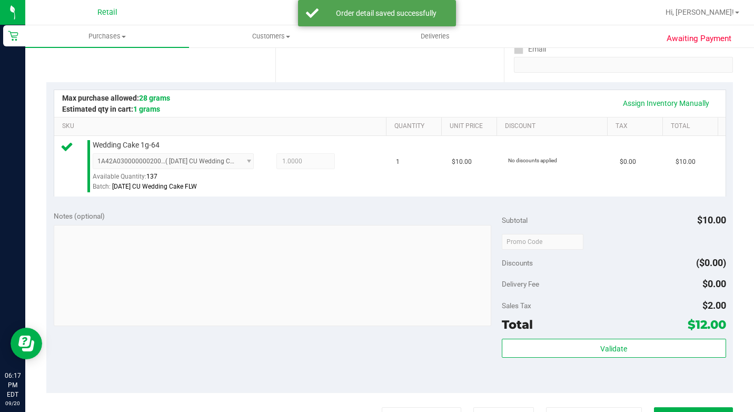
scroll to position [369, 0]
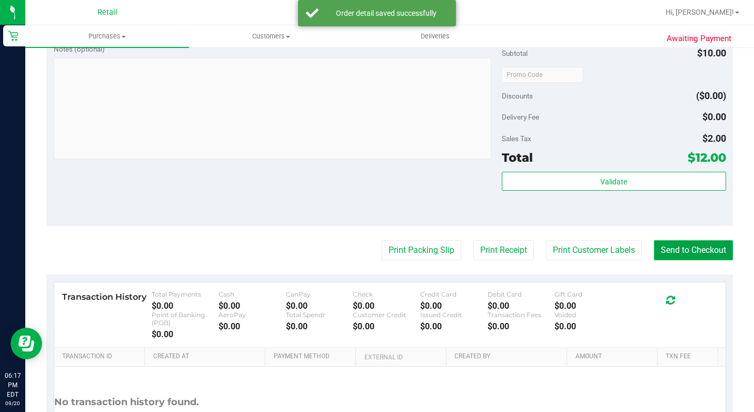
click at [674, 260] on button "Send to Checkout" at bounding box center [693, 250] width 79 height 20
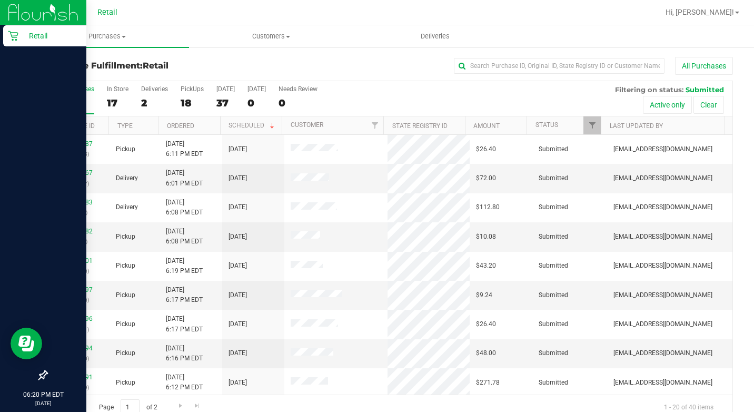
click at [16, 30] on div "Retail" at bounding box center [44, 35] width 83 height 21
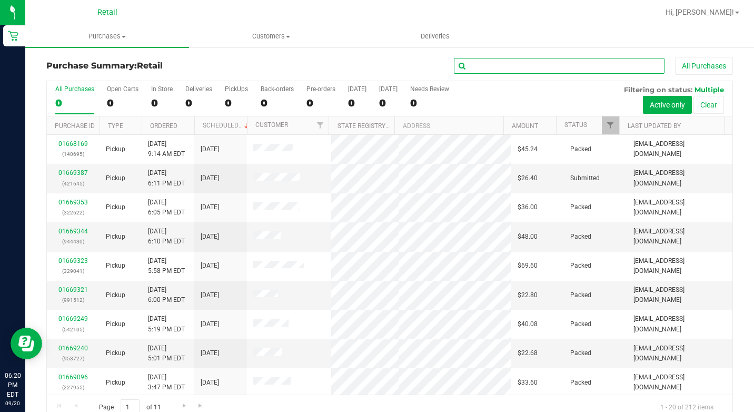
click at [501, 64] on input "text" at bounding box center [559, 66] width 211 height 16
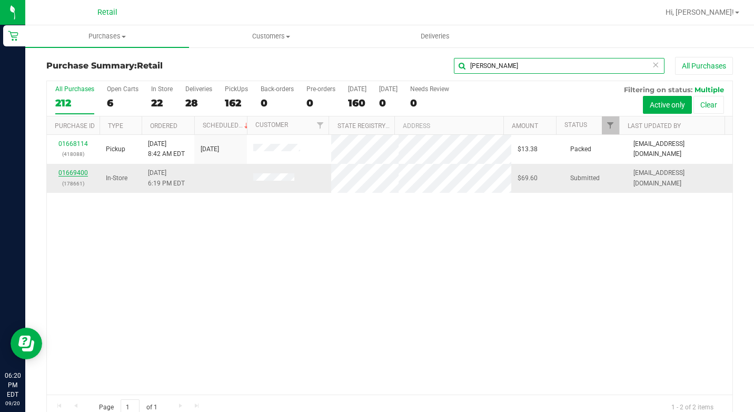
type input "[PERSON_NAME]"
click at [65, 173] on link "01669400" at bounding box center [72, 172] width 29 height 7
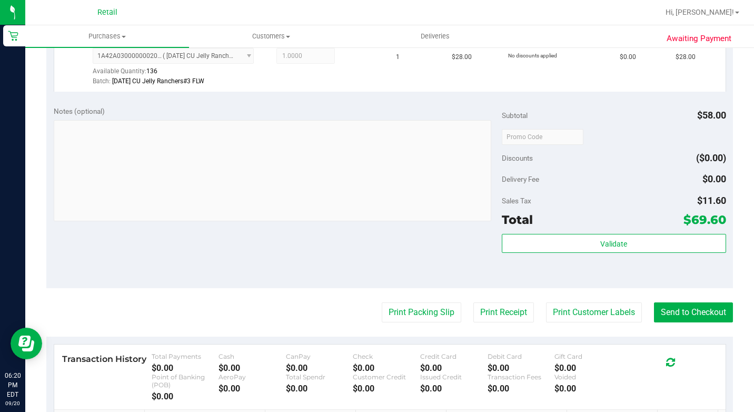
scroll to position [369, 0]
click at [680, 321] on button "Send to Checkout" at bounding box center [693, 311] width 79 height 20
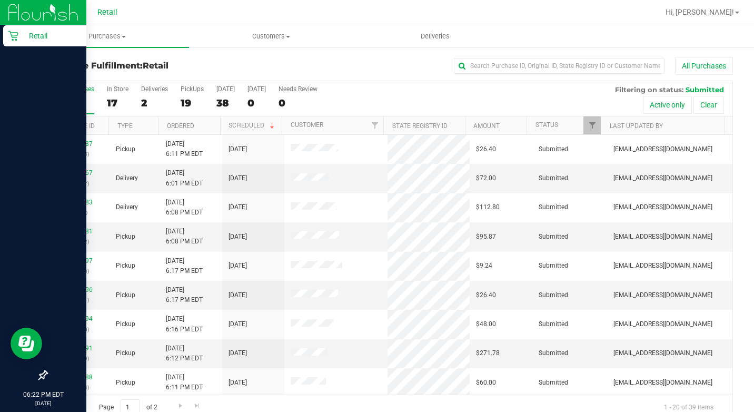
click at [21, 36] on p "Retail" at bounding box center [49, 35] width 63 height 13
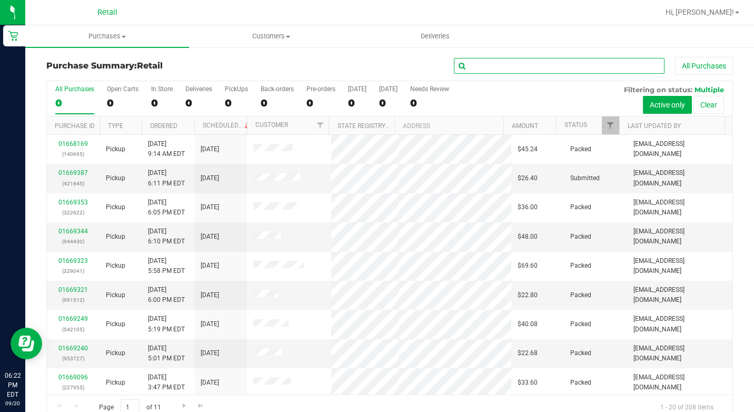
click at [494, 67] on input "text" at bounding box center [559, 66] width 211 height 16
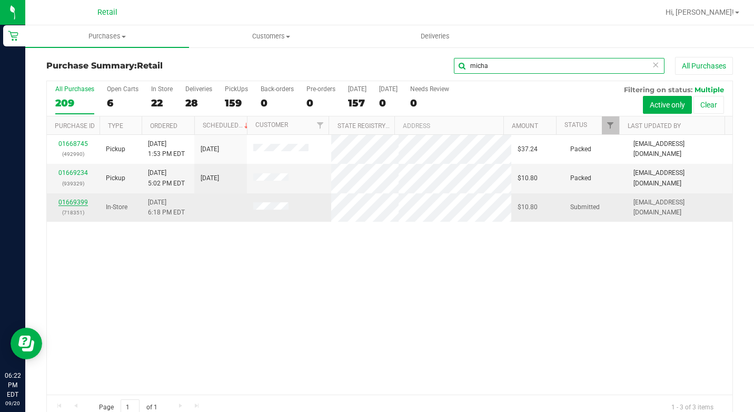
type input "micha"
click at [71, 203] on link "01669399" at bounding box center [72, 202] width 29 height 7
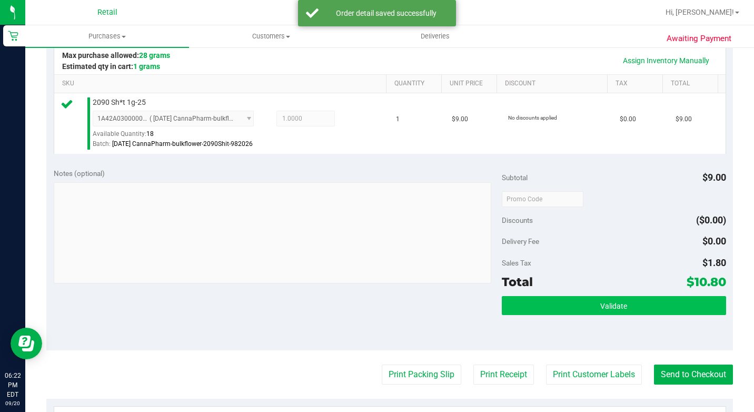
scroll to position [263, 0]
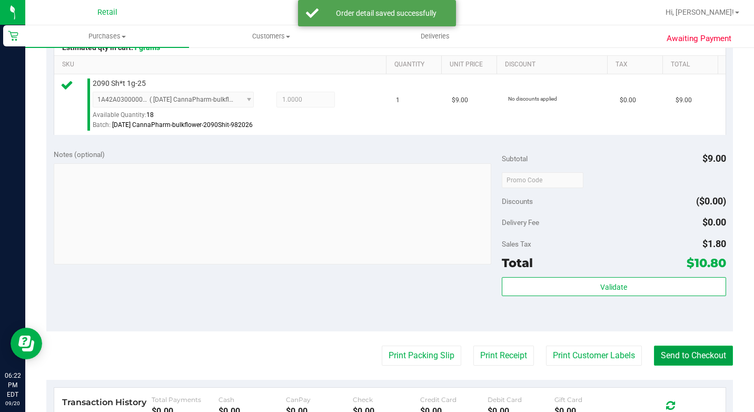
click at [699, 366] on button "Send to Checkout" at bounding box center [693, 356] width 79 height 20
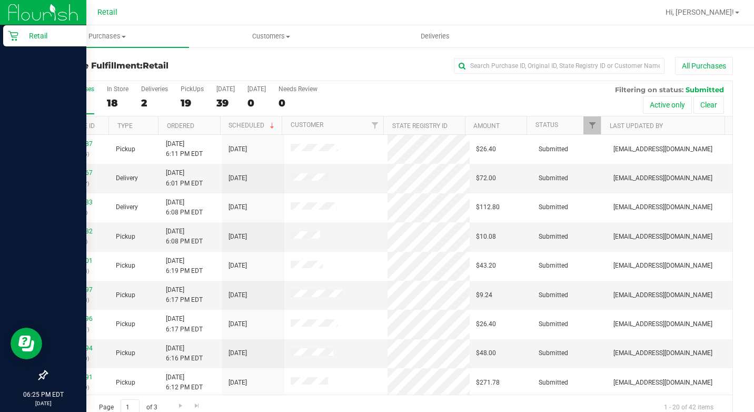
click at [8, 38] on icon at bounding box center [13, 36] width 11 height 11
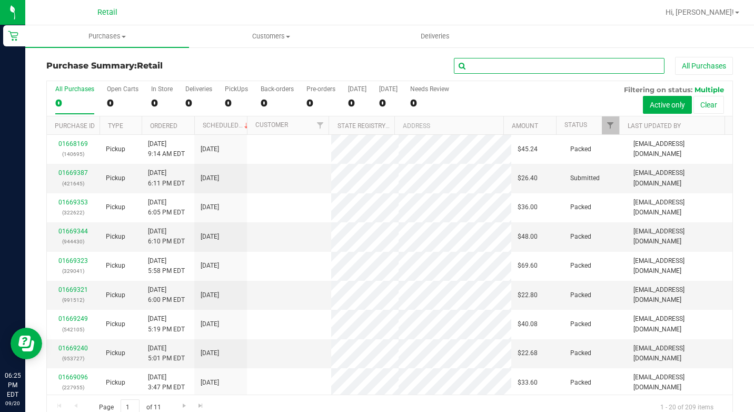
click at [477, 63] on input "text" at bounding box center [559, 66] width 211 height 16
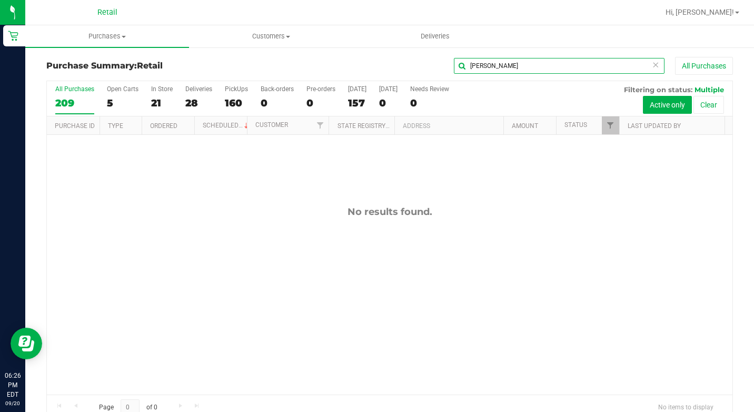
click at [533, 68] on input "[PERSON_NAME]" at bounding box center [559, 66] width 211 height 16
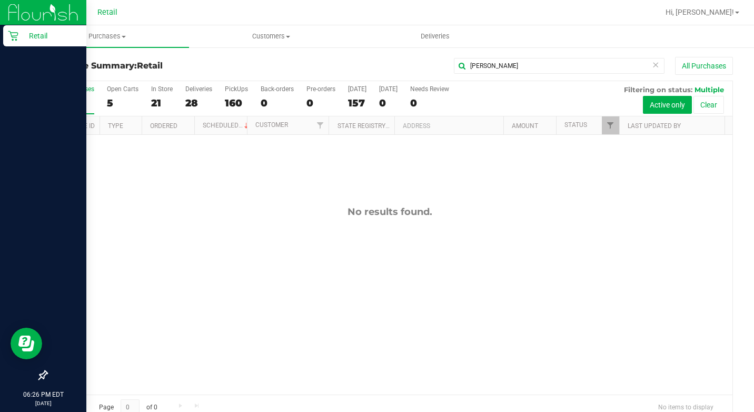
click at [16, 37] on icon at bounding box center [13, 36] width 10 height 10
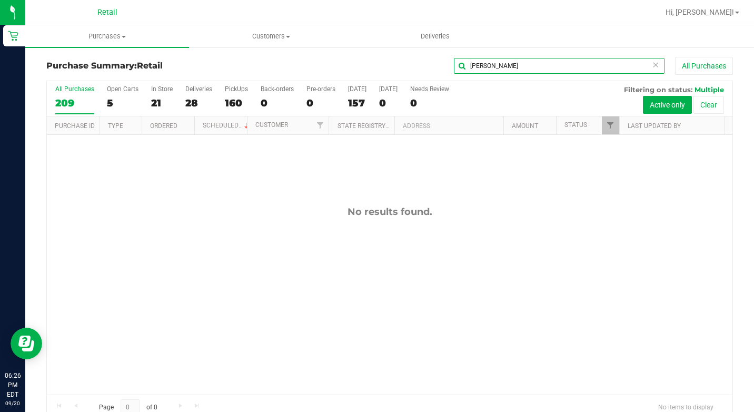
drag, startPoint x: 495, startPoint y: 70, endPoint x: 485, endPoint y: 77, distance: 12.9
click at [496, 72] on input "[PERSON_NAME]" at bounding box center [559, 66] width 211 height 16
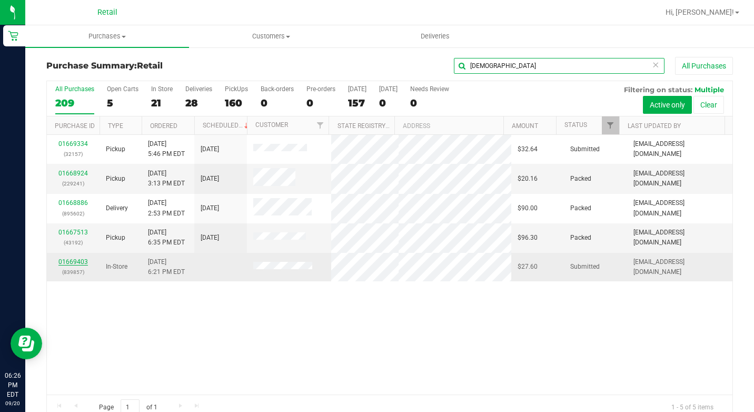
type input "[DEMOGRAPHIC_DATA]"
click at [74, 260] on link "01669403" at bounding box center [72, 261] width 29 height 7
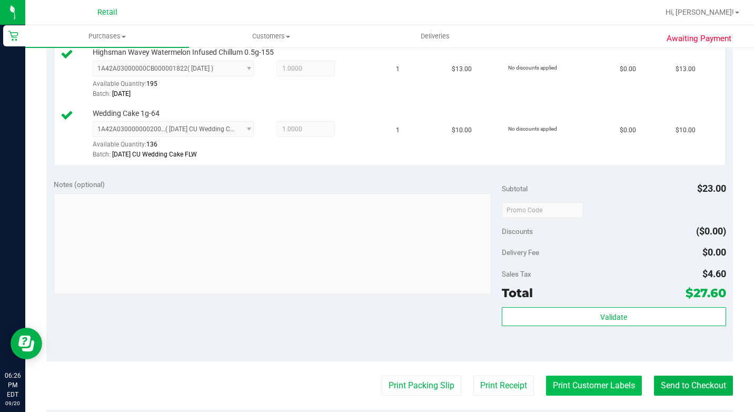
scroll to position [421, 0]
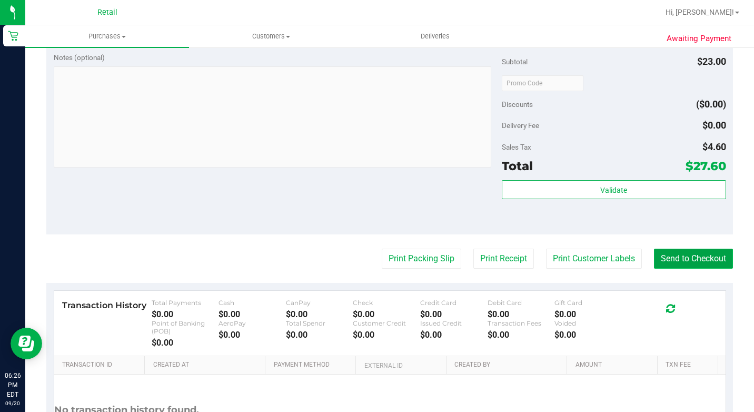
click at [685, 269] on button "Send to Checkout" at bounding box center [693, 259] width 79 height 20
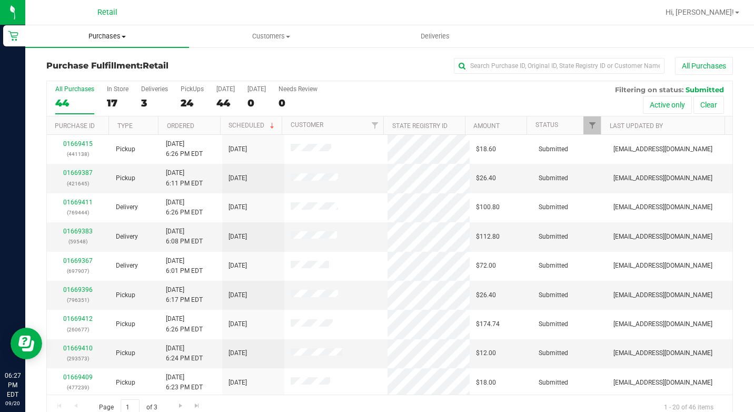
click at [91, 46] on uib-tab-heading "Purchases Summary of purchases Fulfillment All purchases" at bounding box center [107, 36] width 164 height 22
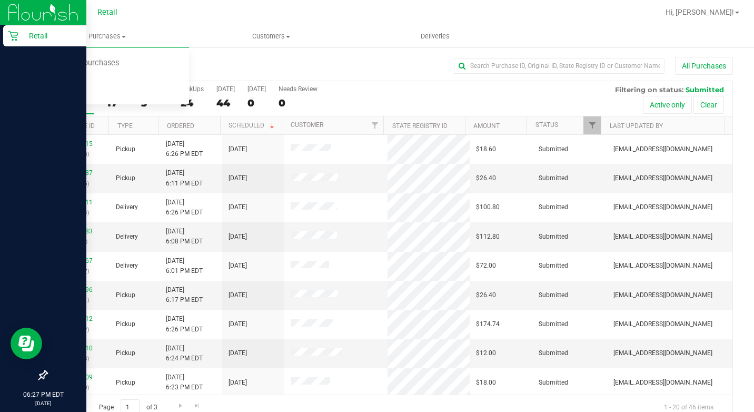
click at [17, 38] on icon at bounding box center [13, 36] width 11 height 11
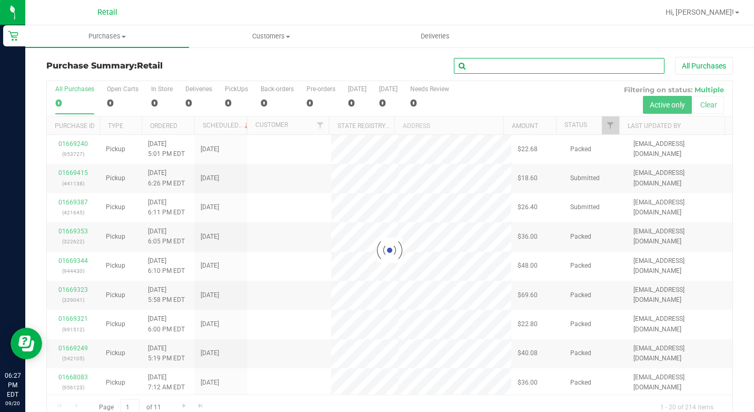
click at [516, 59] on input "text" at bounding box center [559, 66] width 211 height 16
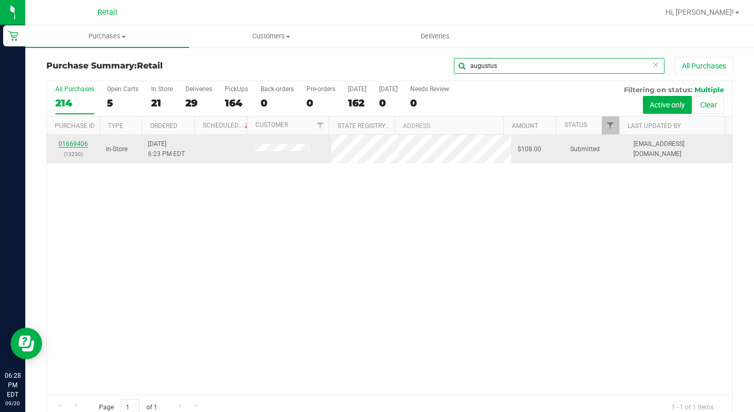
type input "augustus"
click at [83, 143] on link "01669406" at bounding box center [72, 143] width 29 height 7
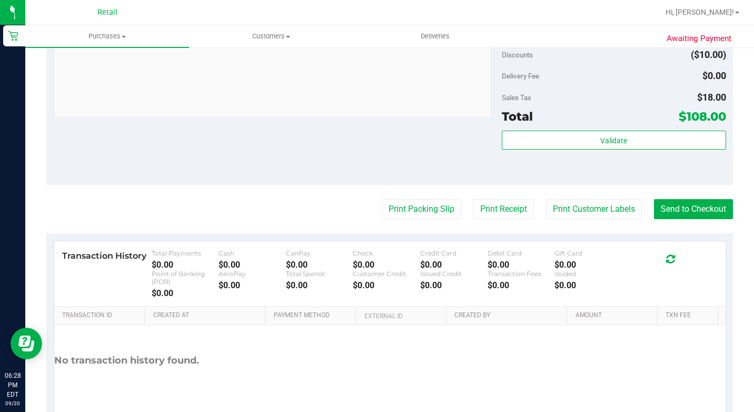
scroll to position [474, 0]
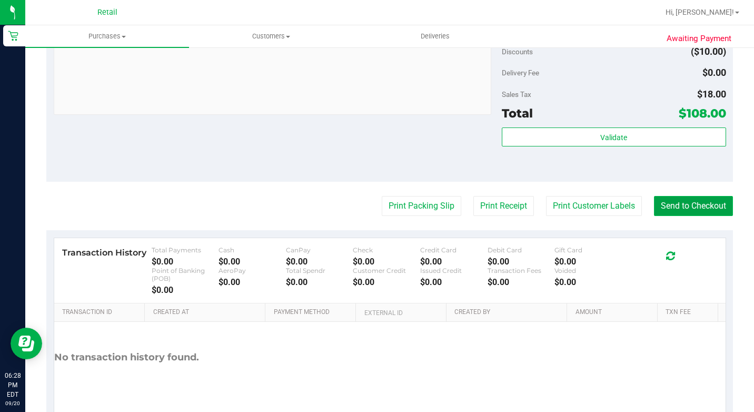
click at [690, 216] on button "Send to Checkout" at bounding box center [693, 206] width 79 height 20
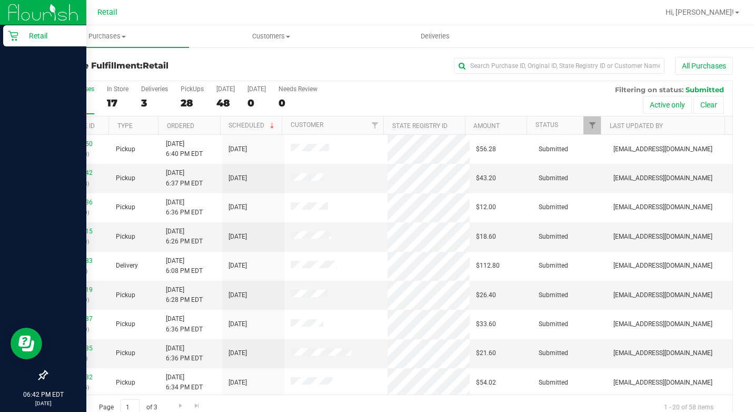
click at [15, 34] on icon at bounding box center [13, 36] width 11 height 11
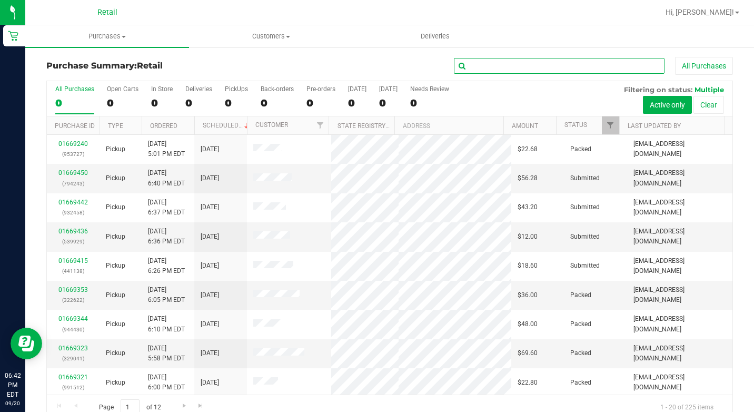
click at [485, 66] on input "text" at bounding box center [559, 66] width 211 height 16
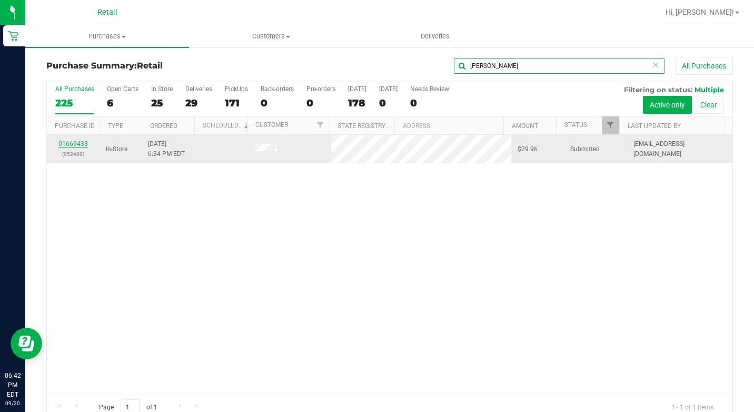
type input "[PERSON_NAME]"
click at [74, 144] on link "01669433" at bounding box center [72, 143] width 29 height 7
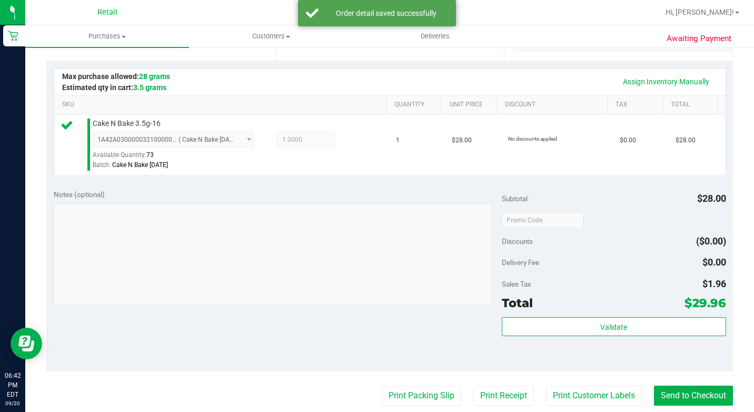
scroll to position [421, 0]
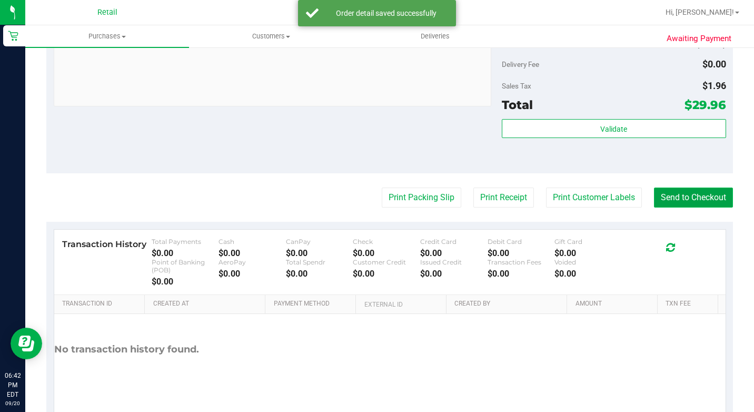
click at [705, 208] on button "Send to Checkout" at bounding box center [693, 198] width 79 height 20
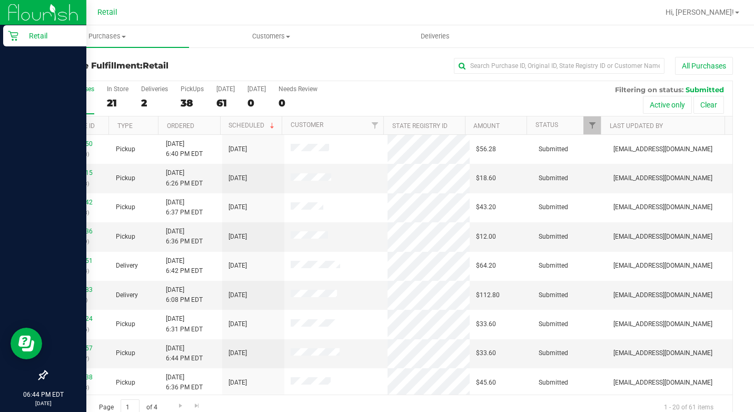
click at [9, 42] on div "Retail" at bounding box center [44, 35] width 83 height 21
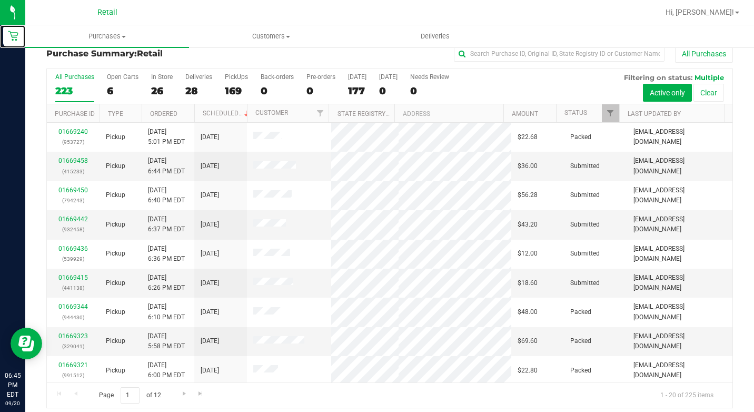
scroll to position [19, 0]
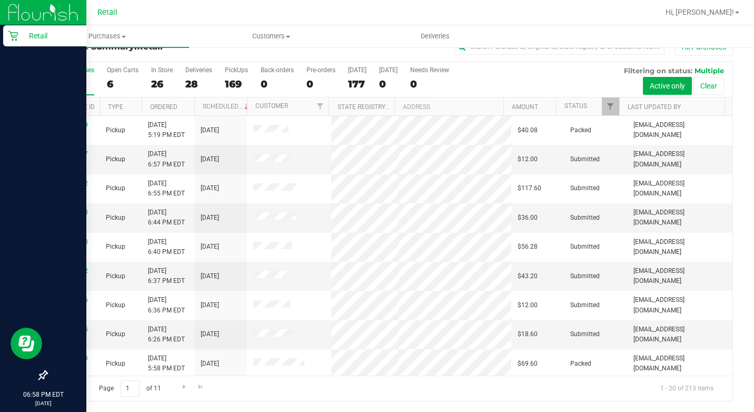
click at [15, 41] on div "Retail" at bounding box center [44, 35] width 83 height 21
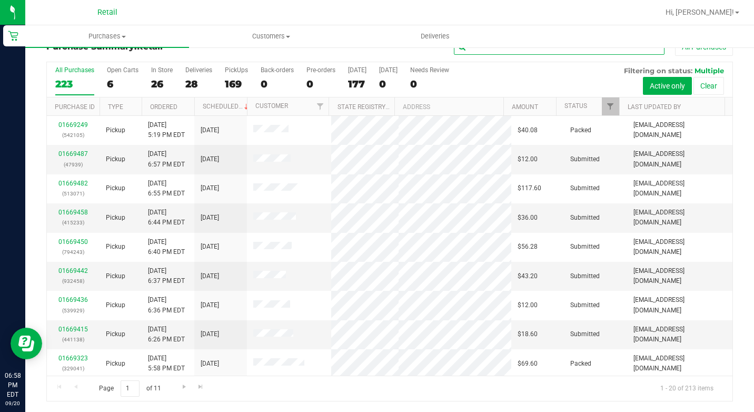
click at [518, 51] on input "text" at bounding box center [559, 47] width 211 height 16
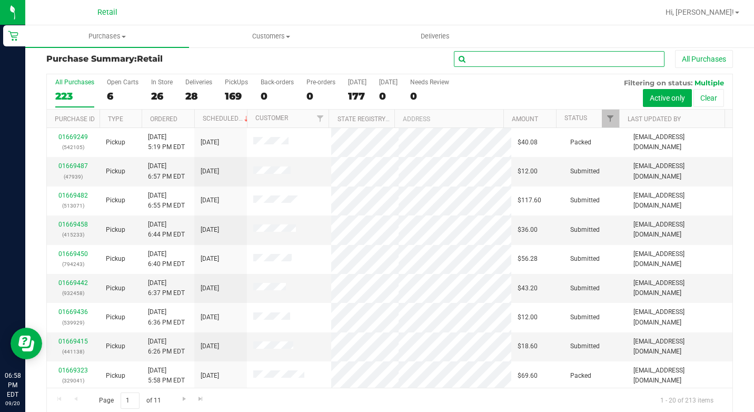
scroll to position [0, 0]
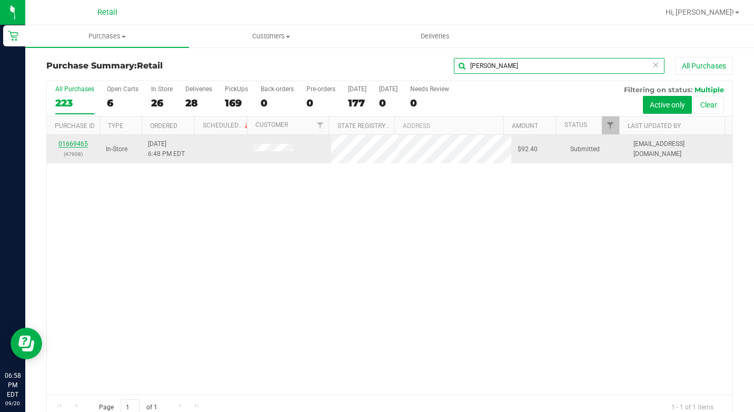
type input "[PERSON_NAME]"
click at [85, 144] on link "01669465" at bounding box center [72, 143] width 29 height 7
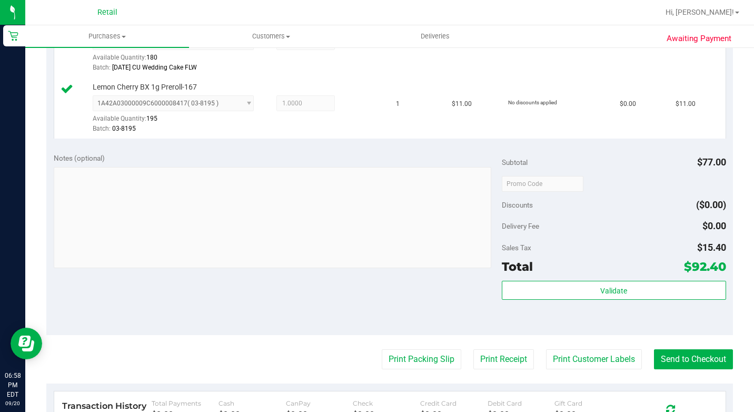
scroll to position [421, 0]
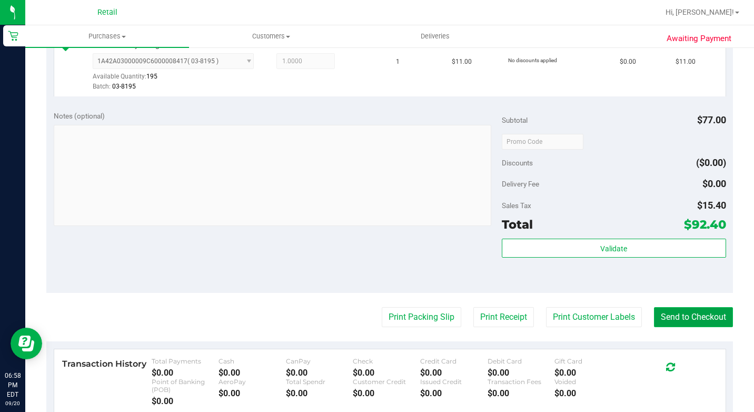
click at [672, 327] on button "Send to Checkout" at bounding box center [693, 317] width 79 height 20
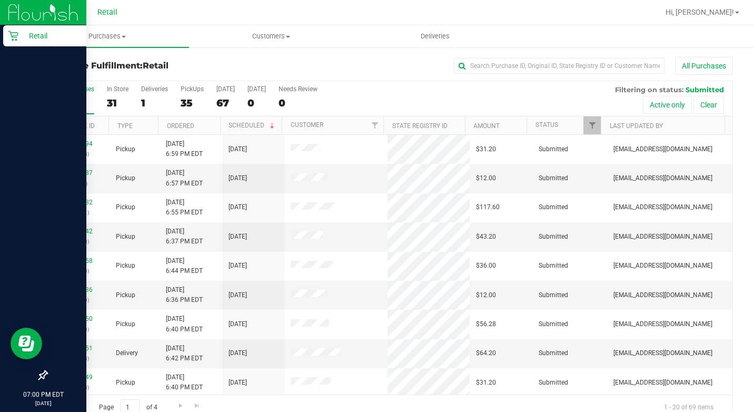
click at [7, 29] on div "Retail" at bounding box center [44, 35] width 83 height 21
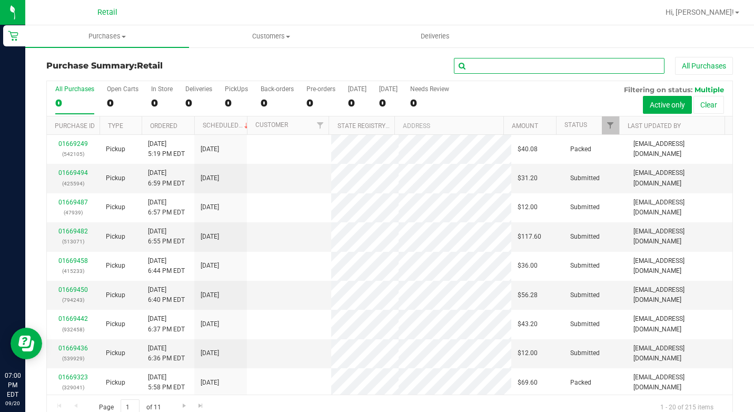
click at [519, 68] on input "text" at bounding box center [559, 66] width 211 height 16
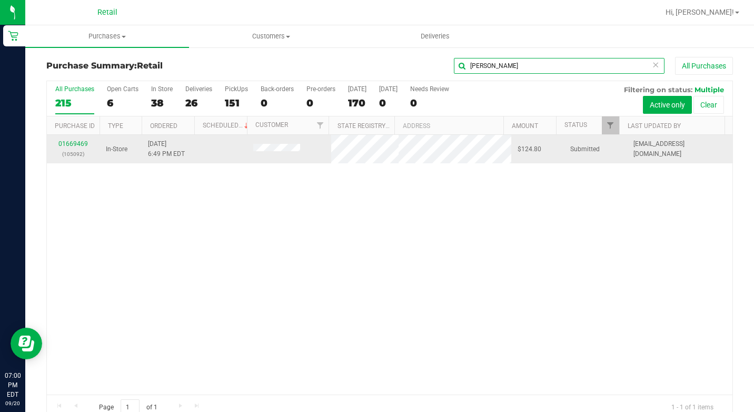
type input "[PERSON_NAME]"
click at [76, 147] on div "01669469 (105092)" at bounding box center [73, 149] width 40 height 20
click at [79, 143] on link "01669469" at bounding box center [72, 143] width 29 height 7
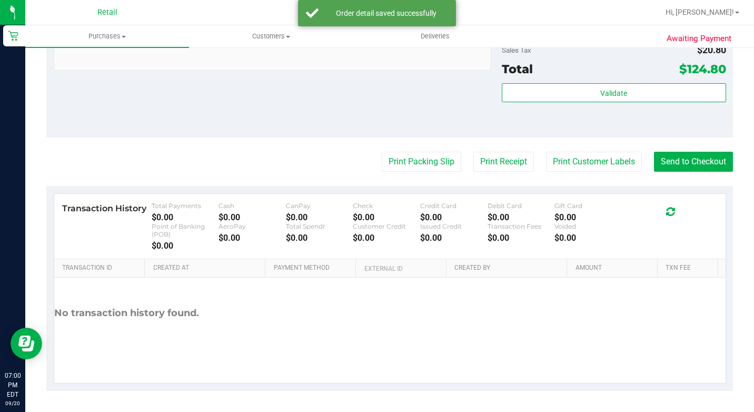
scroll to position [695, 0]
click at [678, 159] on button "Send to Checkout" at bounding box center [693, 162] width 79 height 20
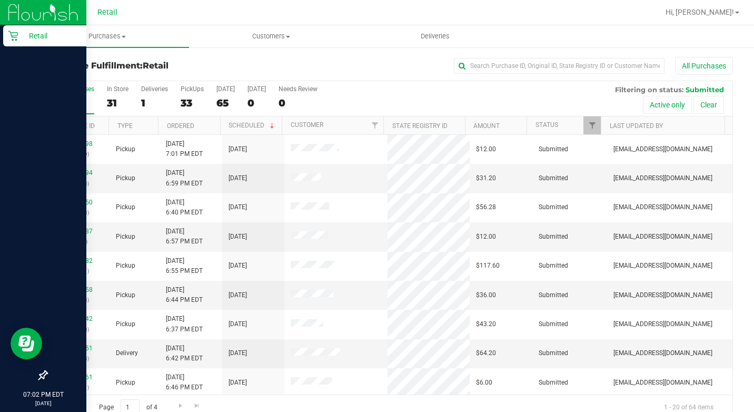
click at [2, 37] on link "Retail" at bounding box center [43, 36] width 86 height 23
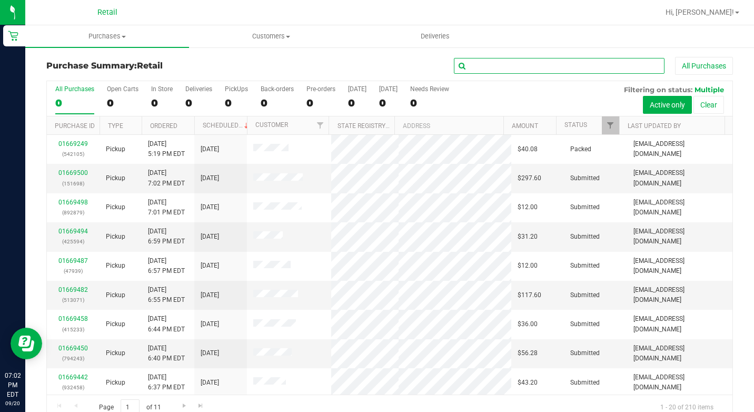
click at [510, 65] on input "text" at bounding box center [559, 66] width 211 height 16
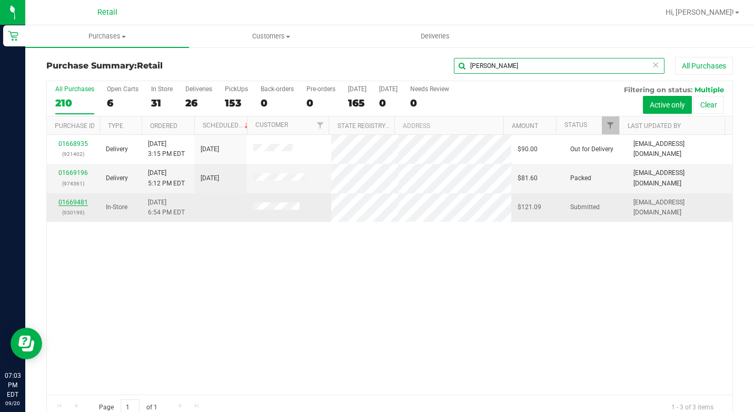
type input "[PERSON_NAME]"
click at [77, 201] on link "01669481" at bounding box center [72, 202] width 29 height 7
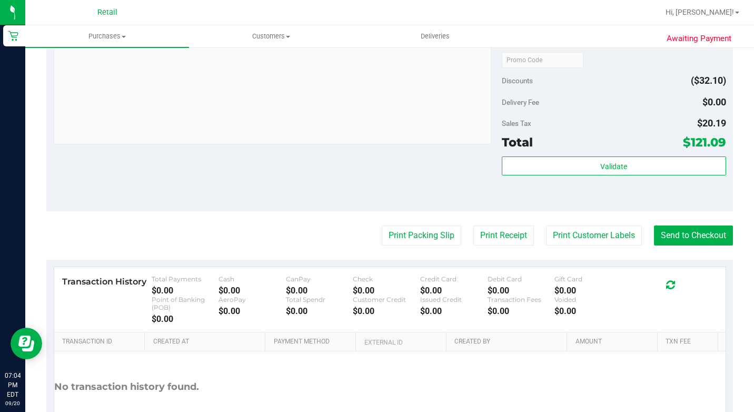
scroll to position [685, 0]
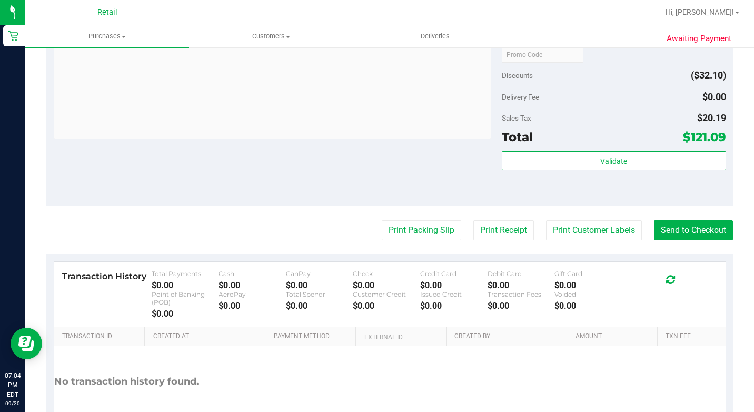
click at [683, 240] on button "Send to Checkout" at bounding box center [693, 230] width 79 height 20
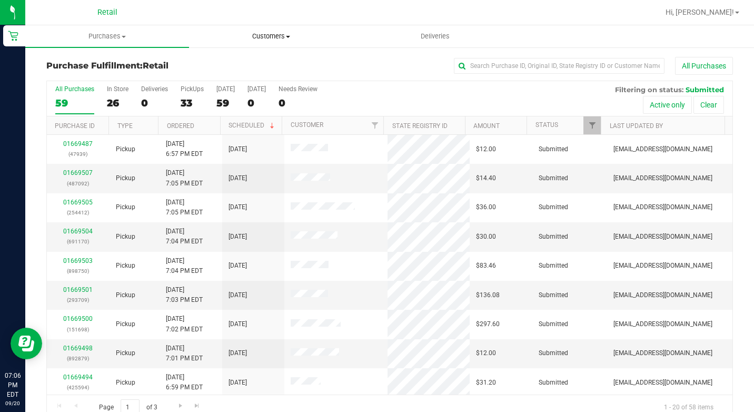
drag, startPoint x: 292, startPoint y: 35, endPoint x: 284, endPoint y: 36, distance: 7.4
click at [292, 35] on span "Customers" at bounding box center [271, 36] width 163 height 9
click at [247, 64] on span "All customers" at bounding box center [227, 63] width 76 height 9
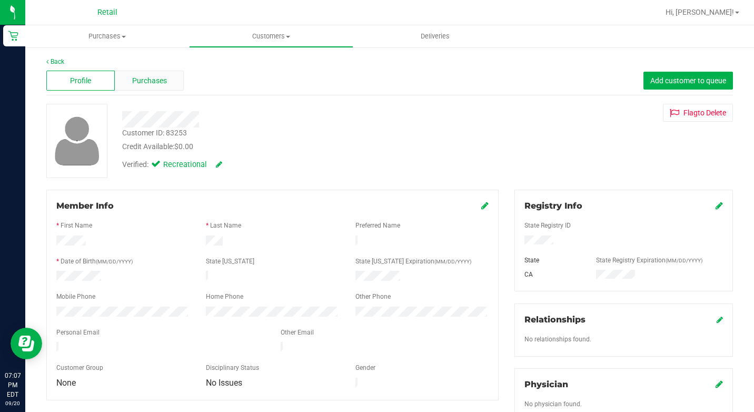
click at [150, 71] on div "Purchases" at bounding box center [149, 81] width 68 height 20
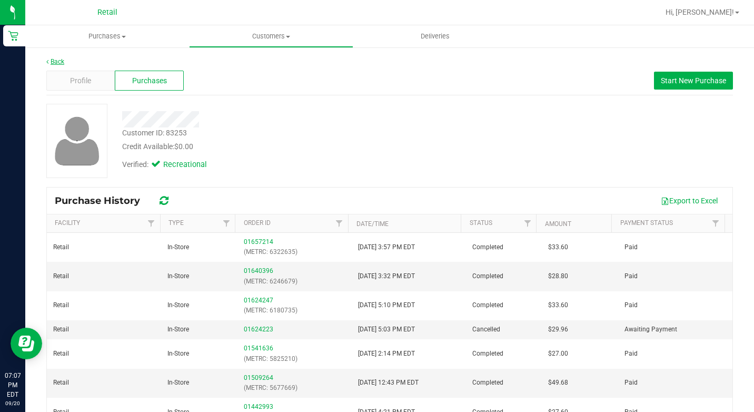
click at [56, 61] on link "Back" at bounding box center [55, 61] width 18 height 7
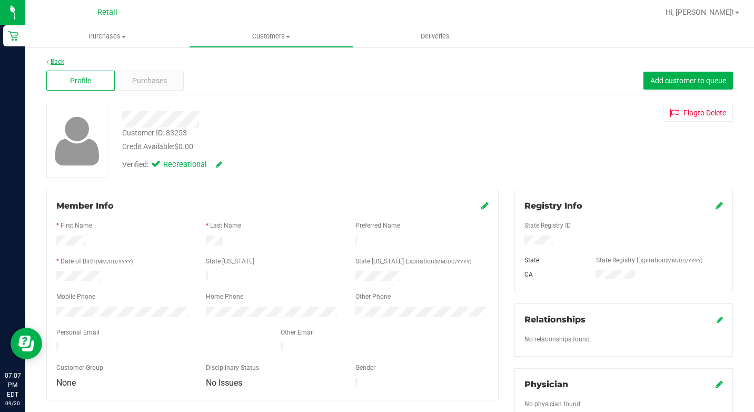
click at [55, 61] on link "Back" at bounding box center [55, 61] width 18 height 7
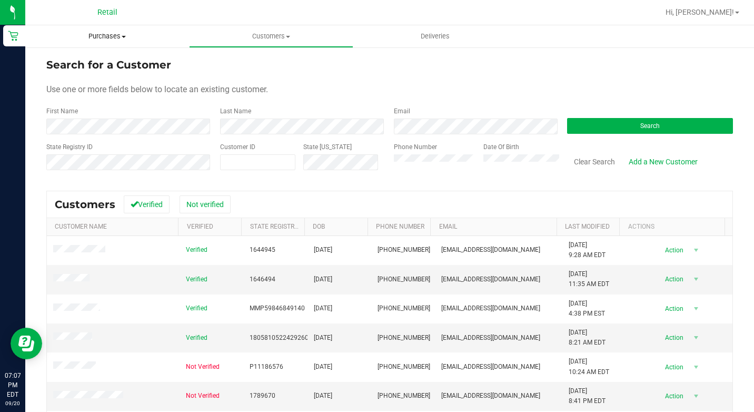
click at [117, 35] on span "Purchases" at bounding box center [107, 36] width 164 height 9
click at [105, 66] on span "Summary of purchases" at bounding box center [79, 63] width 108 height 9
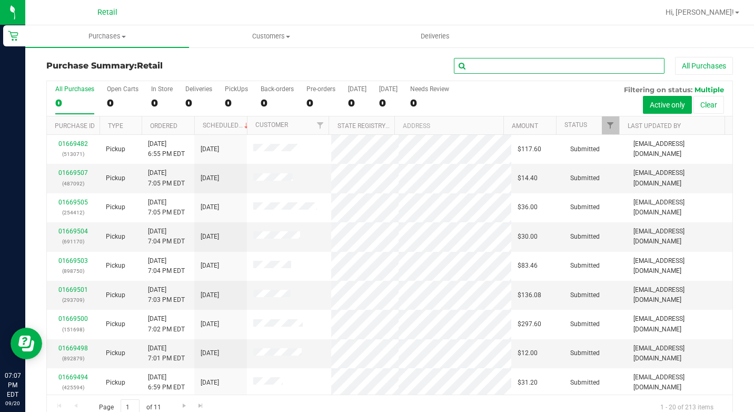
click at [505, 63] on input "text" at bounding box center [559, 66] width 211 height 16
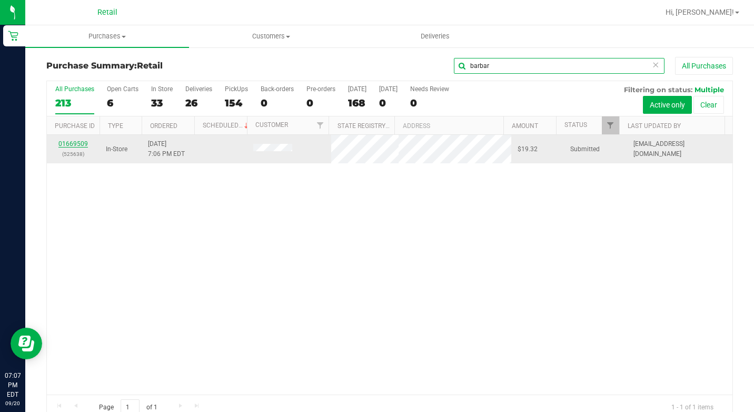
type input "barbar"
click at [78, 143] on link "01669509" at bounding box center [72, 143] width 29 height 7
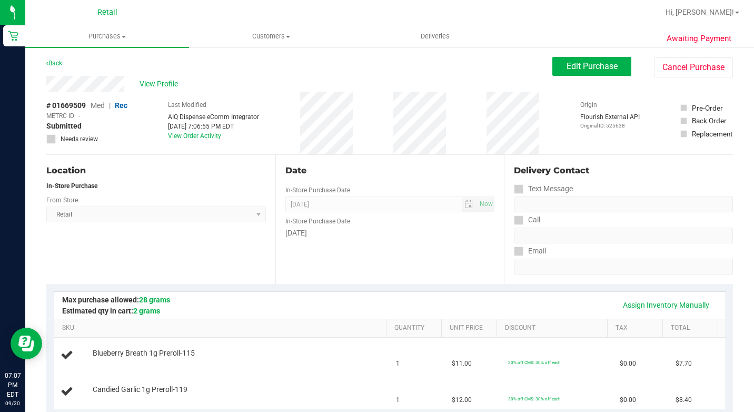
click at [57, 67] on div "Back" at bounding box center [54, 63] width 16 height 13
click at [58, 64] on link "Back" at bounding box center [54, 63] width 16 height 7
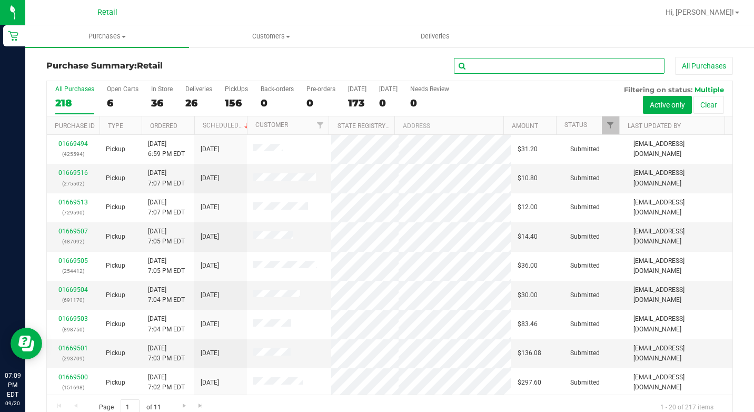
click at [499, 64] on input "text" at bounding box center [559, 66] width 211 height 16
drag, startPoint x: 311, startPoint y: 38, endPoint x: 286, endPoint y: 32, distance: 26.6
click at [310, 36] on span "Customers" at bounding box center [271, 36] width 163 height 9
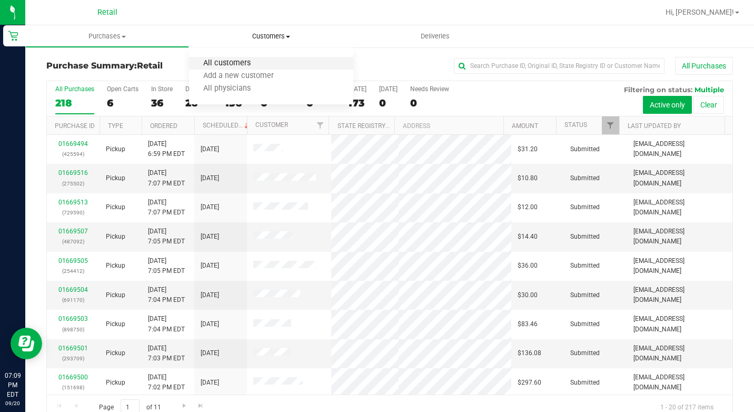
click at [218, 62] on span "All customers" at bounding box center [227, 63] width 76 height 9
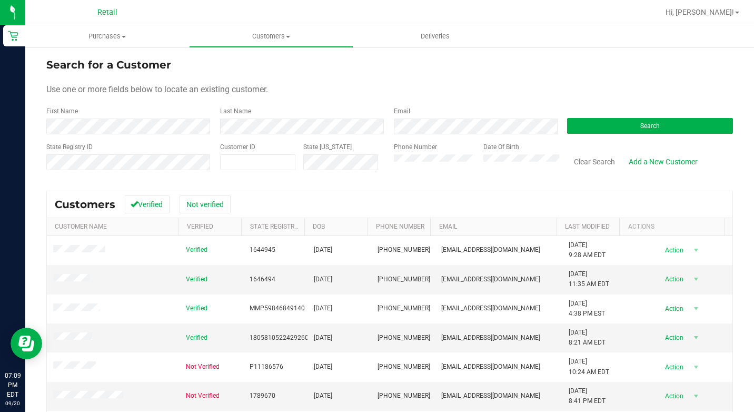
click at [634, 134] on form "Search for a Customer Use one or more fields below to locate an existing custom…" at bounding box center [389, 118] width 687 height 123
click at [632, 129] on button "Search" at bounding box center [650, 126] width 166 height 16
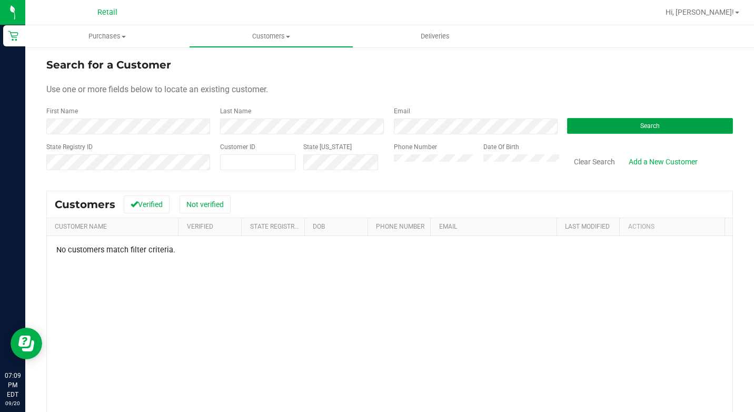
click at [582, 131] on button "Search" at bounding box center [650, 126] width 166 height 16
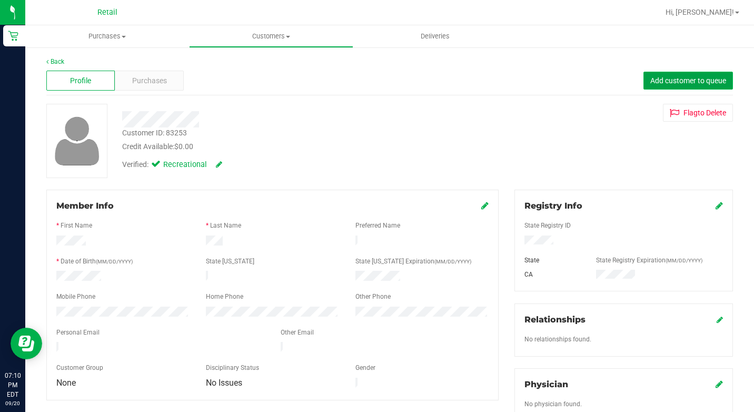
click at [652, 75] on button "Add customer to queue" at bounding box center [689, 81] width 90 height 18
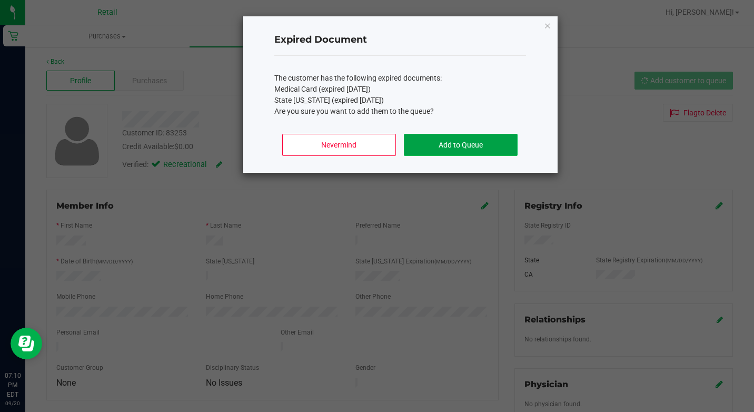
click at [455, 140] on button "Add to Queue" at bounding box center [460, 145] width 113 height 22
